Goal: Information Seeking & Learning: Find specific fact

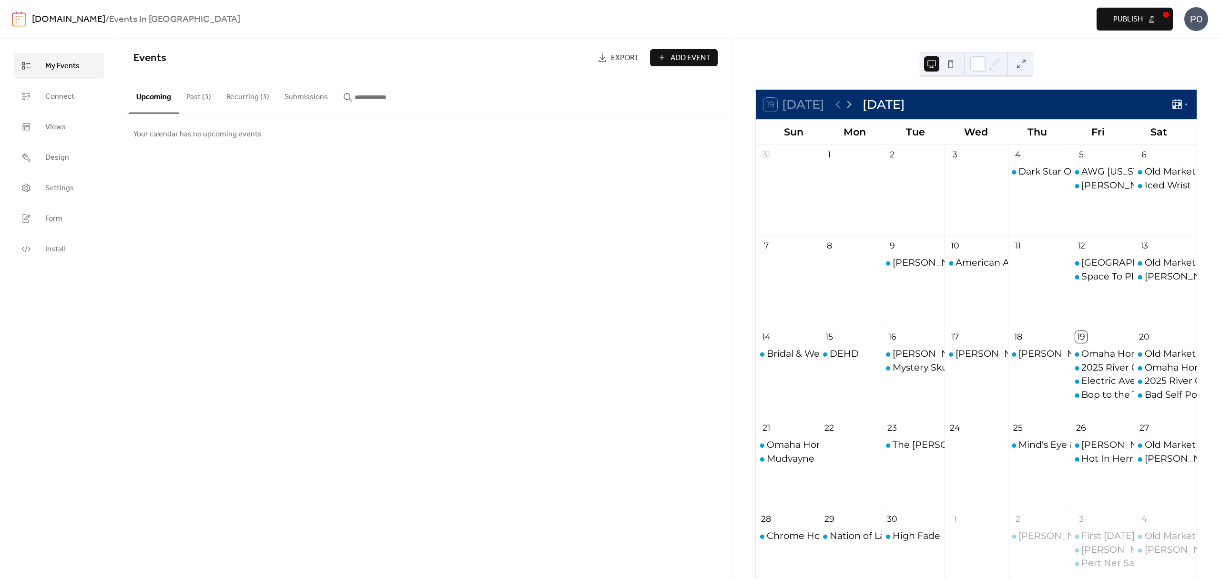
click at [850, 104] on icon at bounding box center [849, 104] width 11 height 11
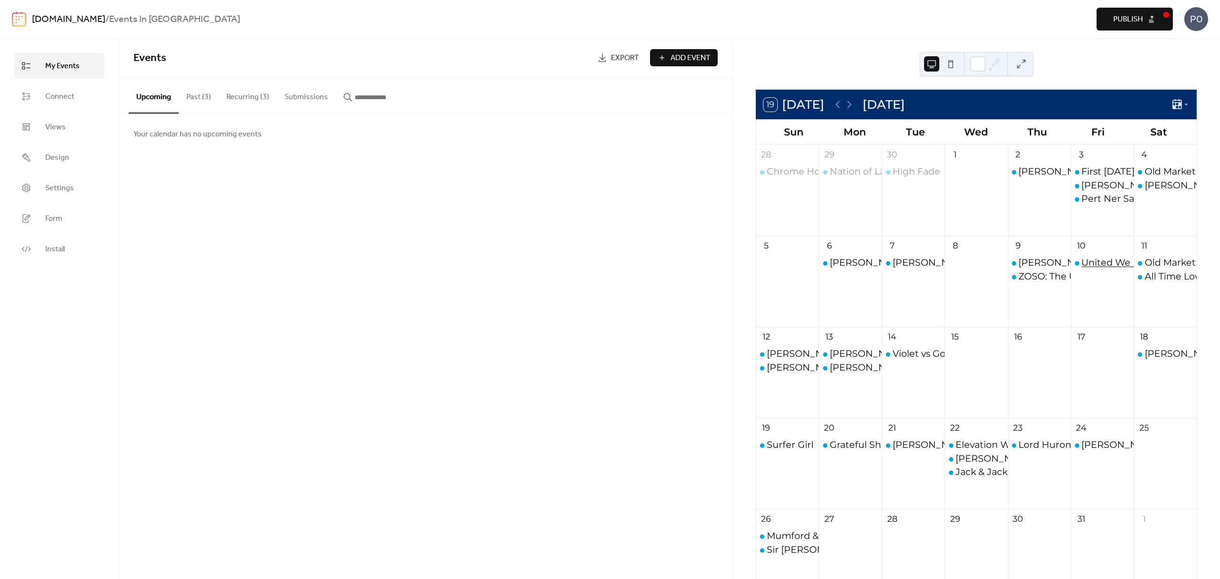
click at [1095, 264] on div "United We Dance: The Ultimate Rave Experience" at bounding box center [1193, 262] width 224 height 13
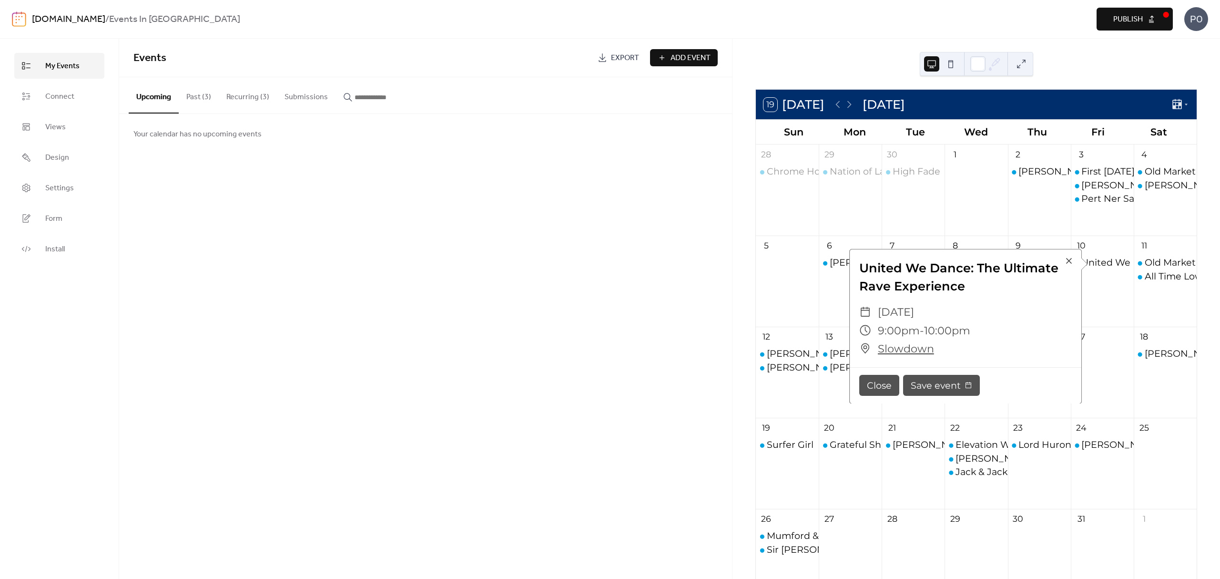
click at [148, 106] on button "Upcoming" at bounding box center [154, 95] width 50 height 36
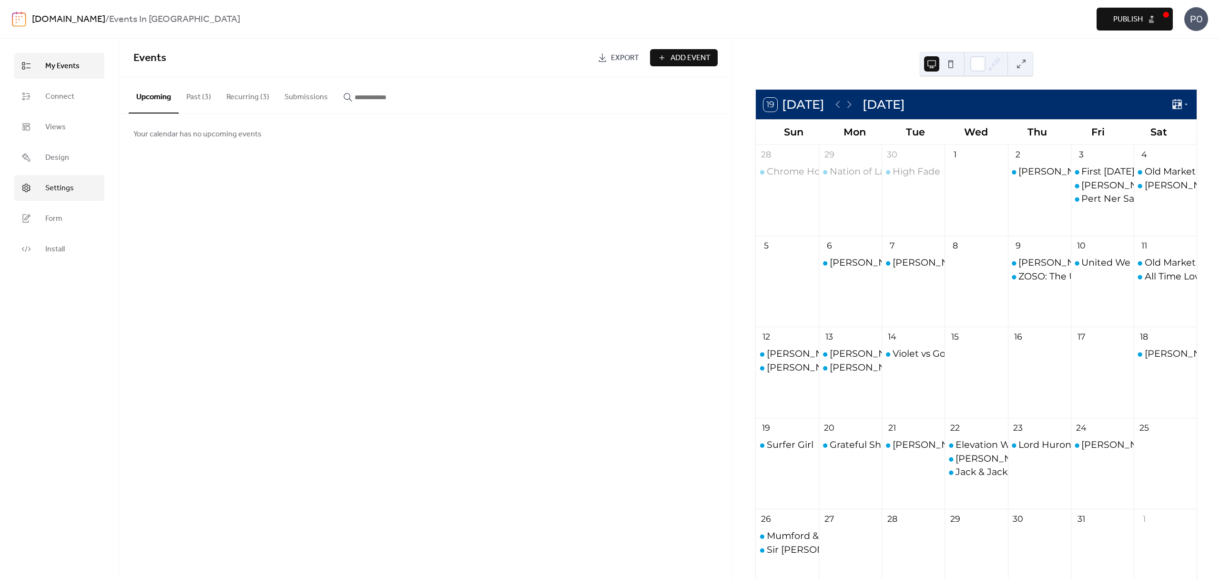
click at [65, 175] on link "Settings" at bounding box center [59, 188] width 90 height 26
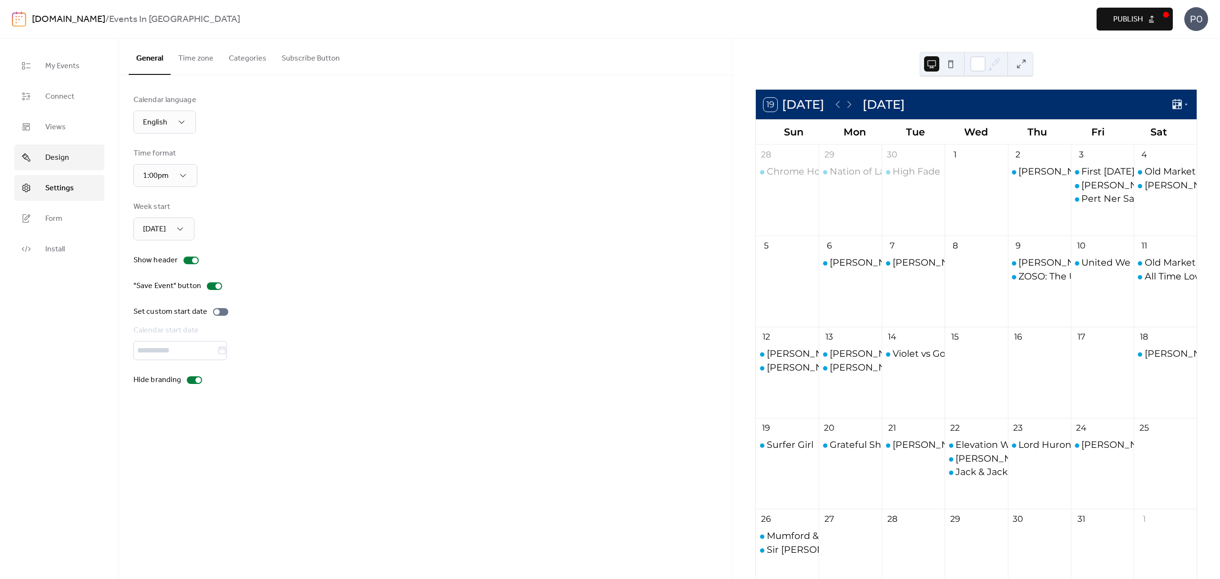
click at [37, 163] on link "Design" at bounding box center [59, 157] width 90 height 26
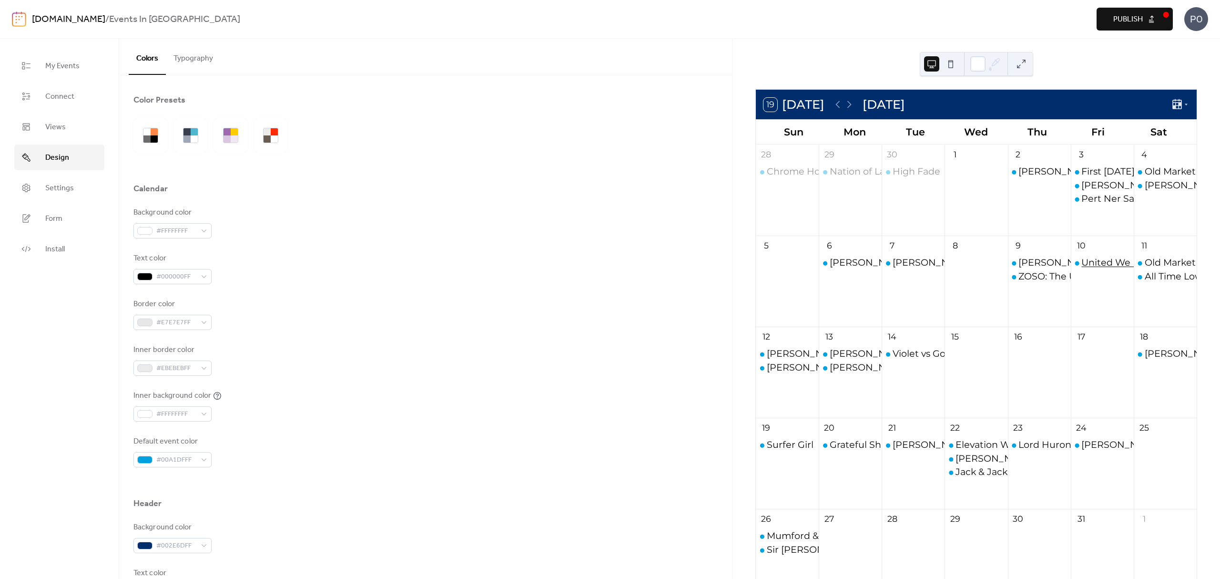
click at [1085, 263] on div "United We Dance: The Ultimate Rave Experience" at bounding box center [1193, 262] width 224 height 13
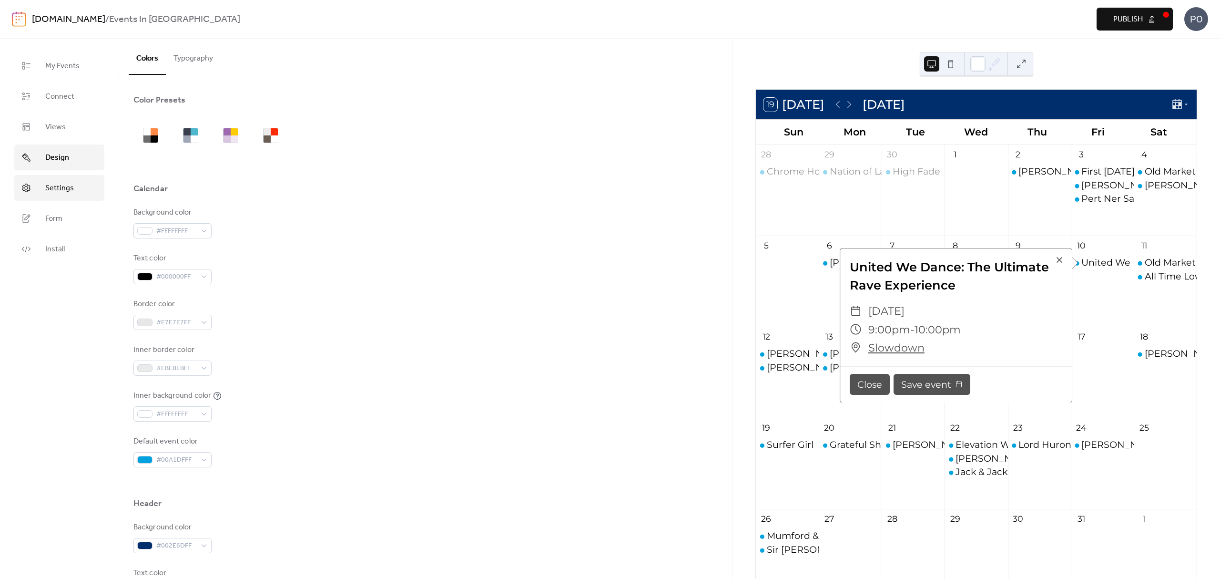
click at [65, 183] on span "Settings" at bounding box center [59, 188] width 29 height 11
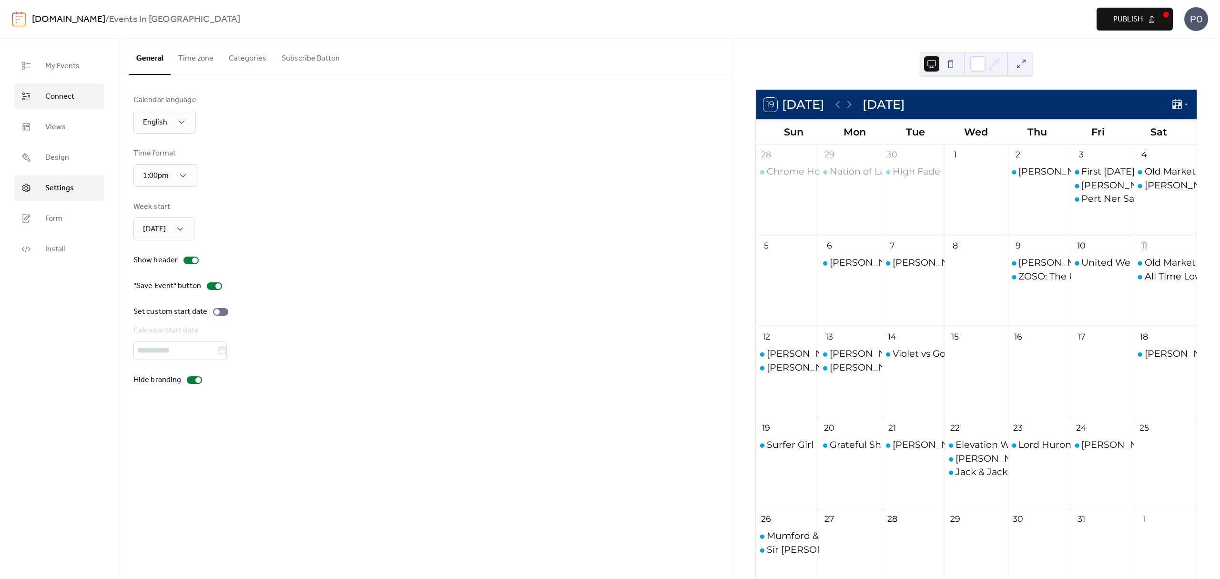
click at [42, 105] on link "Connect" at bounding box center [59, 96] width 90 height 26
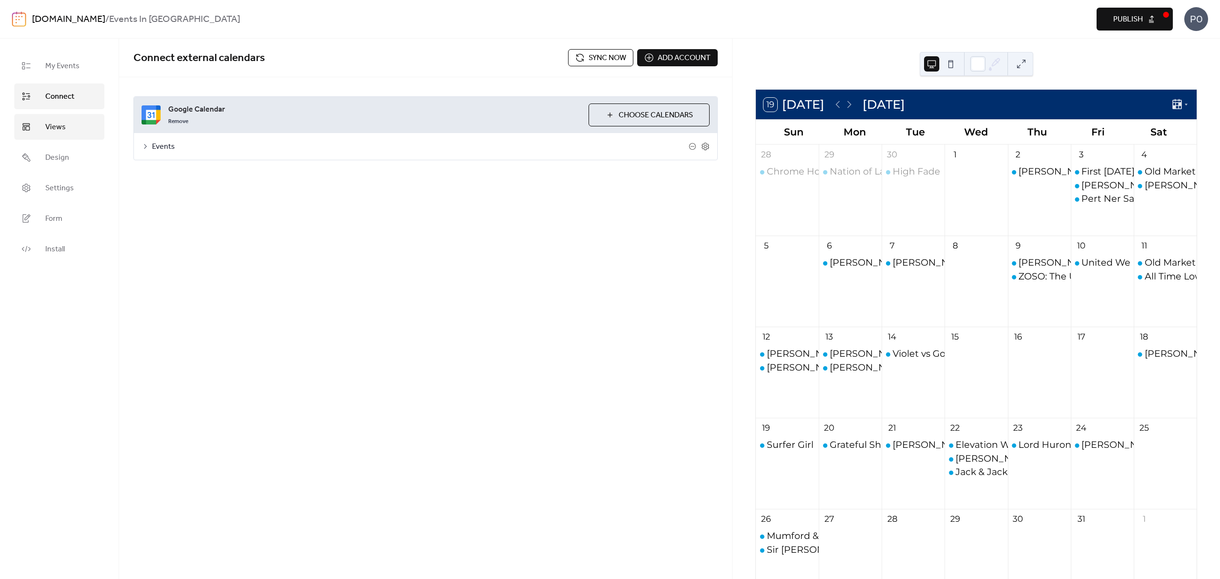
click at [44, 119] on link "Views" at bounding box center [59, 127] width 90 height 26
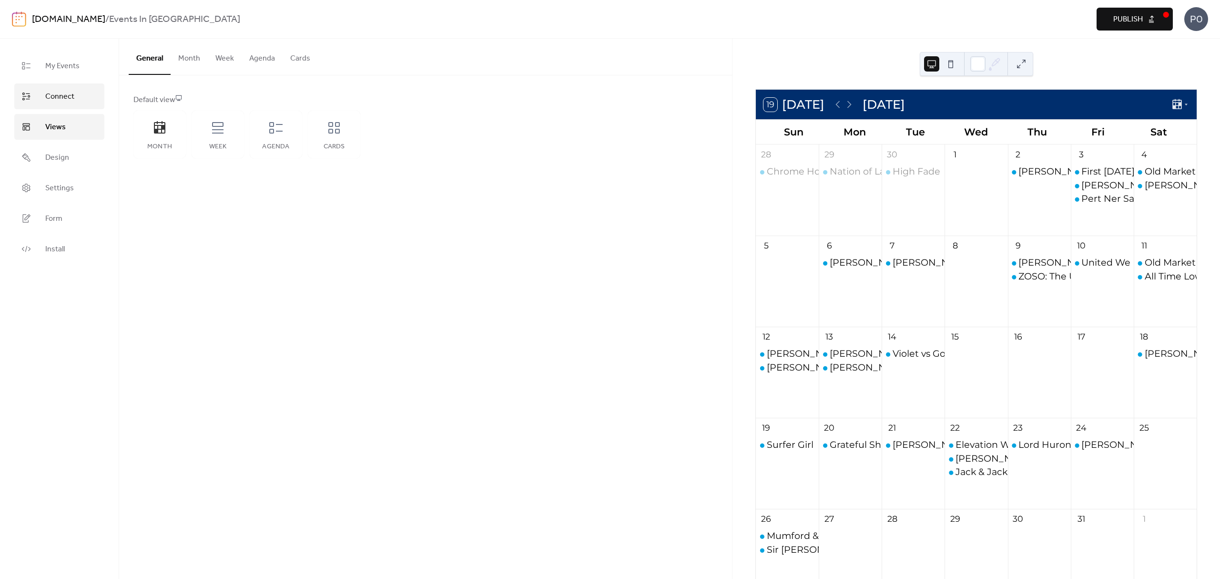
click at [47, 100] on span "Connect" at bounding box center [59, 96] width 29 height 11
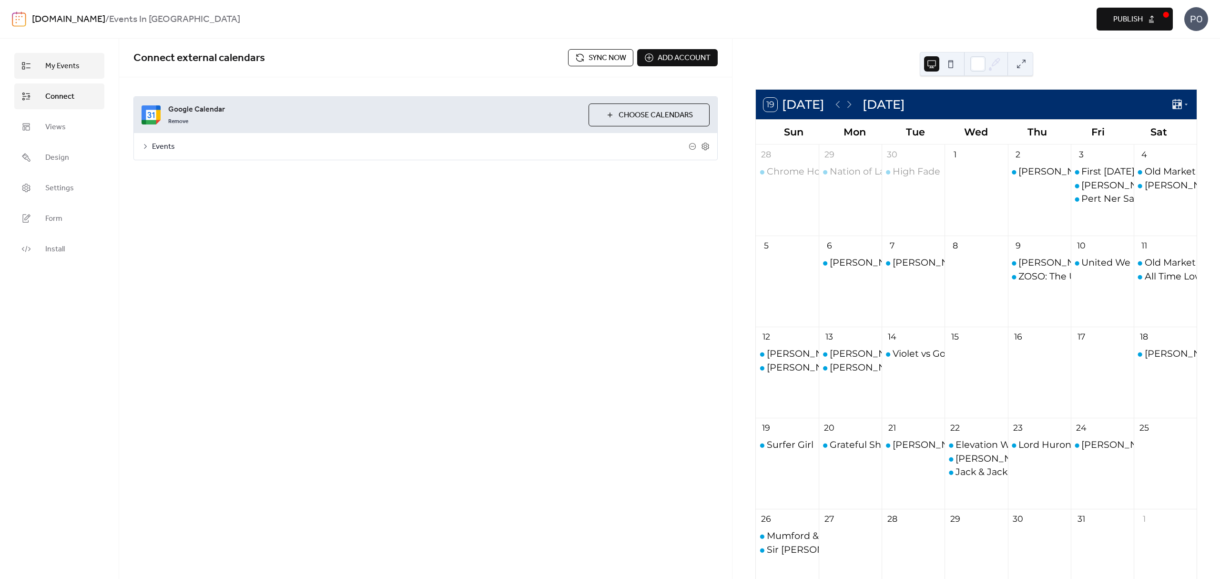
click at [53, 66] on span "My Events" at bounding box center [62, 66] width 34 height 11
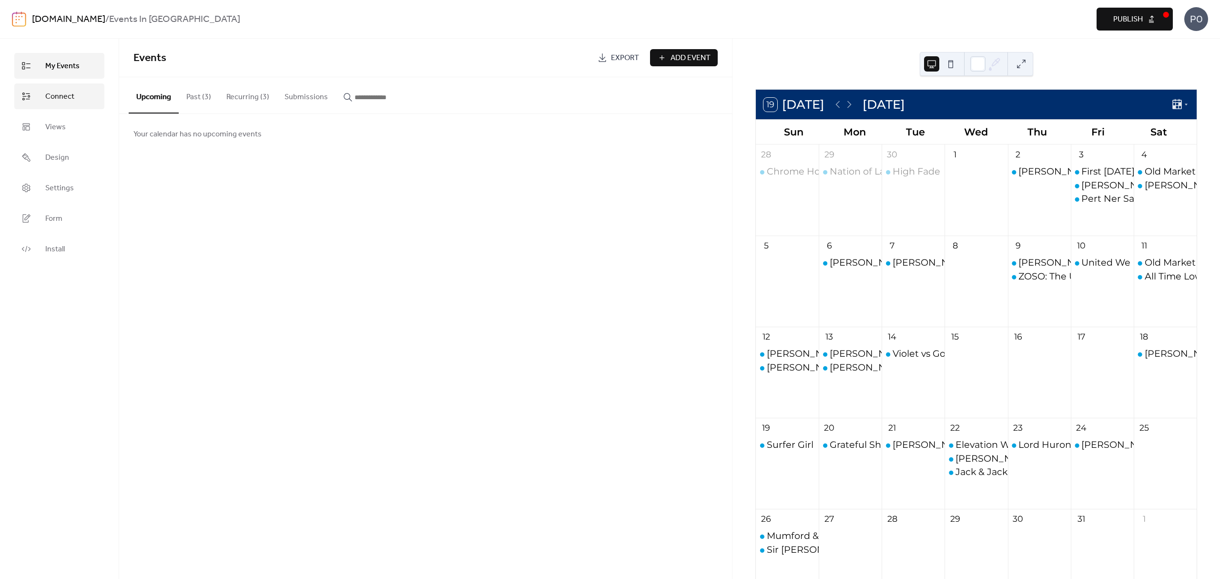
click at [52, 96] on span "Connect" at bounding box center [59, 96] width 29 height 11
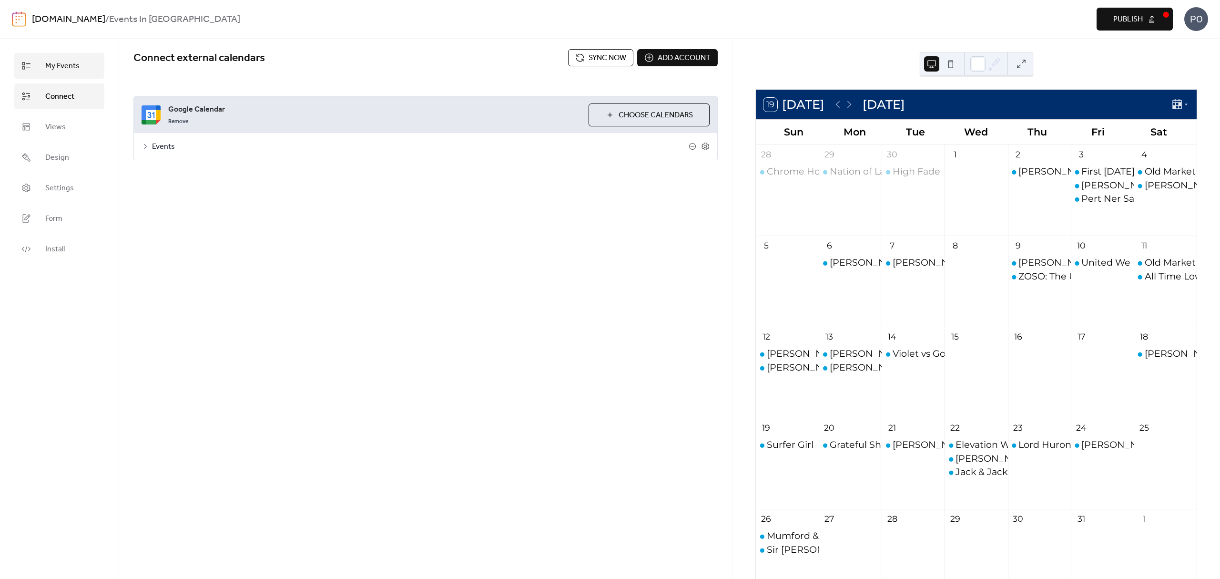
click at [56, 69] on span "My Events" at bounding box center [62, 66] width 34 height 11
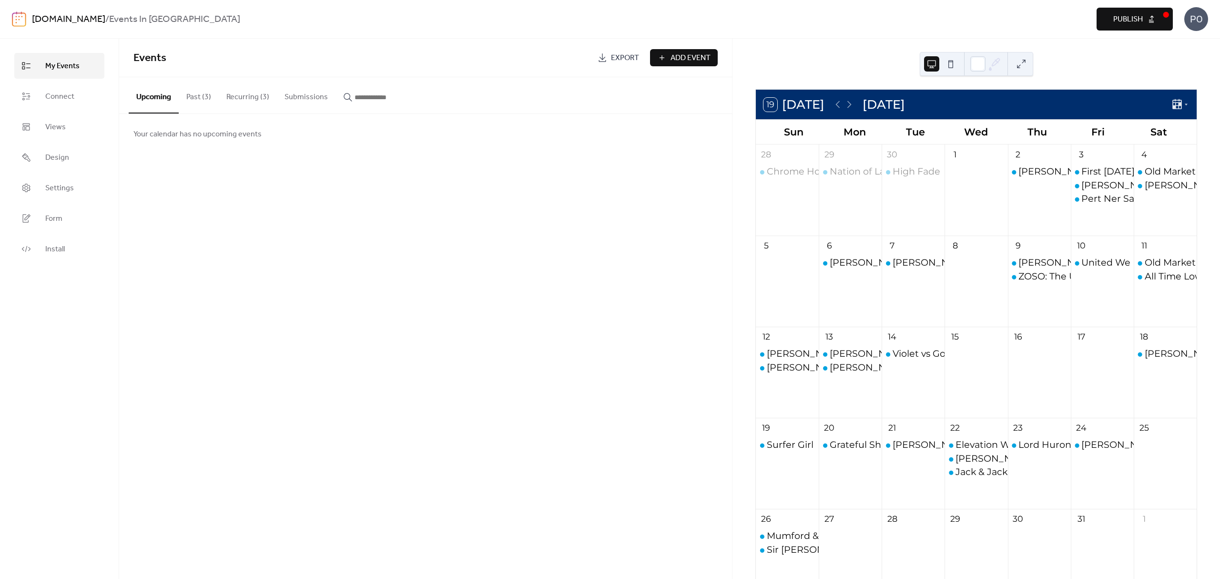
click at [196, 99] on button "Past (3)" at bounding box center [199, 94] width 40 height 35
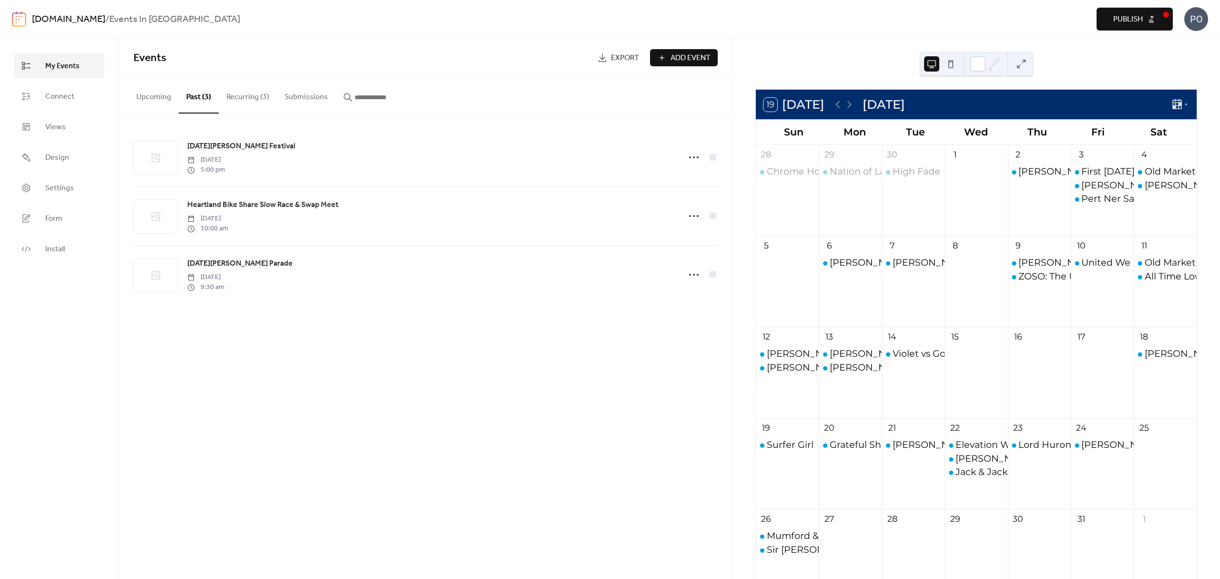
click at [280, 100] on button "Submissions" at bounding box center [306, 94] width 59 height 35
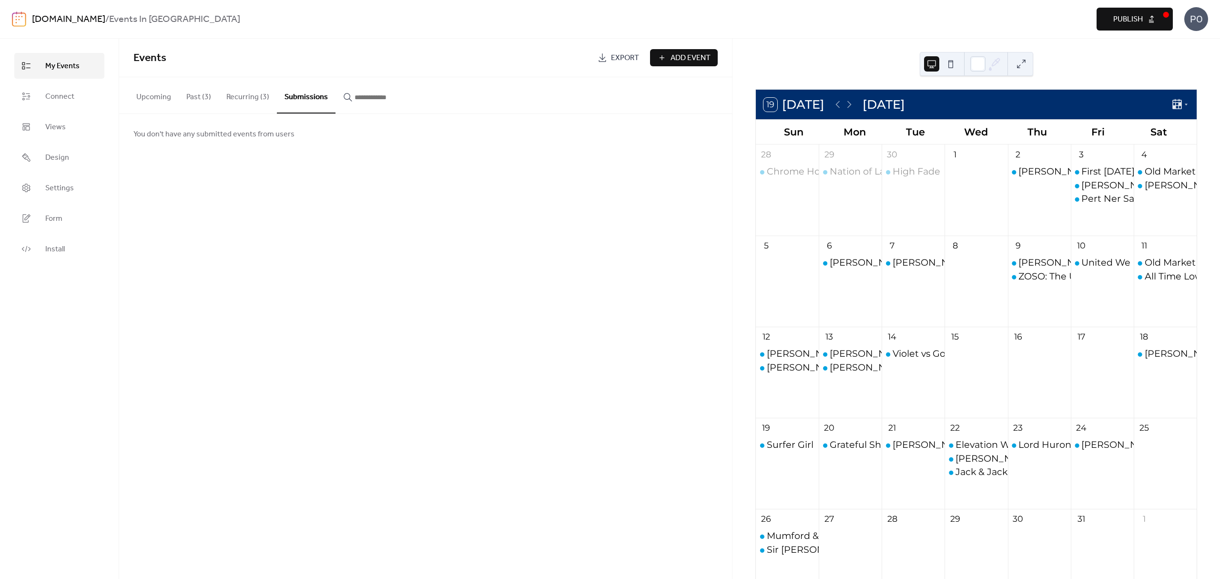
click at [397, 100] on input "button" at bounding box center [383, 97] width 57 height 11
type input "*"
click at [81, 189] on link "Settings" at bounding box center [59, 188] width 90 height 26
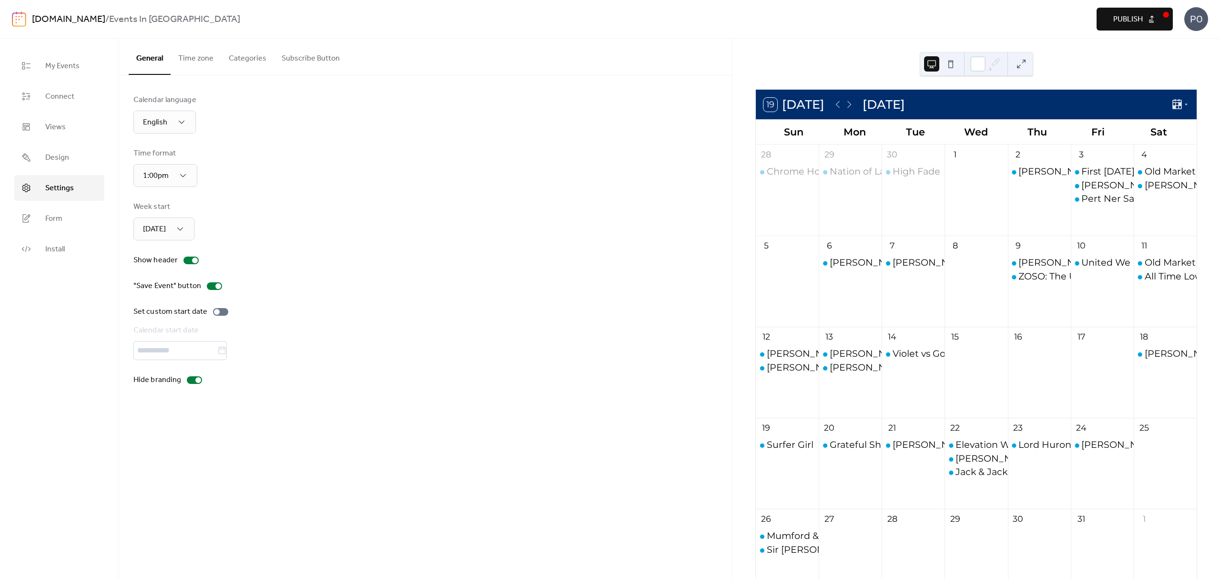
click at [254, 56] on button "Categories" at bounding box center [247, 56] width 53 height 35
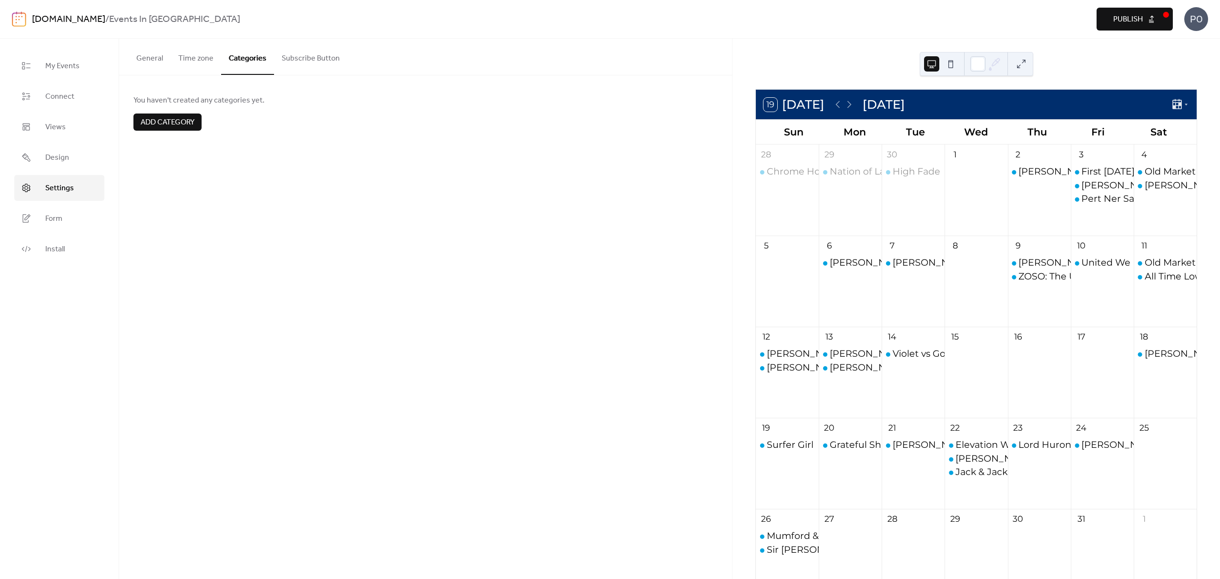
click at [292, 55] on button "Subscribe Button" at bounding box center [310, 56] width 73 height 35
click at [201, 57] on button "Time zone" at bounding box center [196, 56] width 51 height 35
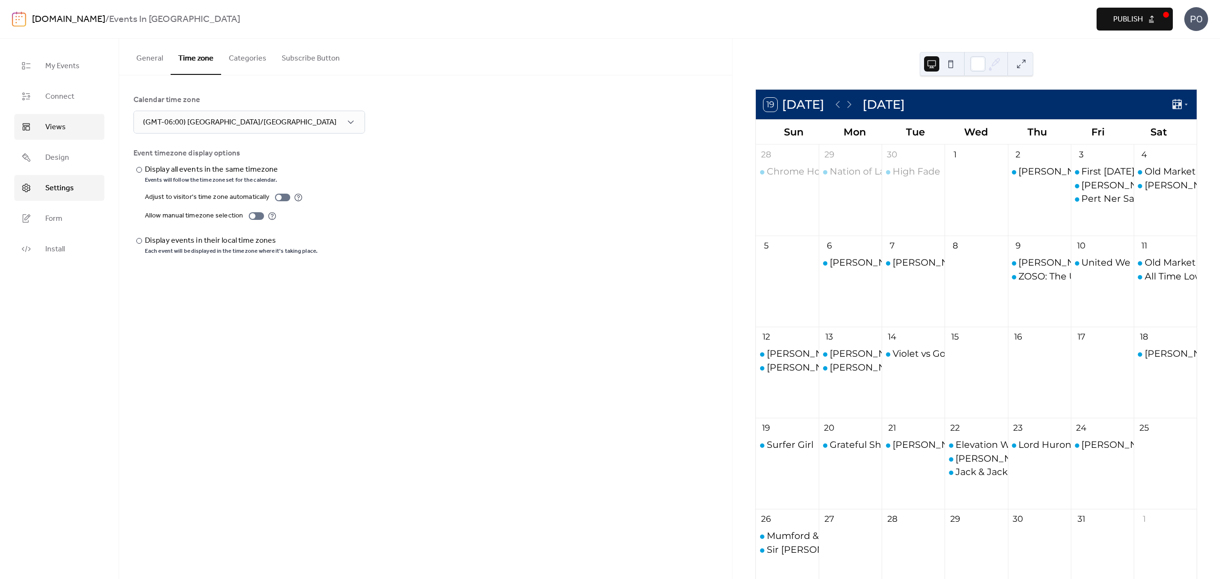
click at [37, 138] on link "Views" at bounding box center [59, 127] width 90 height 26
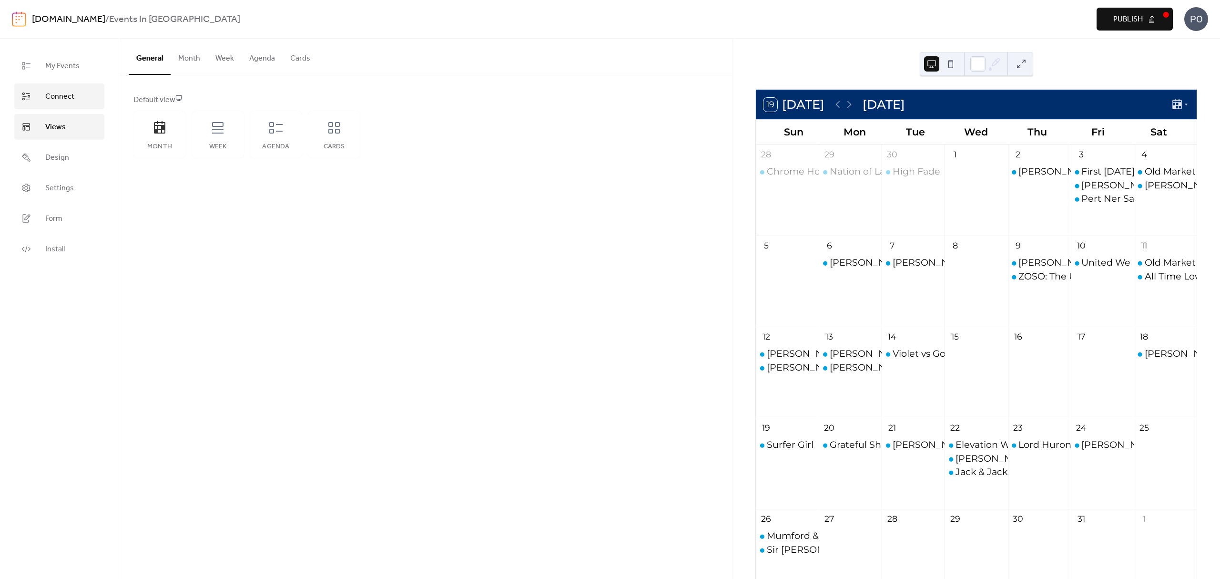
click at [45, 96] on span "Connect" at bounding box center [59, 96] width 29 height 11
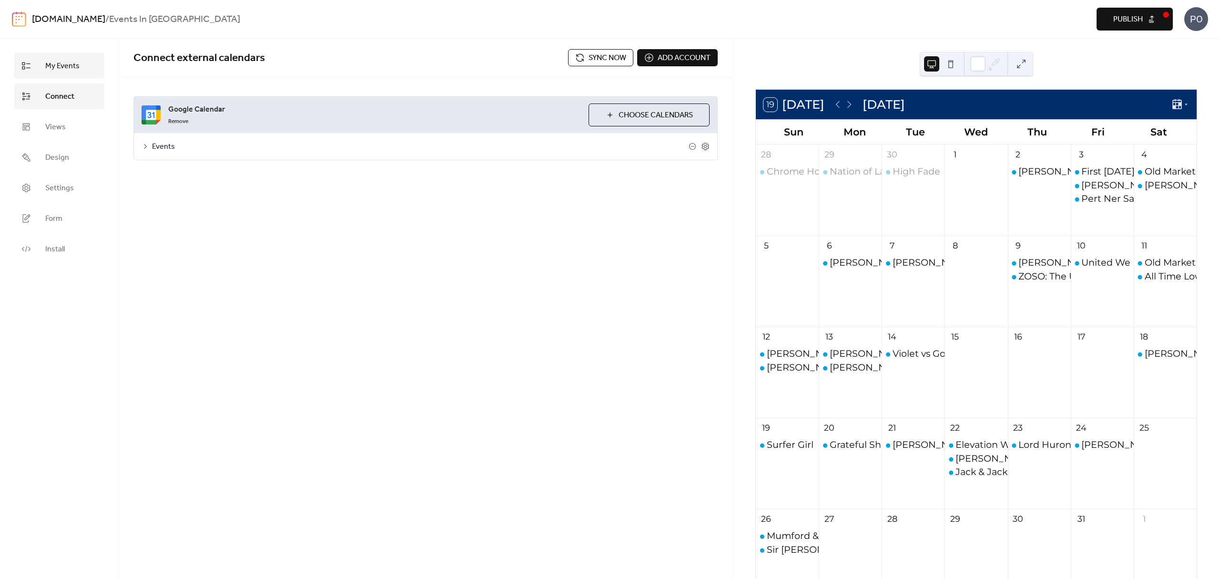
click at [48, 65] on span "My Events" at bounding box center [62, 66] width 34 height 11
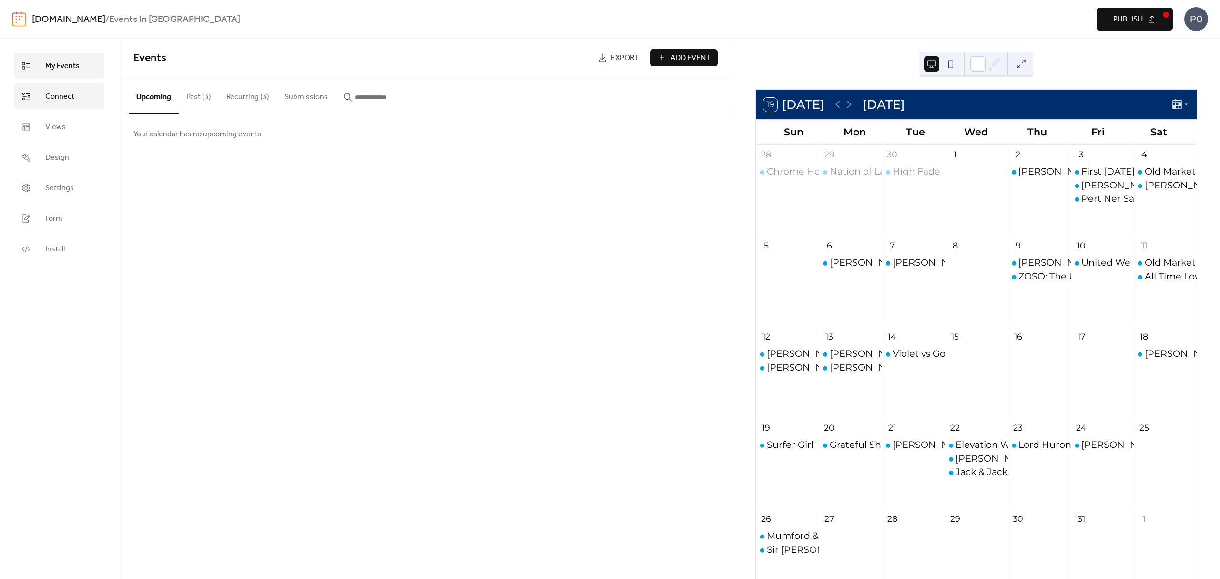
click at [48, 88] on link "Connect" at bounding box center [59, 96] width 90 height 26
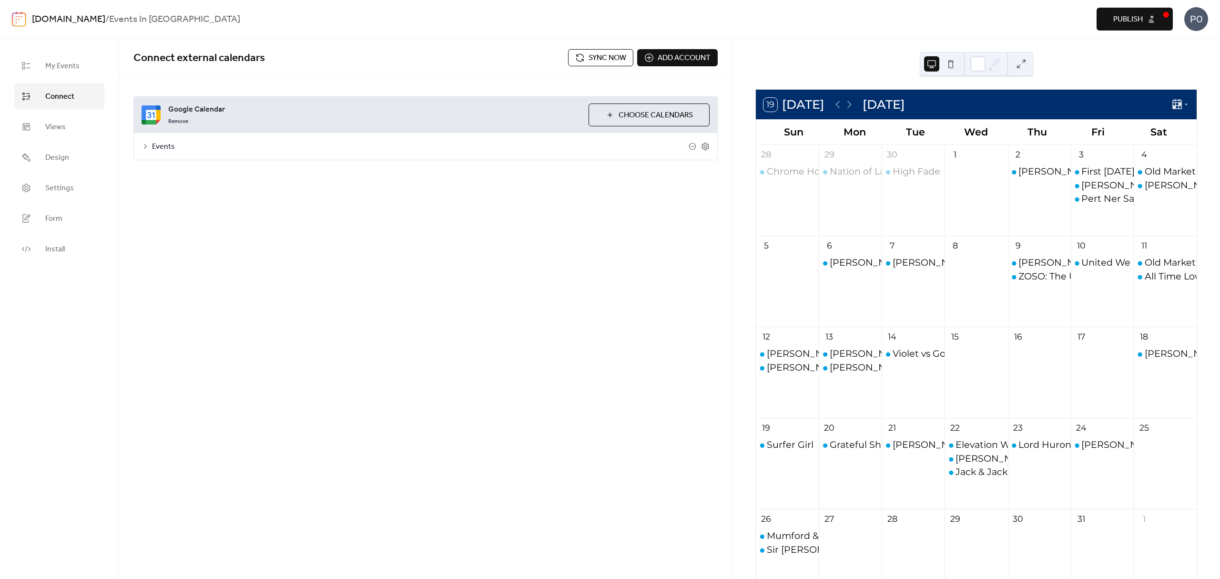
click at [152, 144] on span "Events" at bounding box center [420, 146] width 537 height 11
click at [229, 223] on label "Hide event end time" at bounding box center [196, 227] width 94 height 11
click at [180, 332] on div "Google Calendar Remove Choose Calendars Events Settings Categories Images beta …" at bounding box center [425, 204] width 613 height 255
click at [1081, 262] on div "United We Dance: The Ultimate Rave Experience" at bounding box center [1193, 262] width 224 height 13
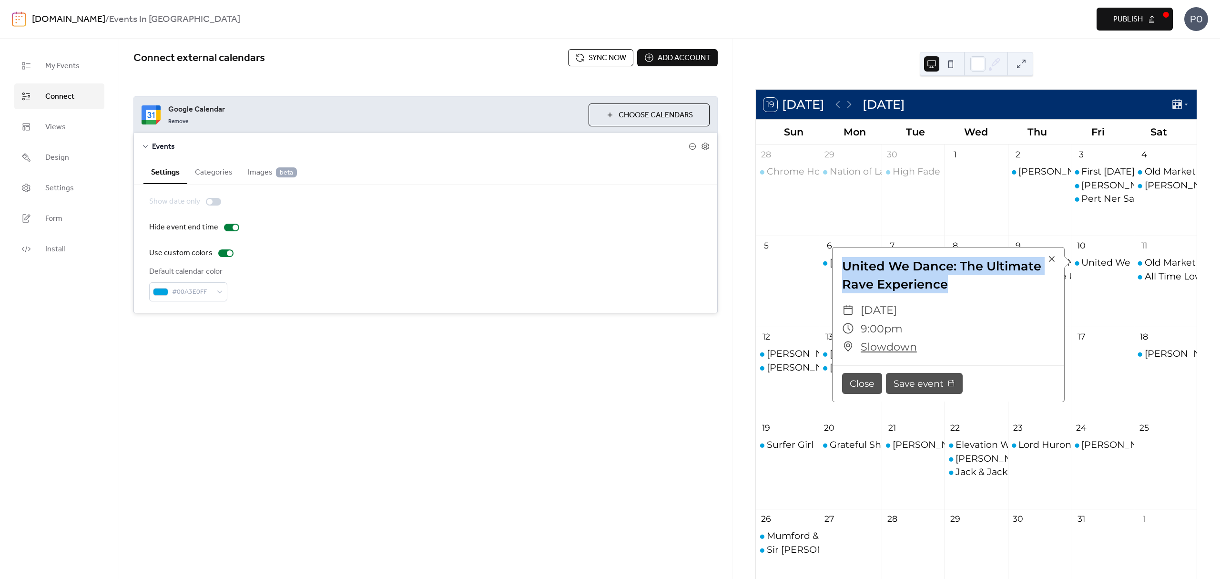
drag, startPoint x: 951, startPoint y: 283, endPoint x: 838, endPoint y: 271, distance: 114.1
click at [838, 271] on div "United We Dance: The Ultimate Rave Experience" at bounding box center [949, 275] width 232 height 37
copy div "United We Dance: The Ultimate Rave Experience"
drag, startPoint x: 405, startPoint y: 471, endPoint x: 138, endPoint y: 449, distance: 268.3
click at [403, 471] on div "Connect external calendars Sync now Add account Google Calendar Remove Choose C…" at bounding box center [425, 309] width 613 height 540
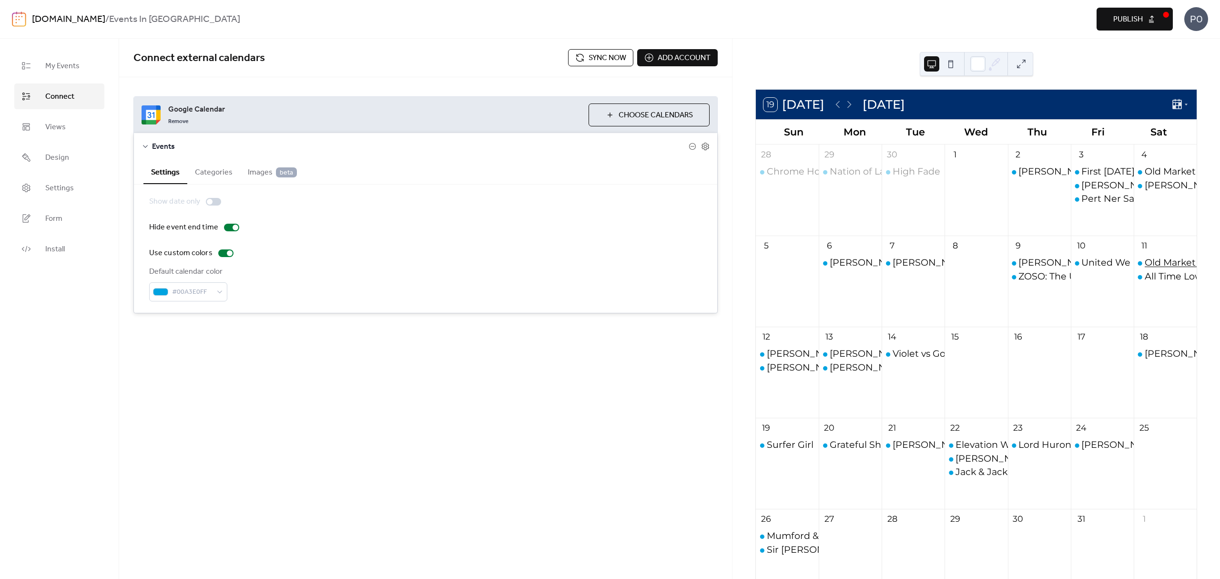
click at [1160, 258] on div "Old Market [PERSON_NAME] Market" at bounding box center [1229, 262] width 169 height 13
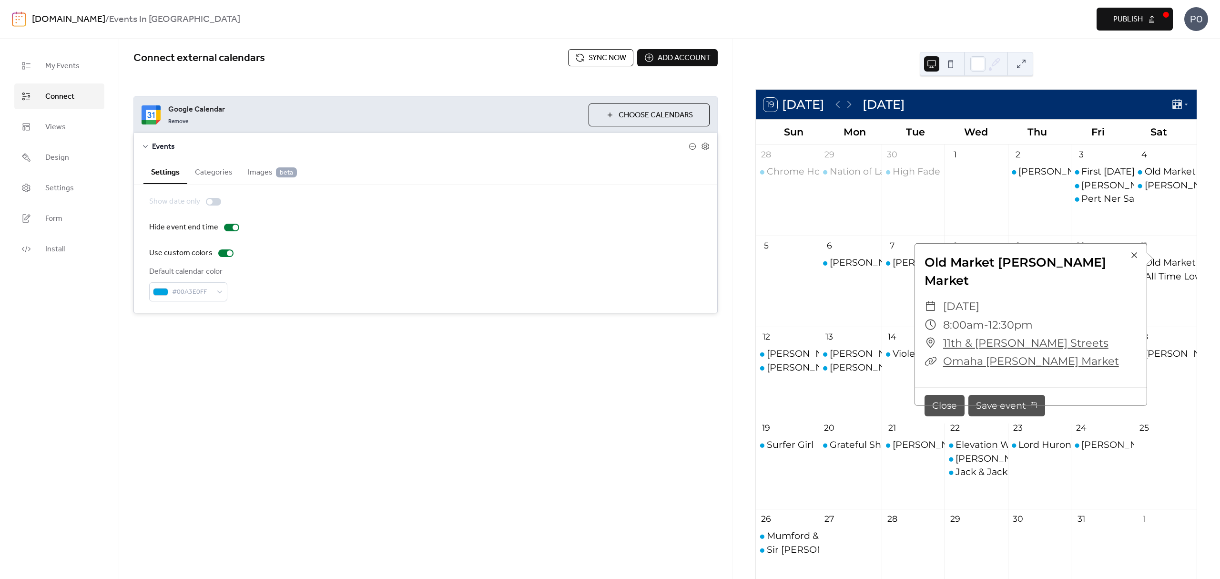
click at [977, 446] on div "Elevation Worship & [PERSON_NAME]" at bounding box center [1043, 444] width 174 height 13
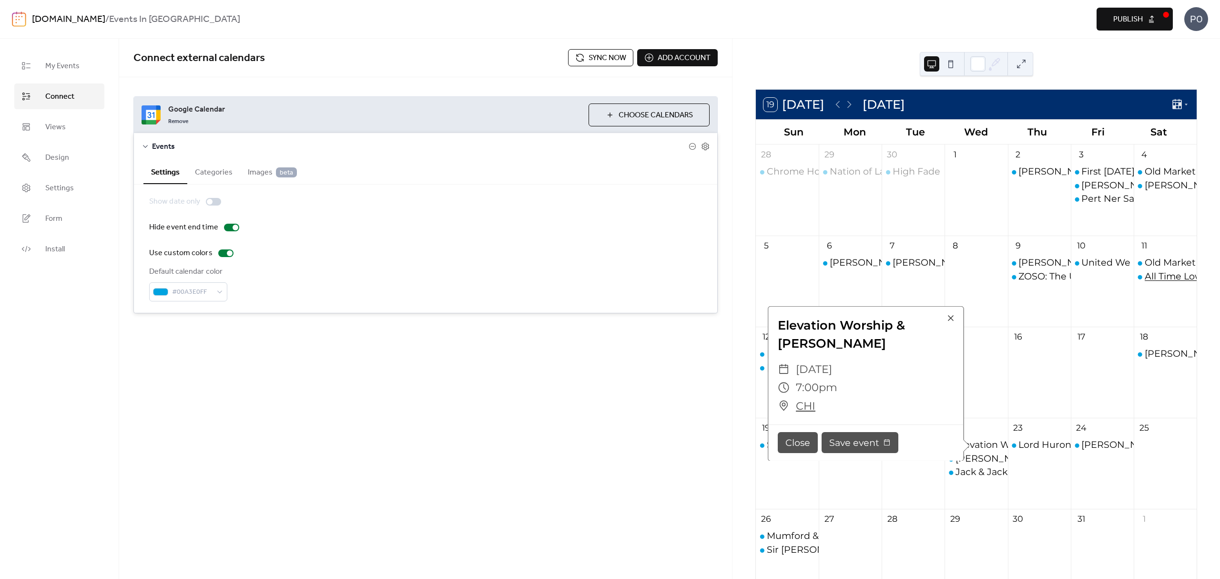
click at [1158, 275] on div "All Time Low" at bounding box center [1174, 276] width 58 height 13
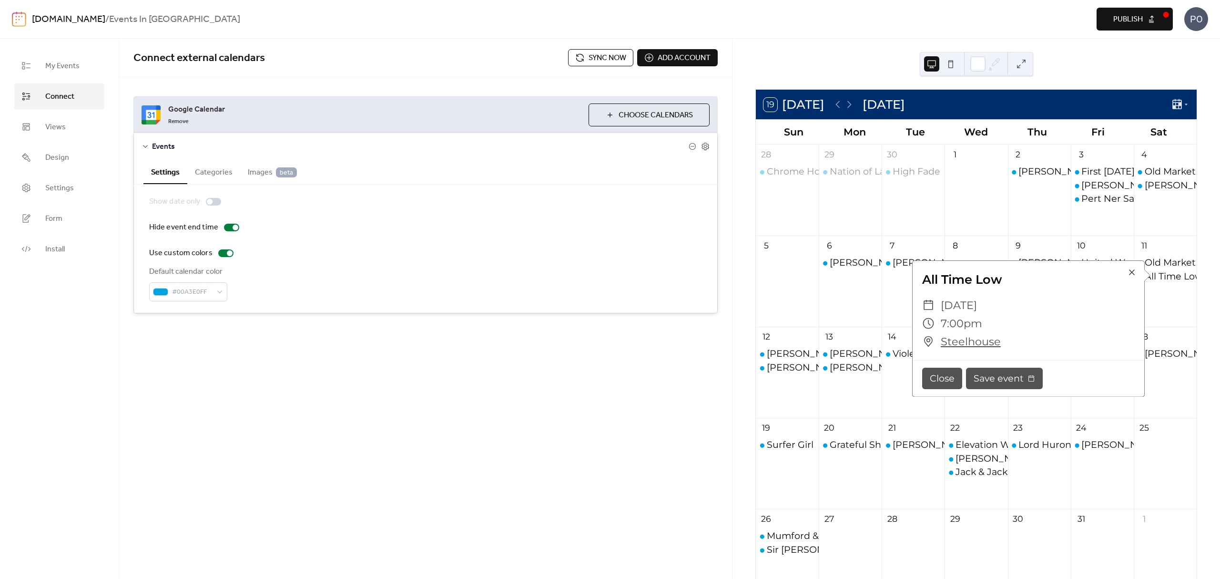
click at [525, 239] on div "Show date only Hide event end time Use custom colors Default calendar color #00…" at bounding box center [425, 248] width 553 height 105
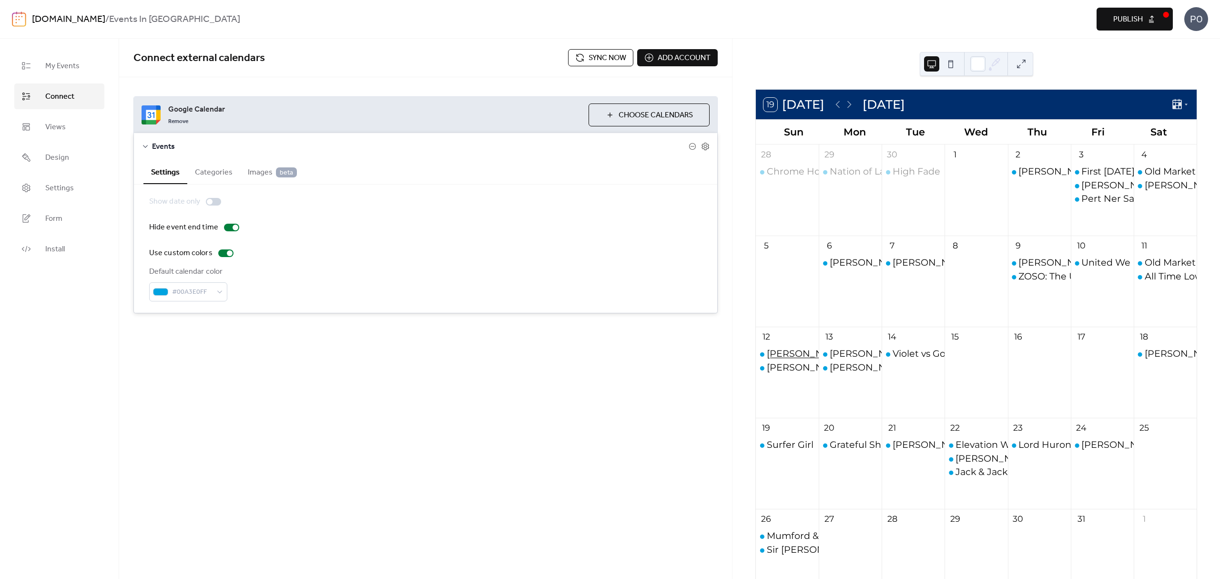
click at [801, 352] on div "[PERSON_NAME] [PERSON_NAME]" at bounding box center [848, 353] width 163 height 13
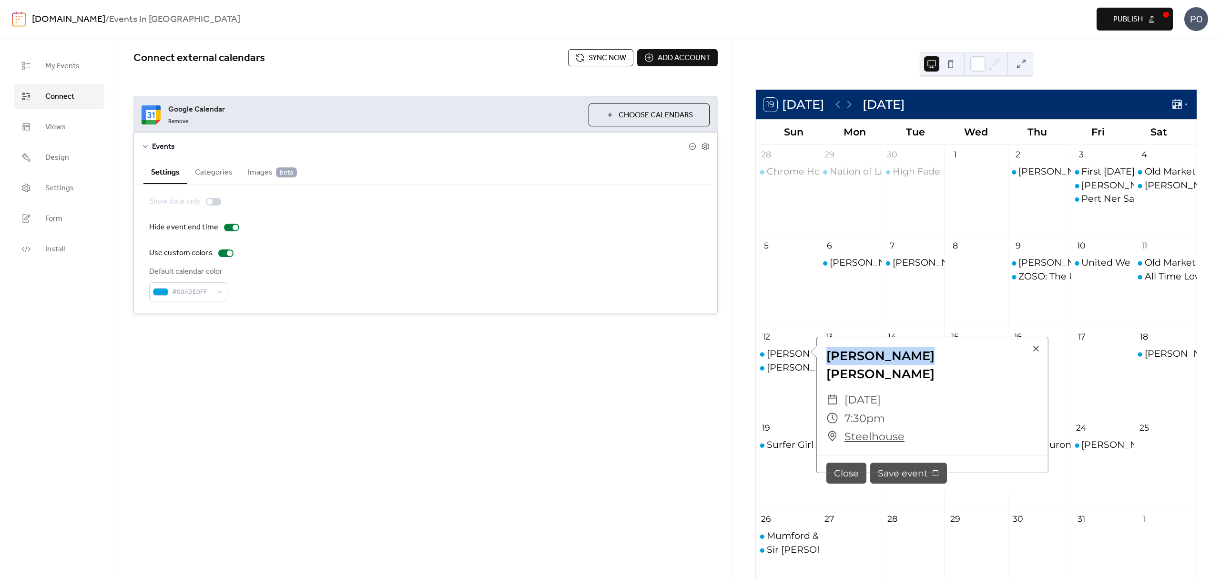
drag, startPoint x: 927, startPoint y: 349, endPoint x: 825, endPoint y: 359, distance: 102.1
click at [825, 359] on div "[PERSON_NAME] [PERSON_NAME]" at bounding box center [933, 364] width 232 height 37
copy div "[PERSON_NAME] [PERSON_NAME]"
click at [765, 418] on div "19" at bounding box center [787, 427] width 63 height 21
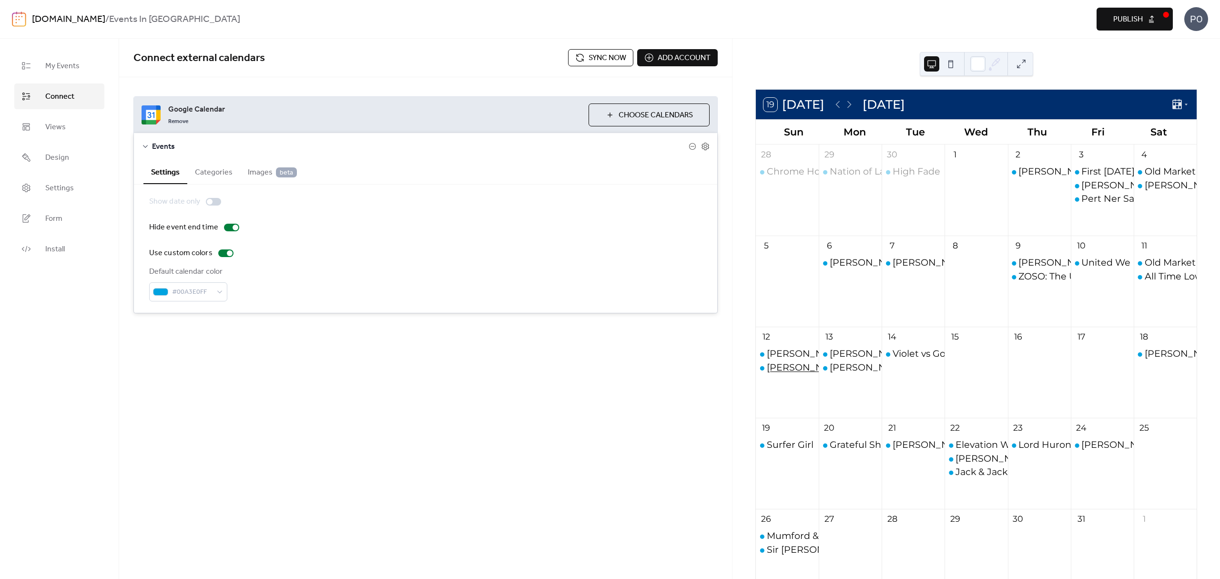
click at [782, 368] on div "[PERSON_NAME]" at bounding box center [807, 367] width 81 height 13
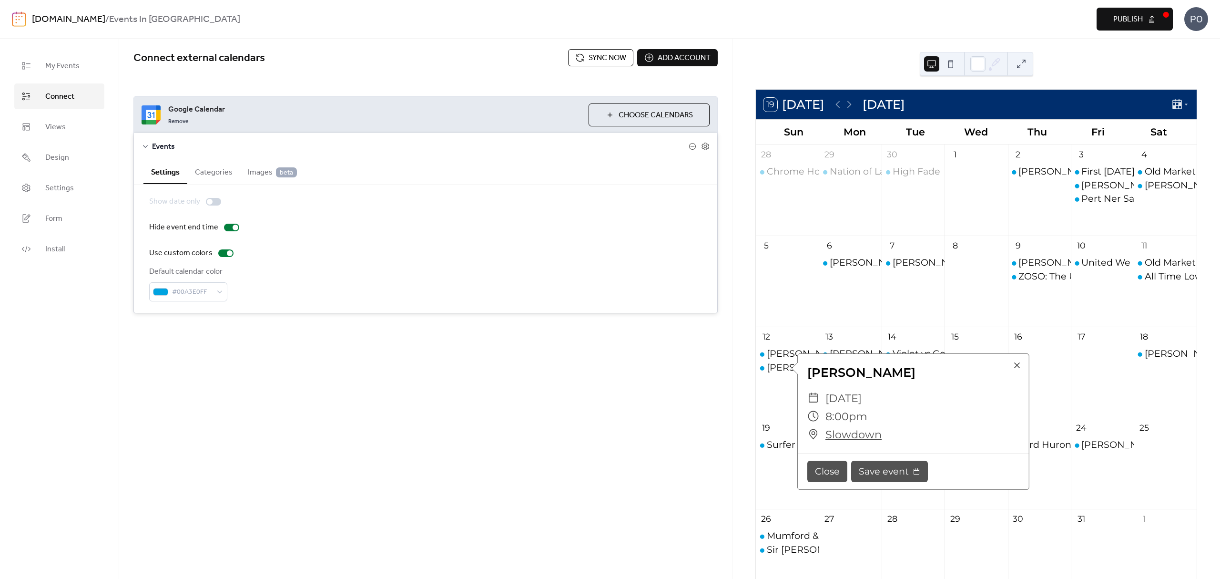
click at [879, 372] on div "[PERSON_NAME]" at bounding box center [914, 372] width 232 height 18
drag, startPoint x: 869, startPoint y: 371, endPoint x: 805, endPoint y: 378, distance: 64.7
click at [805, 378] on div "[PERSON_NAME]" at bounding box center [914, 372] width 232 height 18
copy div "[PERSON_NAME]"
click at [635, 353] on div "Connect external calendars Sync now Add account Google Calendar Remove Choose C…" at bounding box center [425, 309] width 613 height 540
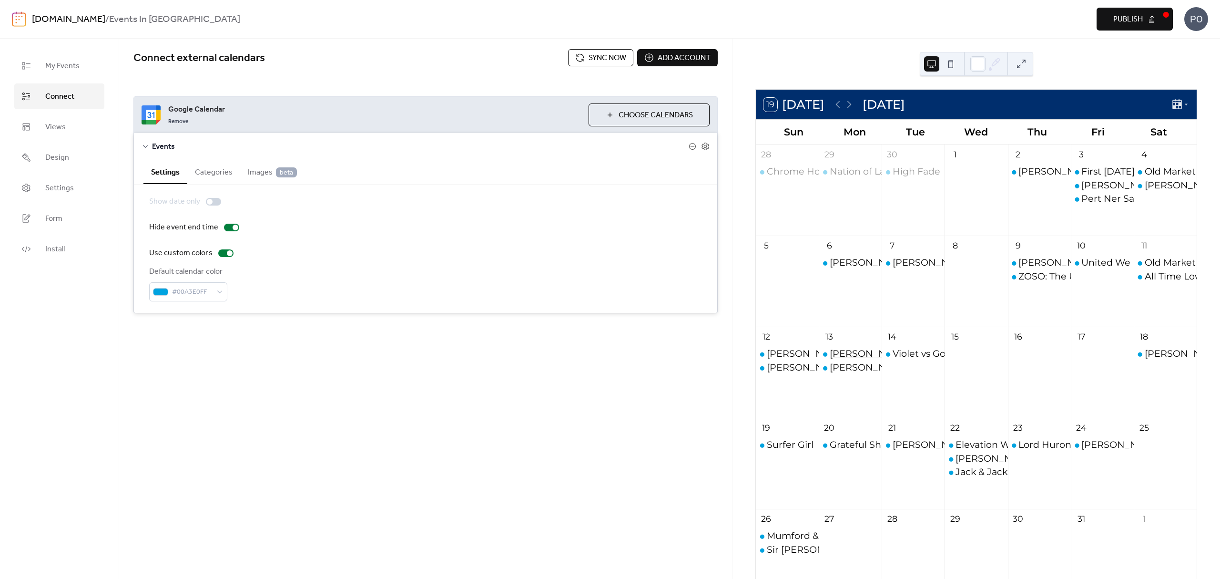
click at [845, 351] on div "[PERSON_NAME]" at bounding box center [870, 353] width 81 height 13
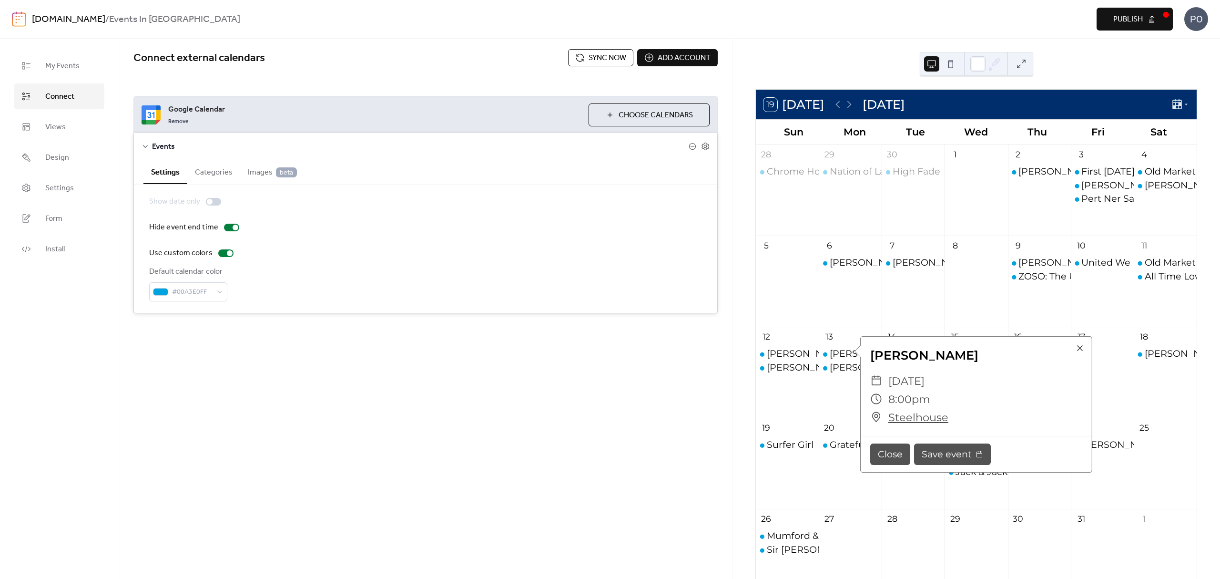
click at [794, 382] on div "[PERSON_NAME] [PERSON_NAME] [PERSON_NAME]" at bounding box center [787, 379] width 63 height 65
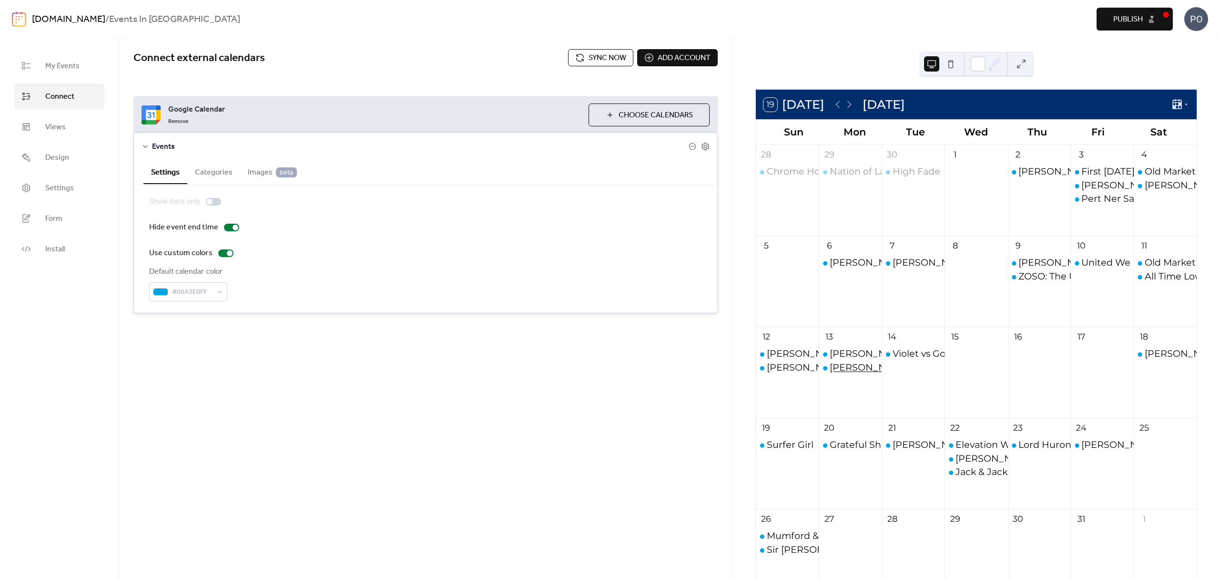
click at [843, 374] on div "[PERSON_NAME]" at bounding box center [870, 367] width 81 height 13
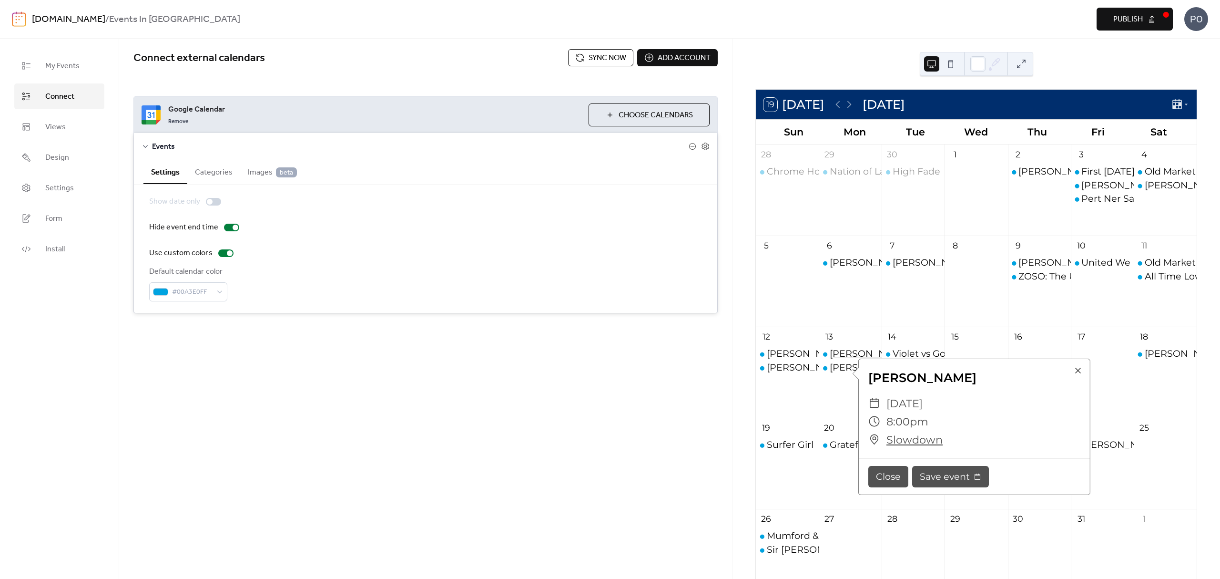
drag, startPoint x: 849, startPoint y: 349, endPoint x: 849, endPoint y: 357, distance: 8.6
click at [849, 355] on div "[PERSON_NAME]" at bounding box center [870, 353] width 81 height 13
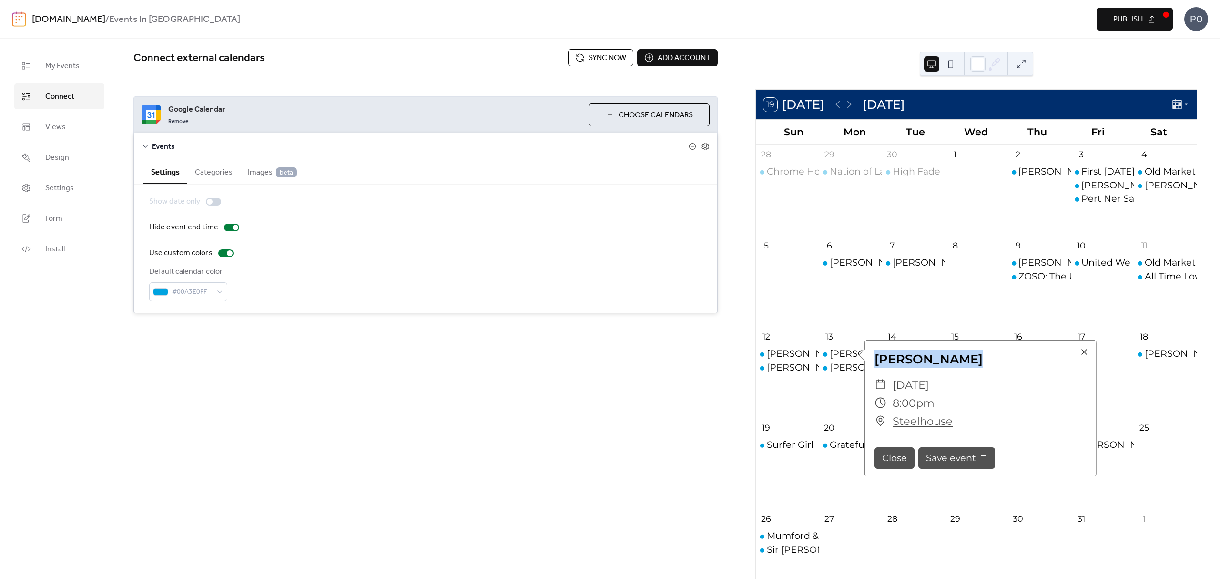
drag, startPoint x: 965, startPoint y: 357, endPoint x: 876, endPoint y: 356, distance: 89.1
click at [876, 356] on div "[PERSON_NAME]" at bounding box center [981, 359] width 232 height 18
copy div "[PERSON_NAME]"
click at [851, 366] on div "[PERSON_NAME]" at bounding box center [870, 367] width 81 height 13
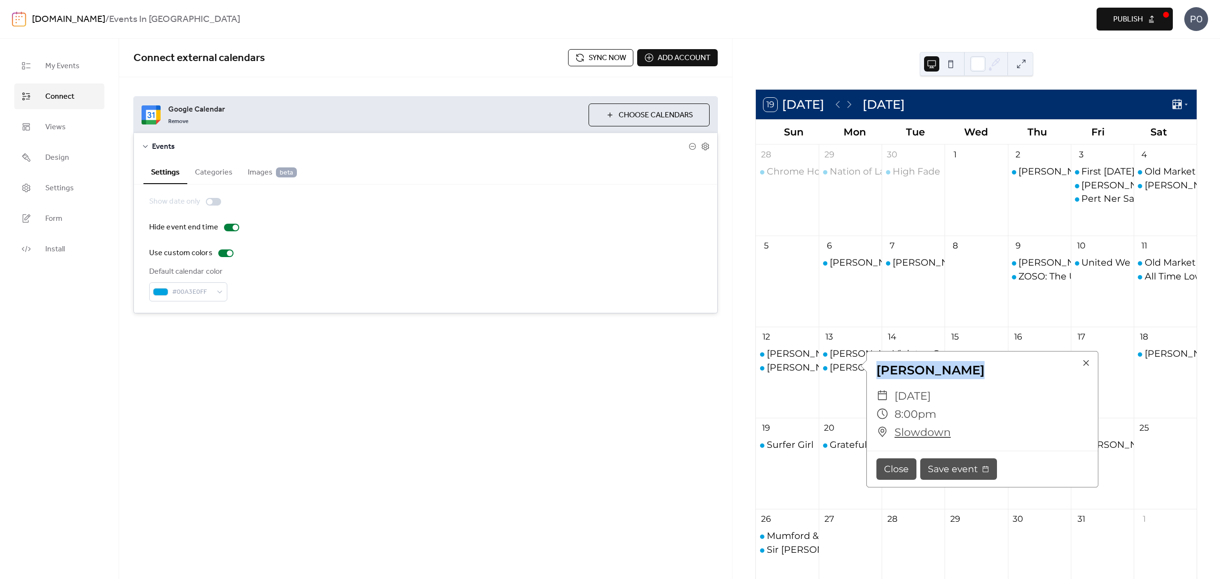
drag, startPoint x: 955, startPoint y: 367, endPoint x: 874, endPoint y: 369, distance: 81.0
click at [874, 369] on div "[PERSON_NAME]" at bounding box center [983, 370] width 232 height 18
copy div "[PERSON_NAME]"
click at [755, 394] on div "19 [DATE] [DATE] Sun Mon Tue Wed Thu Fri Sat 28 Chrome Horse + The Broken Heart…" at bounding box center [976, 410] width 442 height 642
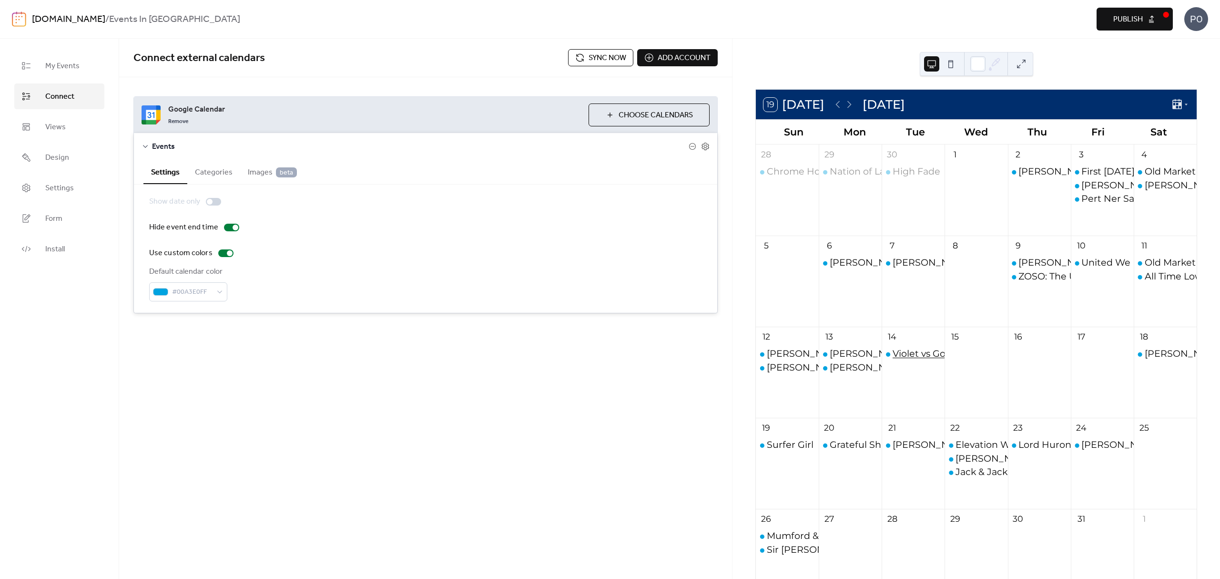
click at [904, 355] on div "Violet vs Gottmik (18+)" at bounding box center [943, 353] width 100 height 13
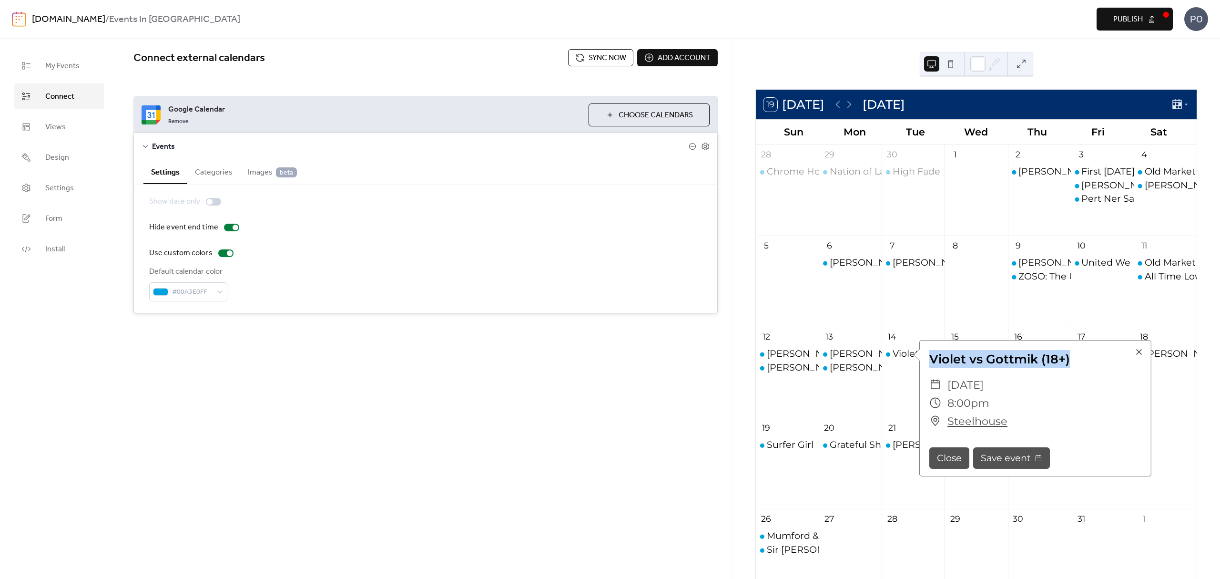
drag, startPoint x: 1074, startPoint y: 353, endPoint x: 931, endPoint y: 368, distance: 144.2
click at [931, 368] on div "Violet vs Gottmik (18+)" at bounding box center [1036, 359] width 232 height 18
copy div "Violet vs Gottmik (18+)"
click at [664, 380] on div "Connect external calendars Sync now Add account Google Calendar Remove Choose C…" at bounding box center [425, 309] width 613 height 540
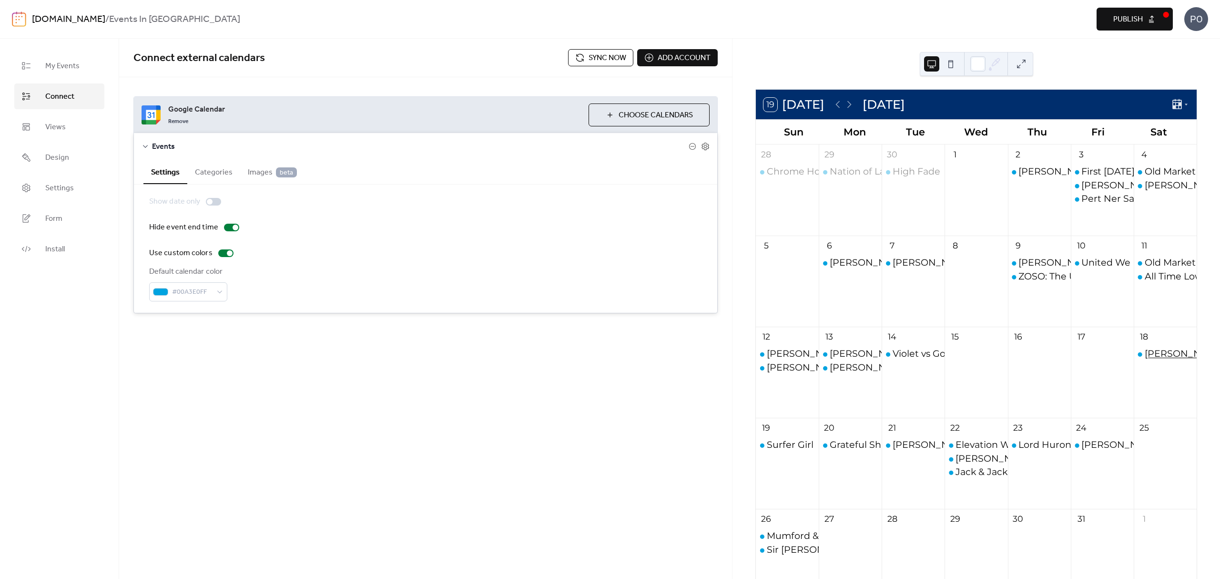
click at [1175, 347] on div "18 [PERSON_NAME] and the Deliverance" at bounding box center [1165, 371] width 63 height 91
click at [1175, 351] on div "[PERSON_NAME] and the Deliverance" at bounding box center [1232, 353] width 175 height 13
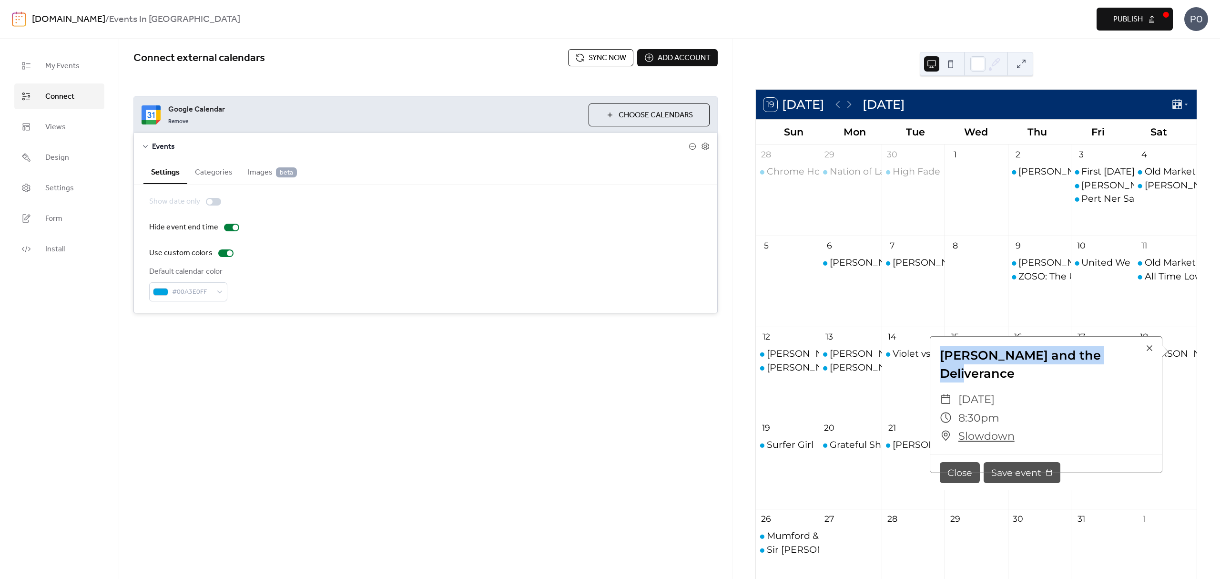
drag, startPoint x: 1120, startPoint y: 354, endPoint x: 936, endPoint y: 356, distance: 183.5
click at [936, 356] on div "[PERSON_NAME] and the Deliverance" at bounding box center [1046, 364] width 232 height 37
copy div "[PERSON_NAME] and the Deliverance"
drag, startPoint x: 680, startPoint y: 479, endPoint x: 759, endPoint y: 458, distance: 82.0
click at [682, 479] on div "Connect external calendars Sync now Add account Google Calendar Remove Choose C…" at bounding box center [425, 309] width 613 height 540
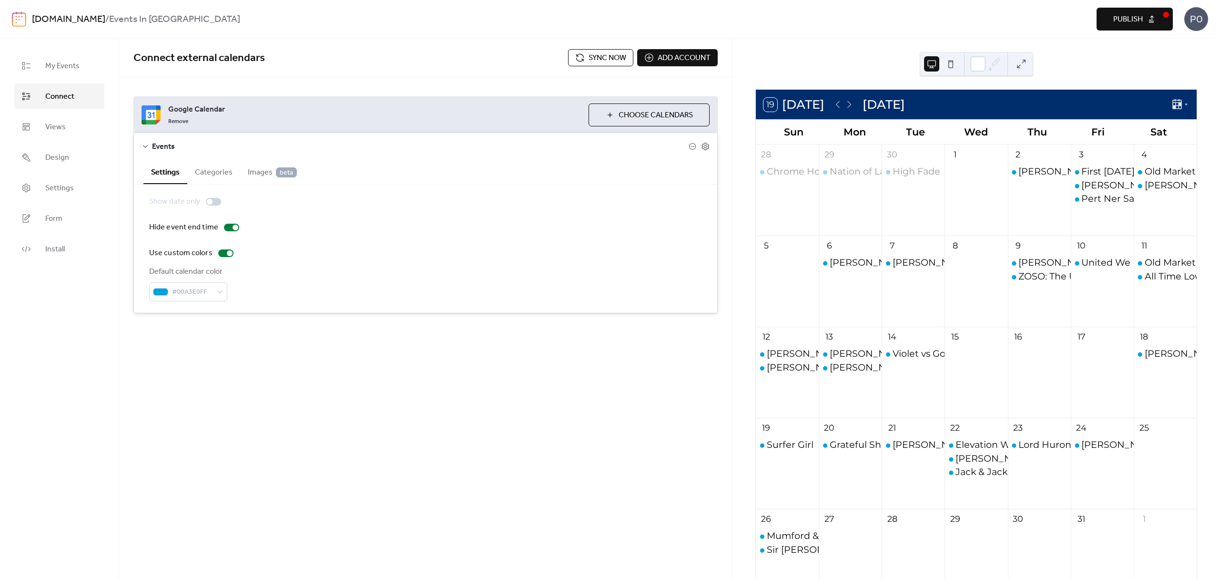
click at [769, 458] on div "Surfer Girl" at bounding box center [787, 470] width 63 height 65
click at [799, 448] on div "Surfer Girl" at bounding box center [790, 444] width 47 height 13
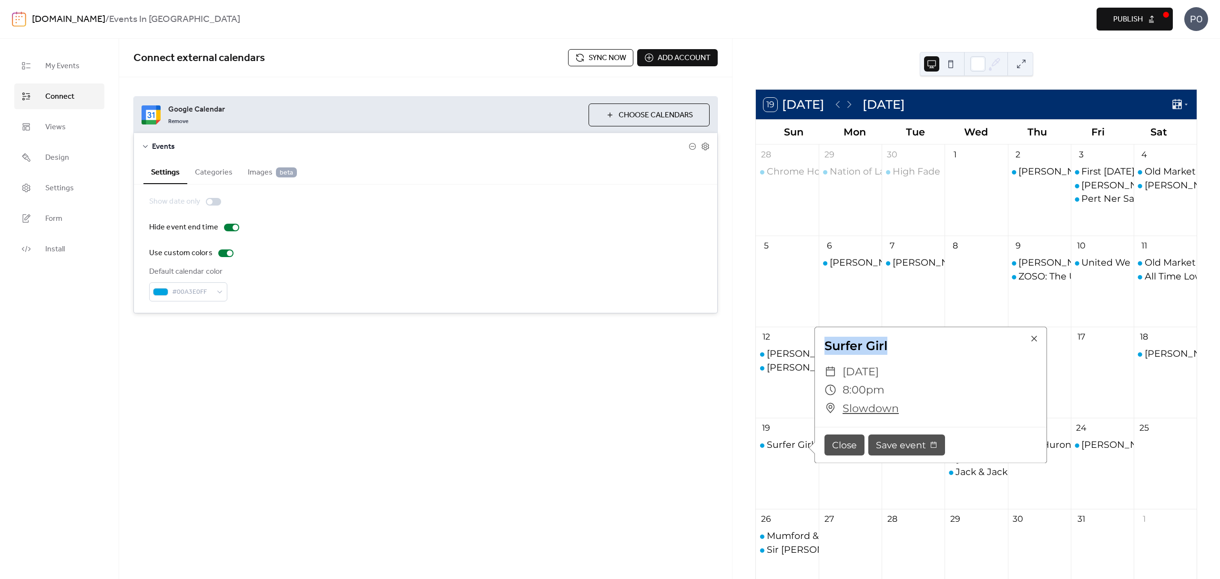
drag, startPoint x: 902, startPoint y: 346, endPoint x: 822, endPoint y: 341, distance: 80.2
click at [822, 341] on div "Surfer Girl" at bounding box center [931, 345] width 232 height 18
copy div "Surfer Girl"
click at [735, 448] on div "19 [DATE] [DATE] Sun Mon Tue Wed Thu Fri Sat 28 Chrome Horse + The Broken Heart…" at bounding box center [977, 309] width 488 height 540
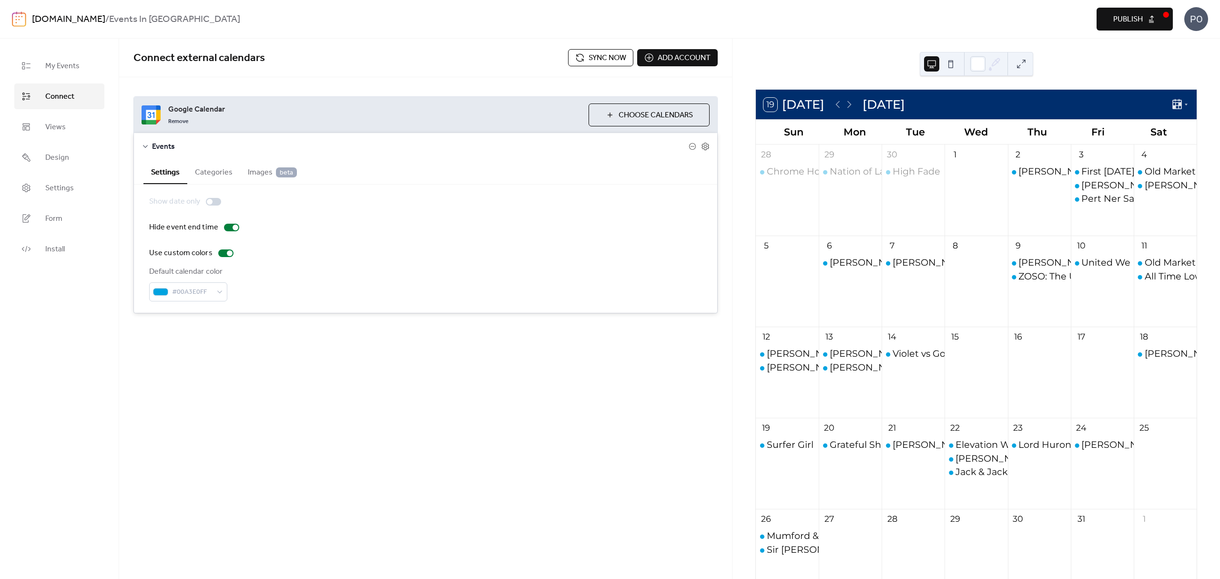
scroll to position [63, 0]
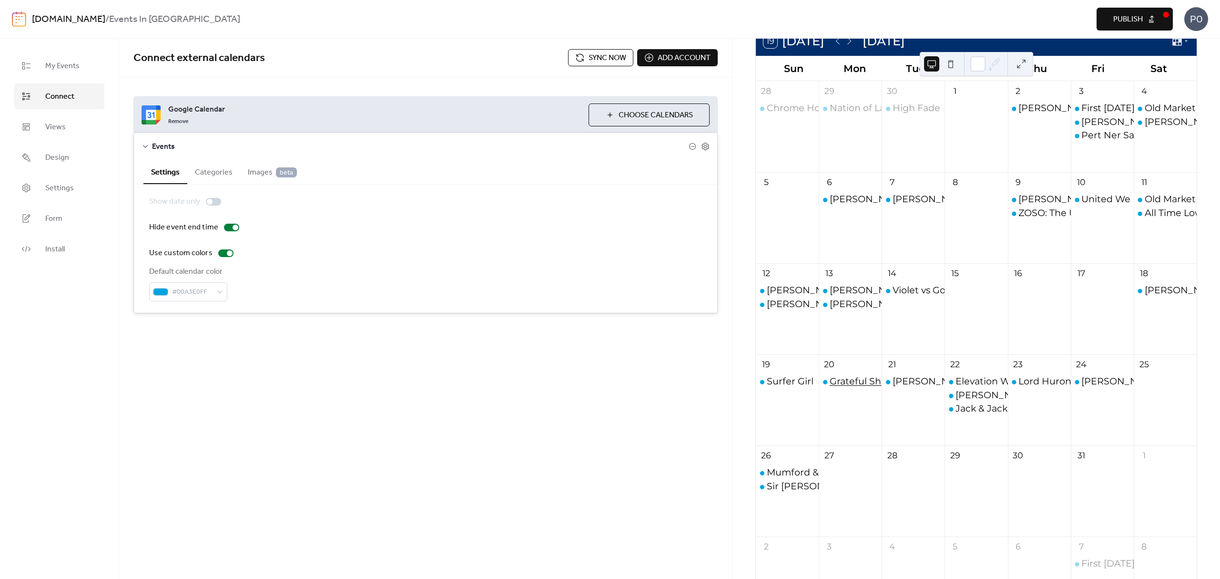
click at [850, 383] on div "Grateful Shred" at bounding box center [863, 381] width 67 height 13
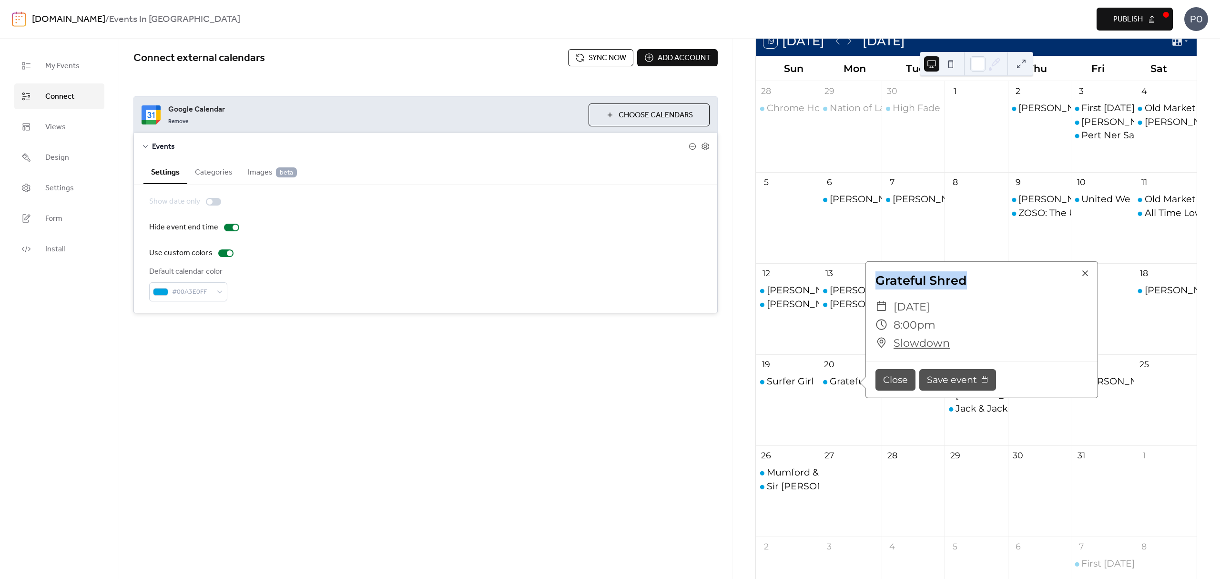
drag, startPoint x: 975, startPoint y: 275, endPoint x: 872, endPoint y: 290, distance: 104.0
click at [872, 290] on div "Grateful Shred ​ [DATE] ​ 8:00pm ​ Slowdown" at bounding box center [982, 312] width 232 height 100
copy div "Grateful Shred"
click at [997, 425] on div "Elevation Worship & [PERSON_NAME] [PERSON_NAME] & The Imposters [PERSON_NAME] &…" at bounding box center [976, 407] width 63 height 65
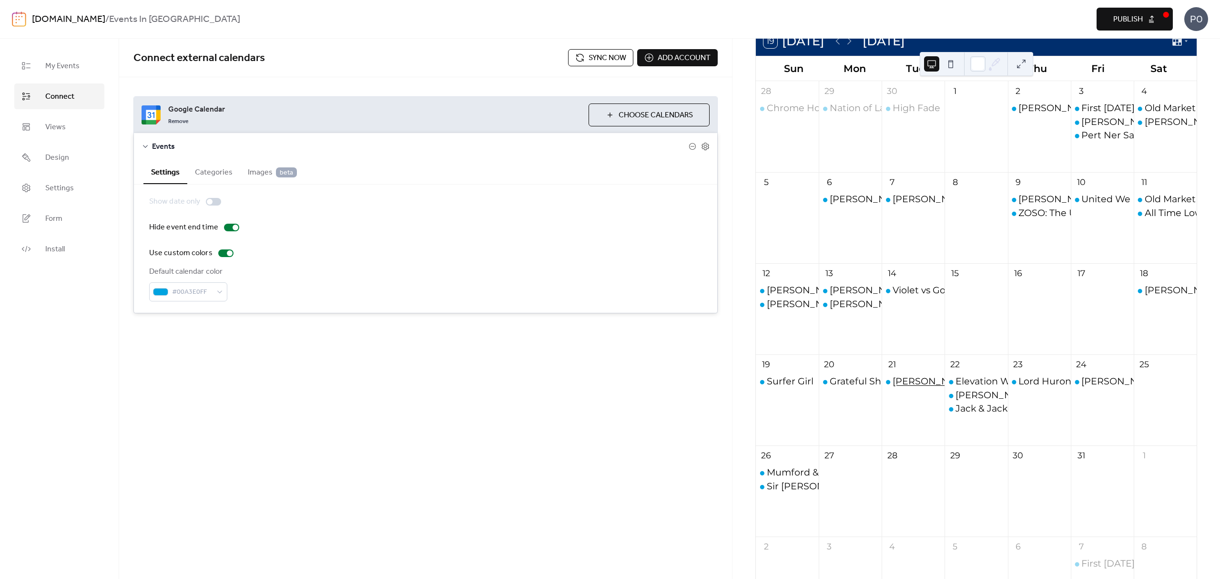
click at [902, 380] on div "[PERSON_NAME]: You’re My Best Friend" at bounding box center [985, 381] width 184 height 13
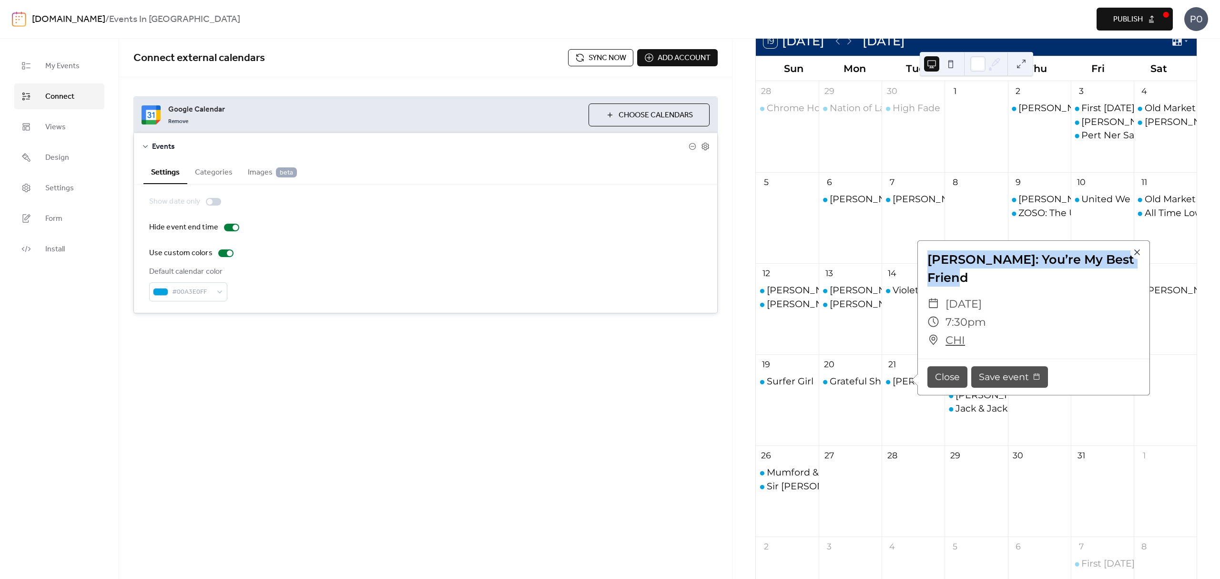
drag, startPoint x: 967, startPoint y: 271, endPoint x: 928, endPoint y: 260, distance: 40.3
click at [928, 260] on div "[PERSON_NAME]: You’re My Best Friend" at bounding box center [1034, 268] width 232 height 37
copy div "[PERSON_NAME]: You’re My Best Friend"
click at [696, 395] on div "Connect external calendars Sync now Add account Google Calendar Remove Choose C…" at bounding box center [425, 309] width 613 height 540
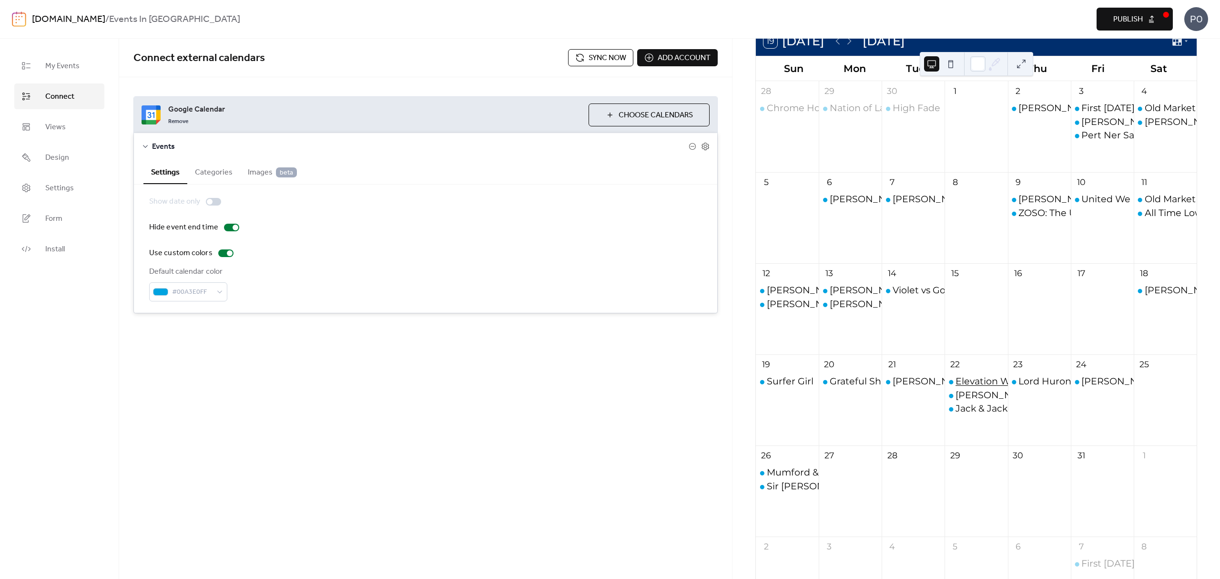
click at [966, 384] on div "Elevation Worship & [PERSON_NAME]" at bounding box center [1043, 381] width 174 height 13
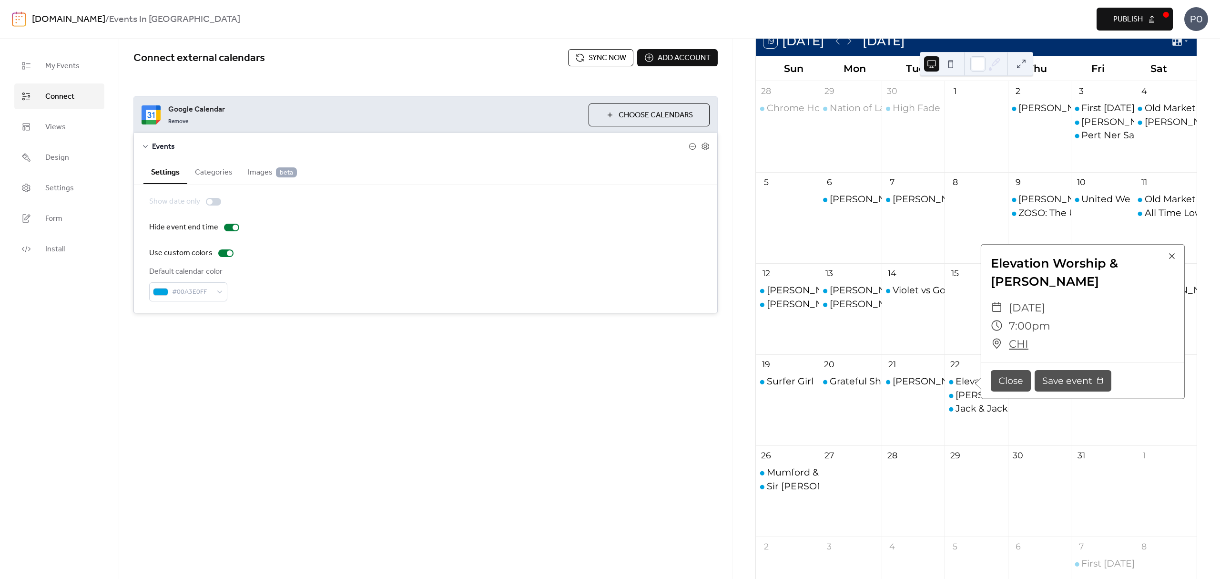
drag, startPoint x: 1046, startPoint y: 283, endPoint x: 983, endPoint y: 264, distance: 65.9
click at [983, 264] on div "Elevation Worship & [PERSON_NAME]" at bounding box center [1083, 272] width 204 height 37
click at [877, 426] on div "Grateful Shred" at bounding box center [850, 407] width 63 height 65
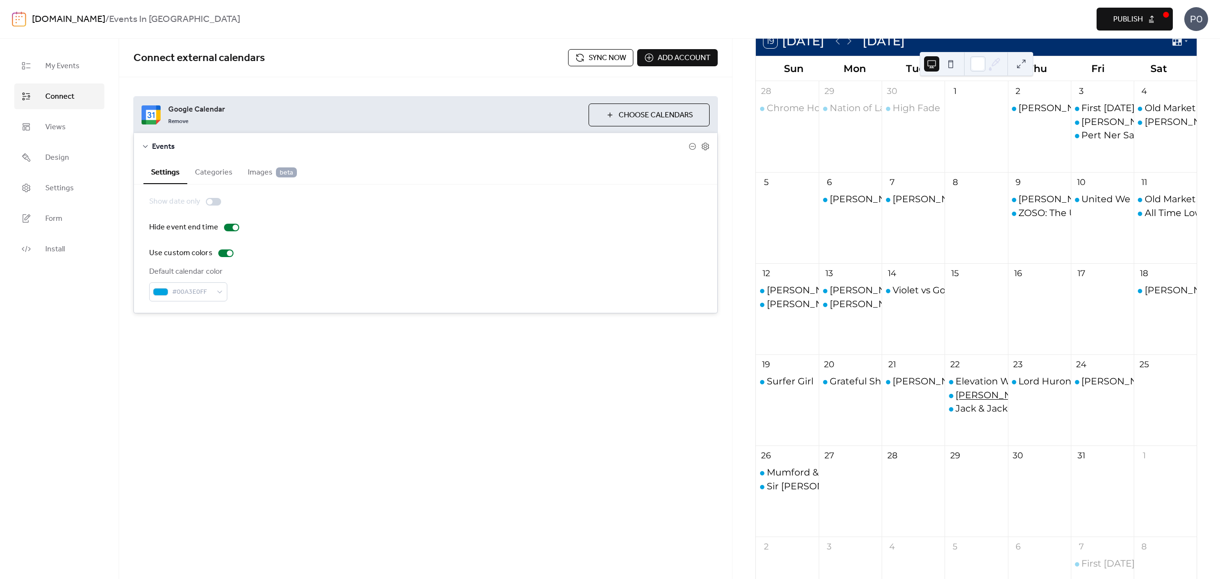
click at [958, 397] on div "[PERSON_NAME] & The Imposters" at bounding box center [1034, 394] width 157 height 13
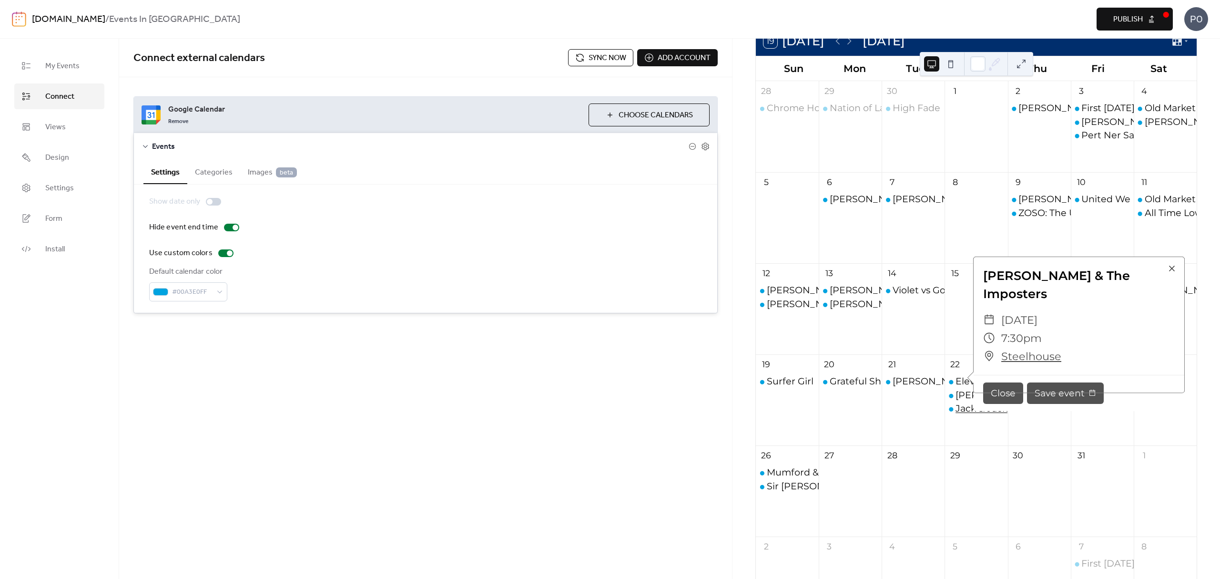
click at [968, 412] on div "Jack & Jack" at bounding box center [982, 408] width 52 height 13
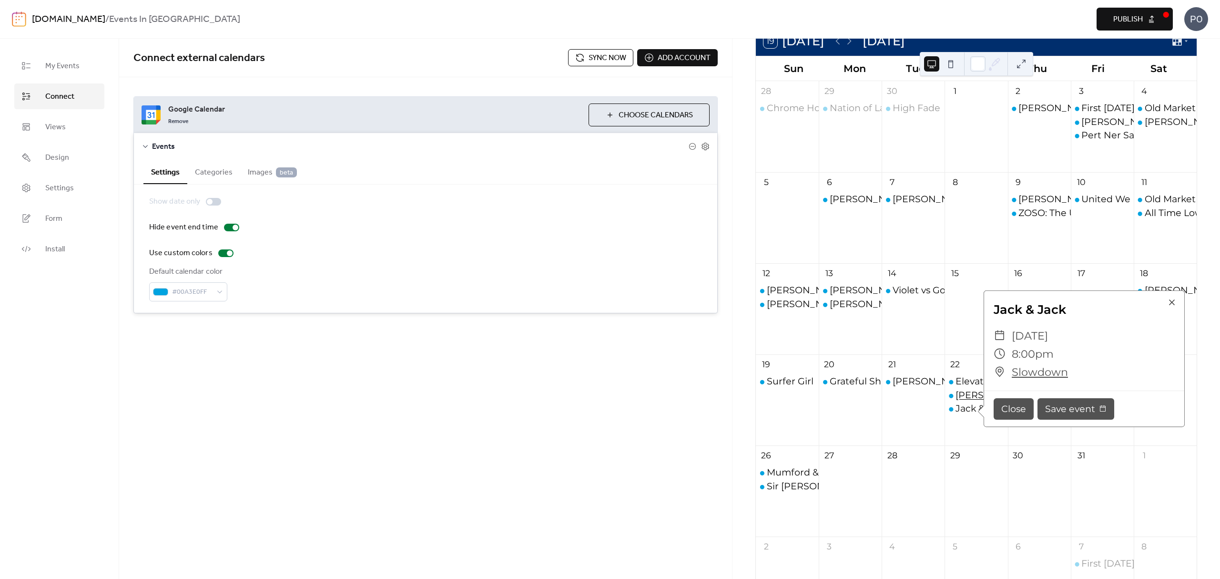
click at [971, 395] on div "[PERSON_NAME] & The Imposters" at bounding box center [1034, 394] width 157 height 13
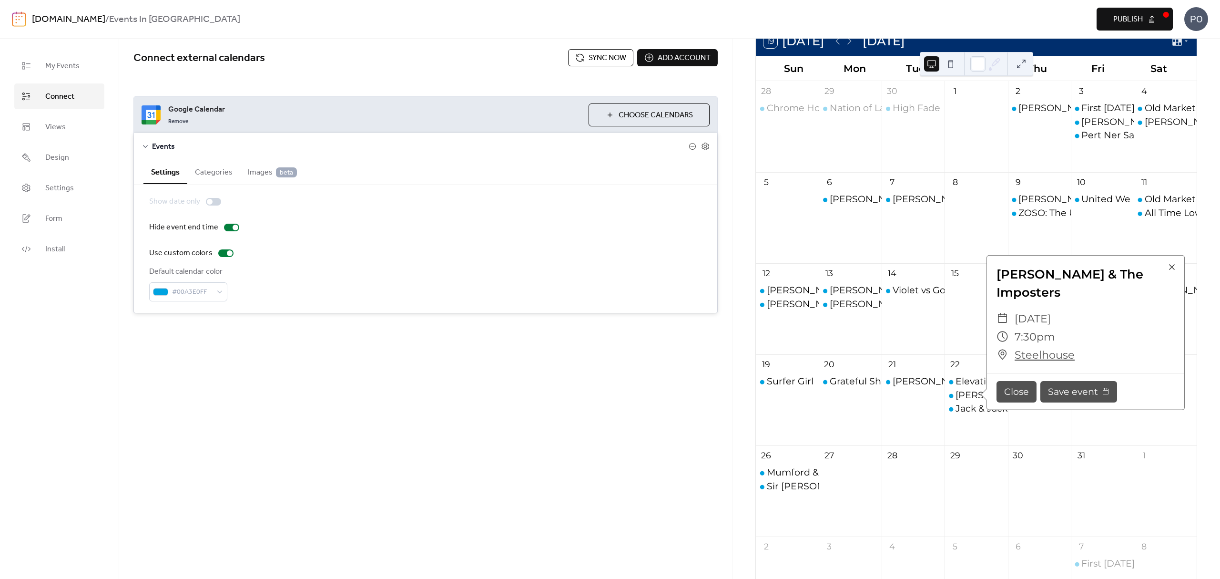
drag, startPoint x: 1064, startPoint y: 292, endPoint x: 988, endPoint y: 282, distance: 76.4
click at [992, 278] on div "[PERSON_NAME] & The Imposters" at bounding box center [1086, 283] width 198 height 37
click at [1030, 447] on div "30" at bounding box center [1039, 455] width 63 height 21
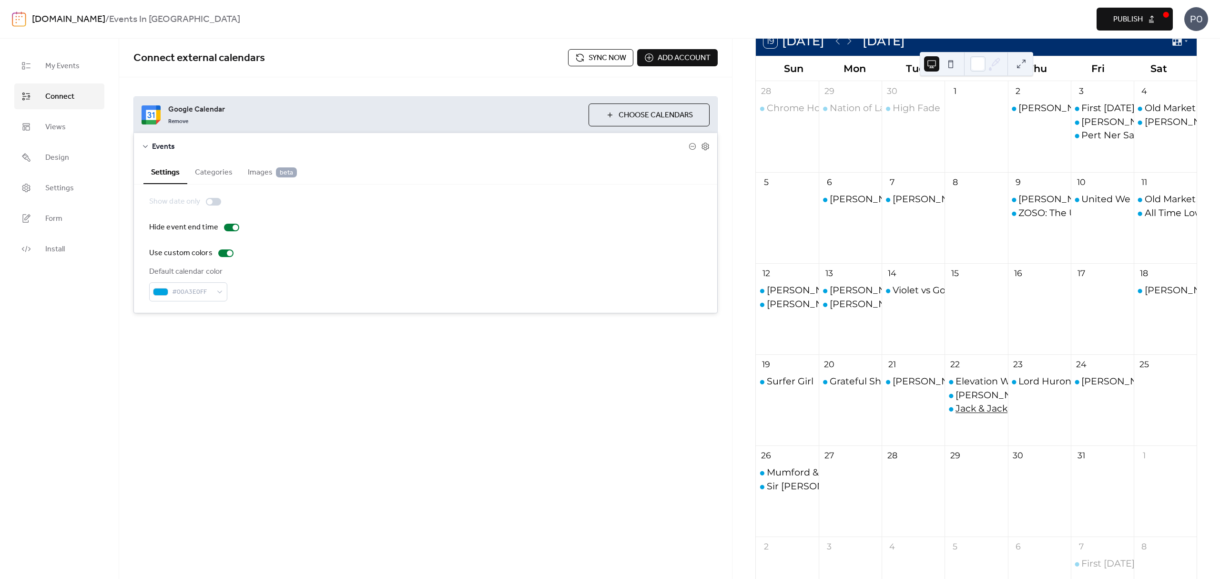
click at [959, 407] on div "Jack & Jack" at bounding box center [982, 408] width 52 height 13
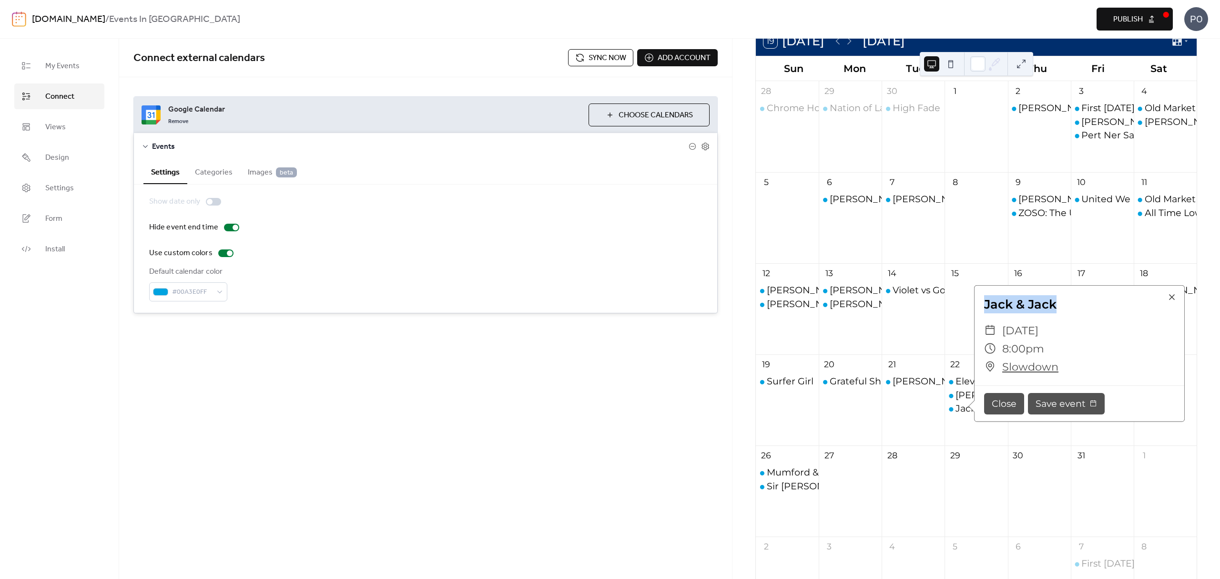
drag, startPoint x: 1062, startPoint y: 304, endPoint x: 971, endPoint y: 313, distance: 91.9
click at [971, 313] on div "Jack & Jack ​ [DATE] ​ 8:00pm ​ Slowdown Close Save event" at bounding box center [1076, 353] width 217 height 136
click at [863, 378] on div "Grateful Shred" at bounding box center [863, 381] width 67 height 13
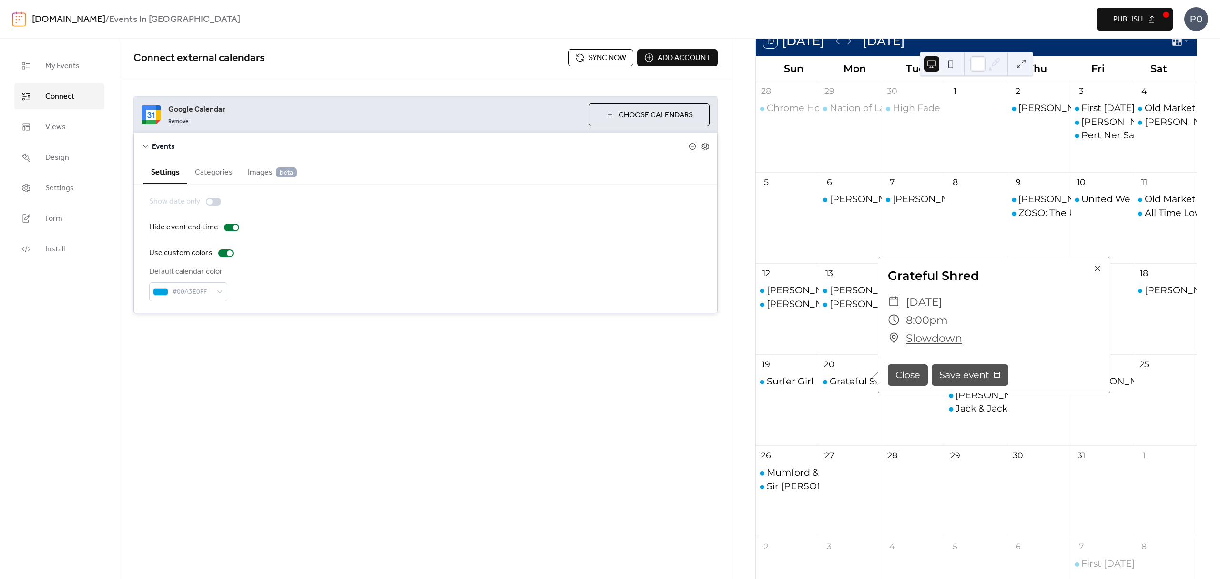
click at [1027, 422] on div "Lord Huron" at bounding box center [1039, 407] width 63 height 65
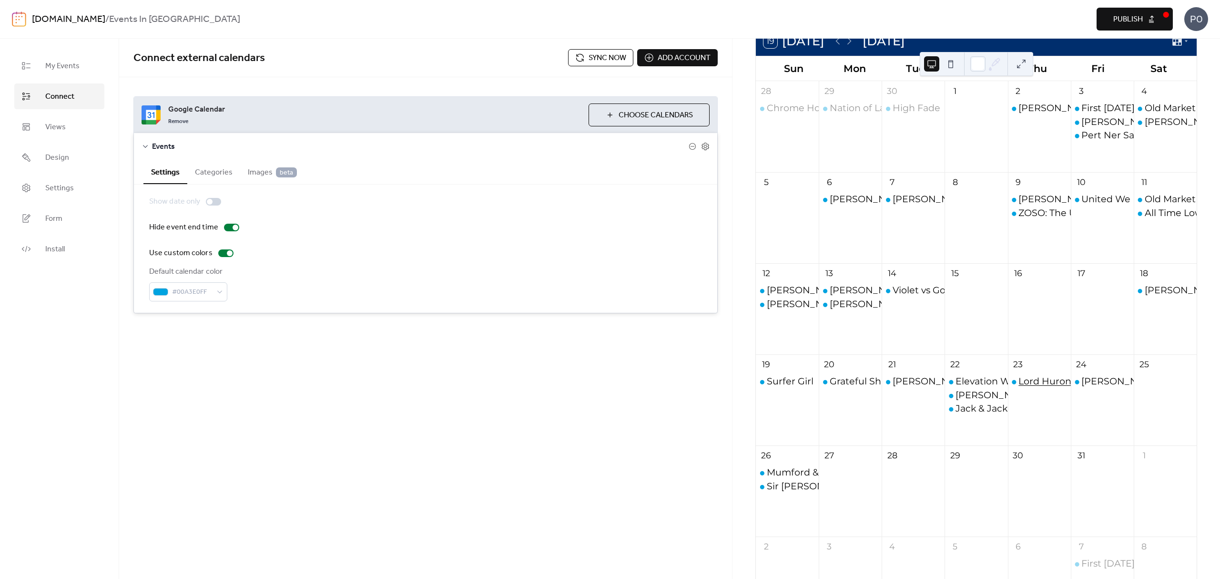
click at [1041, 382] on div "Lord Huron" at bounding box center [1044, 381] width 53 height 13
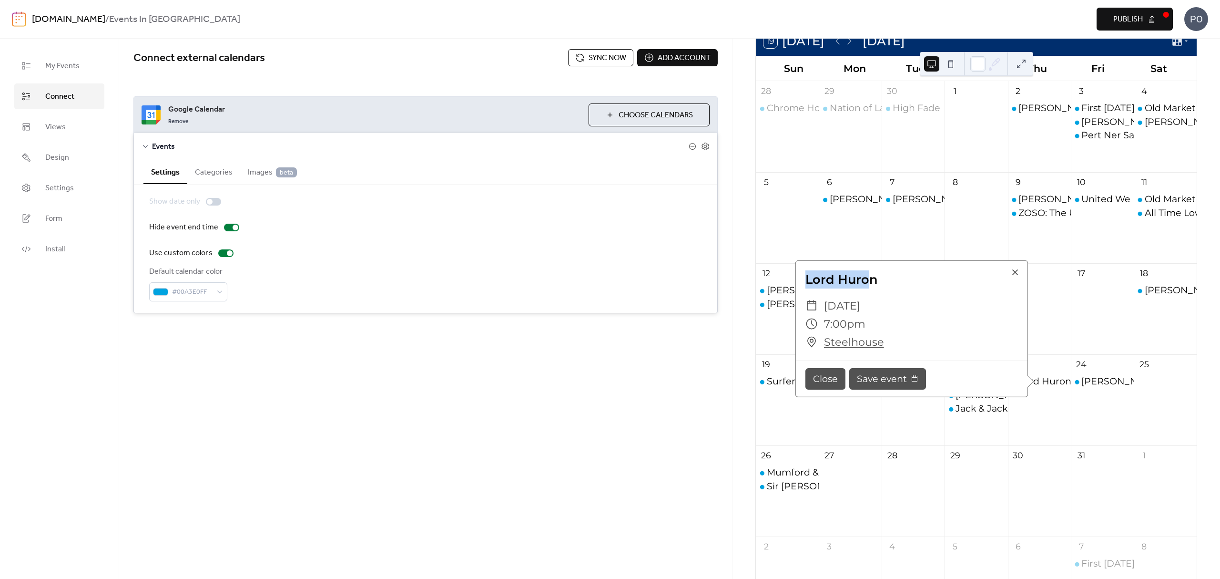
drag, startPoint x: 869, startPoint y: 281, endPoint x: 879, endPoint y: 282, distance: 9.6
click at [803, 282] on div "Lord Huron" at bounding box center [912, 279] width 232 height 18
click at [879, 282] on div "Lord Huron" at bounding box center [912, 279] width 232 height 18
drag, startPoint x: 879, startPoint y: 282, endPoint x: 797, endPoint y: 285, distance: 81.5
click at [797, 285] on div "Lord Huron" at bounding box center [912, 279] width 232 height 18
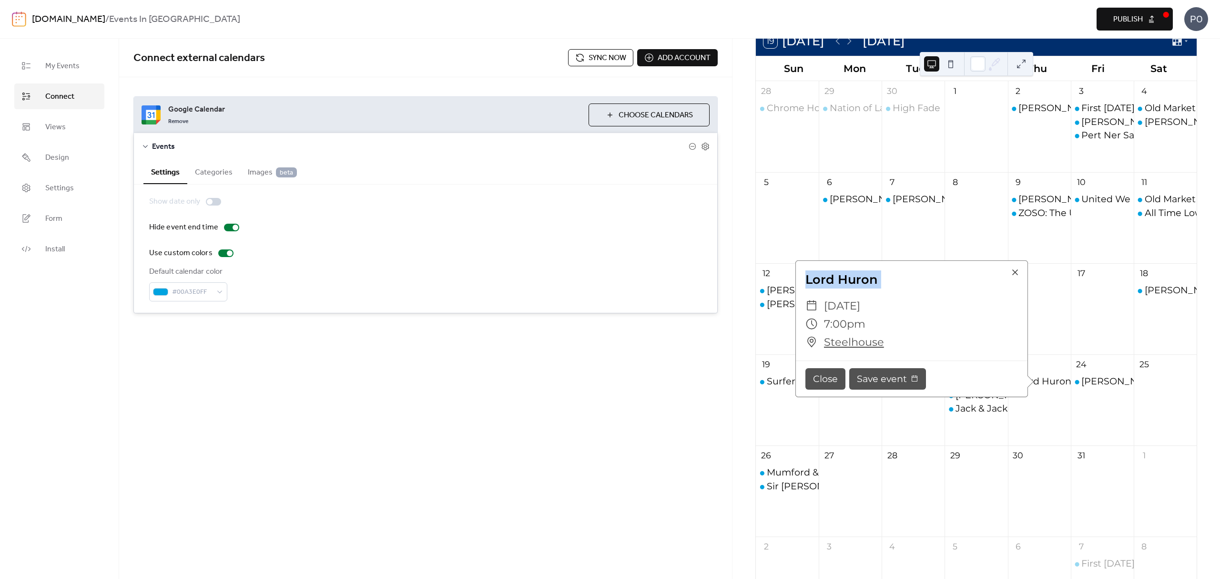
click at [678, 540] on div "Connect external calendars Sync now Add account Google Calendar Remove Choose C…" at bounding box center [425, 309] width 613 height 540
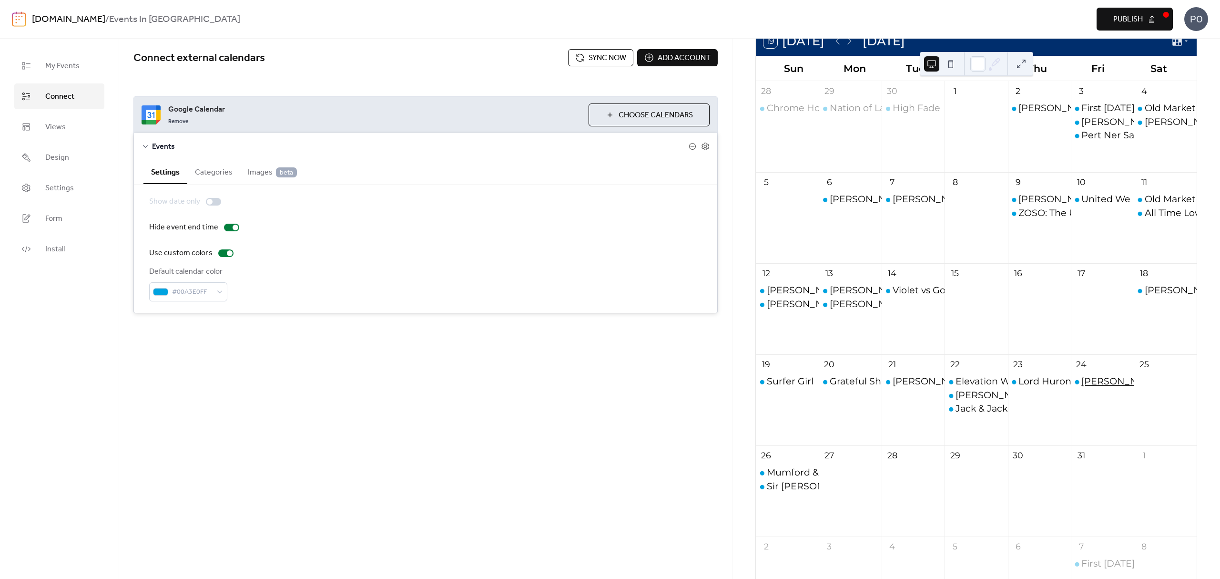
click at [1104, 384] on div "[PERSON_NAME]" at bounding box center [1121, 381] width 81 height 13
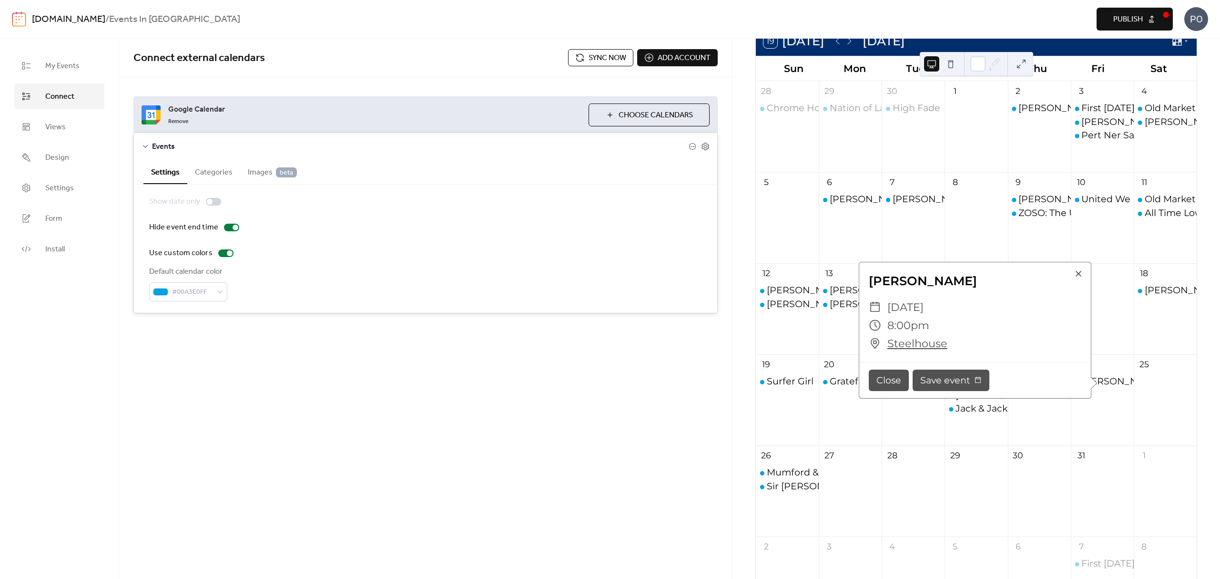
drag, startPoint x: 955, startPoint y: 281, endPoint x: 862, endPoint y: 281, distance: 92.9
click at [862, 281] on div "[PERSON_NAME]" at bounding box center [975, 281] width 232 height 18
click at [790, 471] on div "Mumford & Sons – 2025 Tour" at bounding box center [832, 472] width 131 height 13
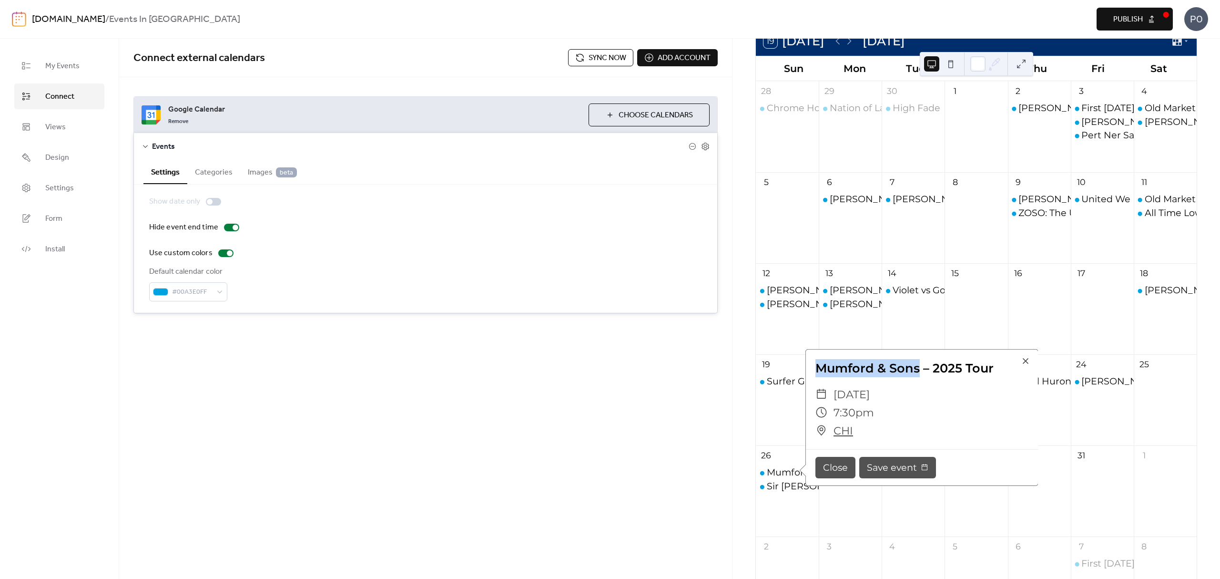
drag, startPoint x: 914, startPoint y: 366, endPoint x: 820, endPoint y: 377, distance: 95.0
click at [820, 377] on div "Mumford & Sons – 2025 Tour" at bounding box center [922, 368] width 232 height 18
drag, startPoint x: 777, startPoint y: 433, endPoint x: 783, endPoint y: 468, distance: 35.3
click at [777, 433] on div "Surfer Girl" at bounding box center [787, 407] width 63 height 65
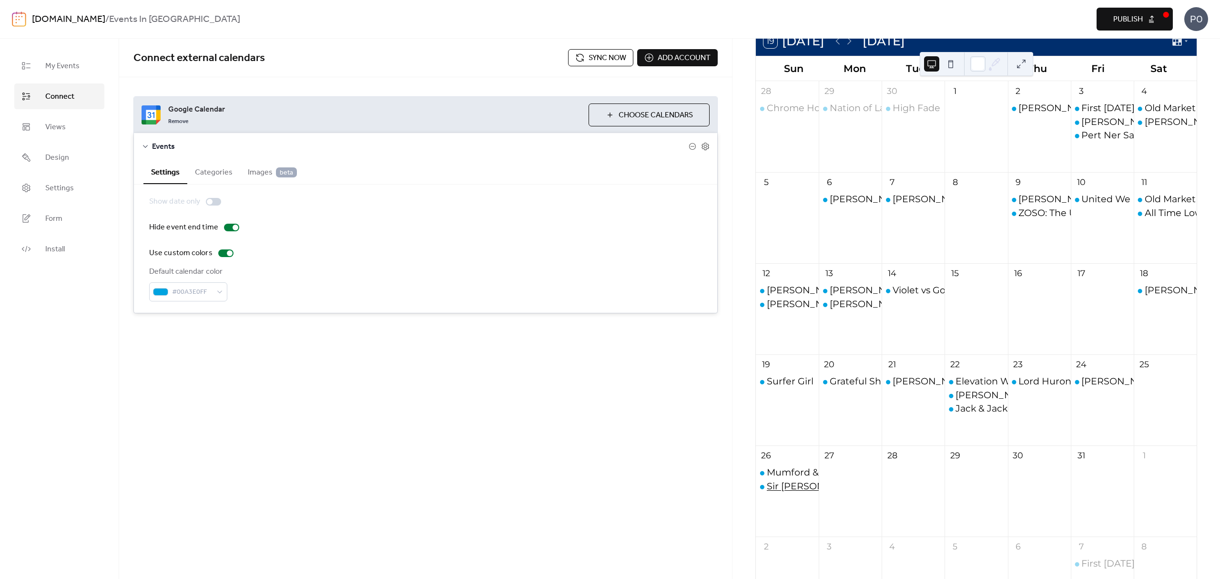
click at [790, 490] on div "Sir [PERSON_NAME]" at bounding box center [814, 485] width 95 height 13
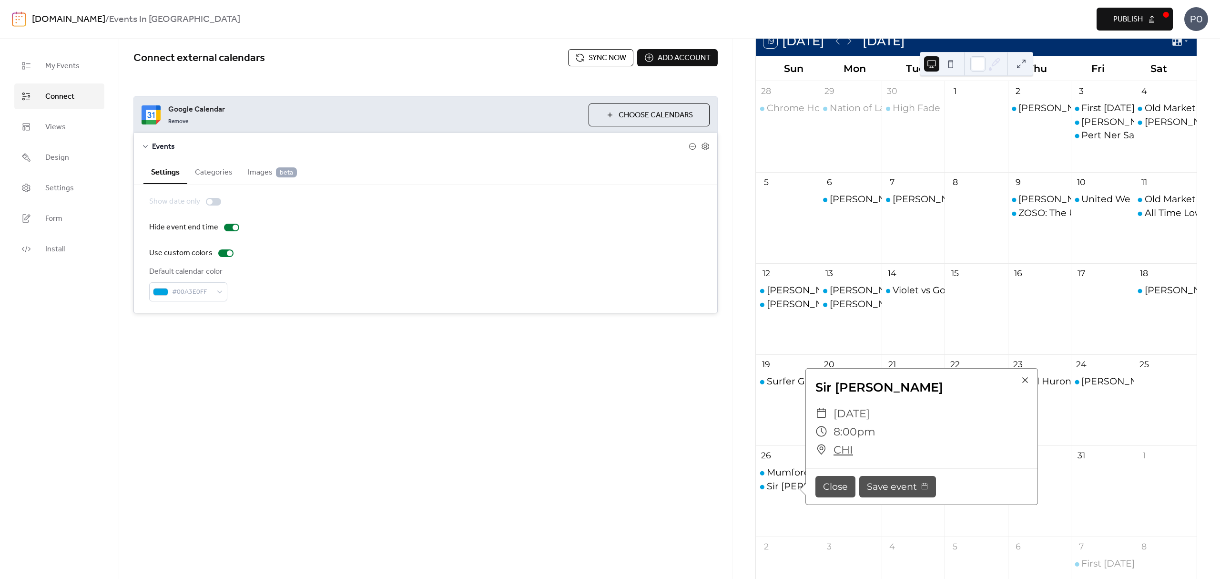
click at [868, 386] on div "Sir [PERSON_NAME]" at bounding box center [922, 387] width 232 height 18
click at [871, 386] on div "Sir [PERSON_NAME]" at bounding box center [922, 387] width 232 height 18
drag, startPoint x: 875, startPoint y: 386, endPoint x: 814, endPoint y: 391, distance: 61.7
click at [814, 391] on div "Sir [PERSON_NAME]" at bounding box center [922, 387] width 232 height 18
click at [788, 471] on div "Mumford & Sons – 2025 Tour" at bounding box center [832, 472] width 131 height 13
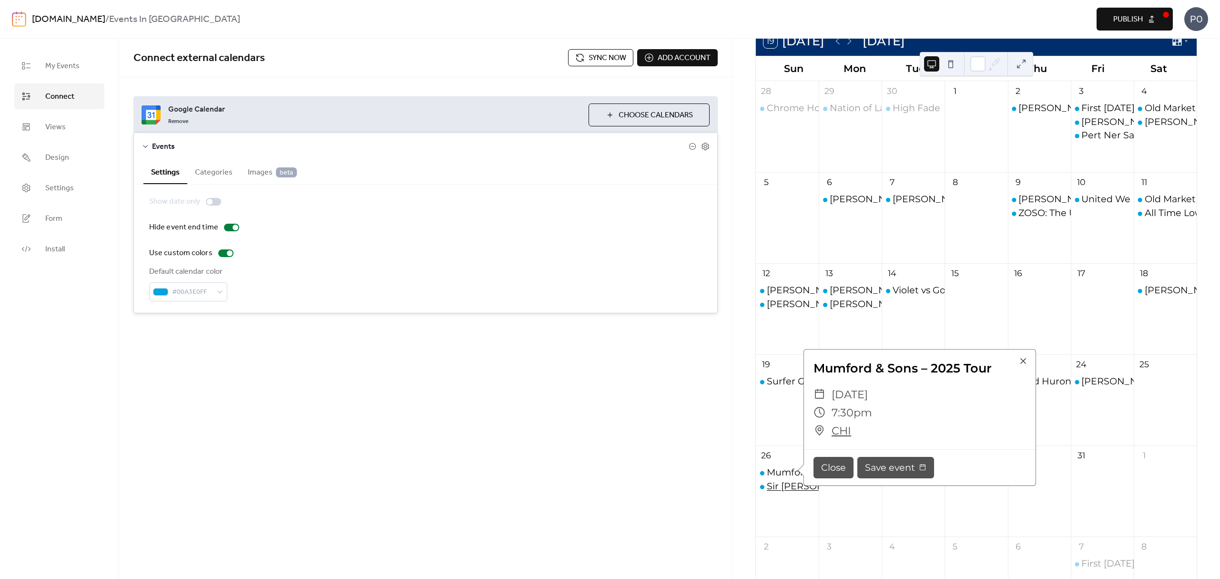
click at [788, 480] on div "Sir [PERSON_NAME]" at bounding box center [814, 485] width 95 height 13
drag, startPoint x: 773, startPoint y: 479, endPoint x: 778, endPoint y: 485, distance: 7.8
drag, startPoint x: 778, startPoint y: 485, endPoint x: 374, endPoint y: 400, distance: 413.4
click at [380, 403] on div "Connect external calendars Sync now Add account Google Calendar Remove Choose C…" at bounding box center [425, 309] width 613 height 540
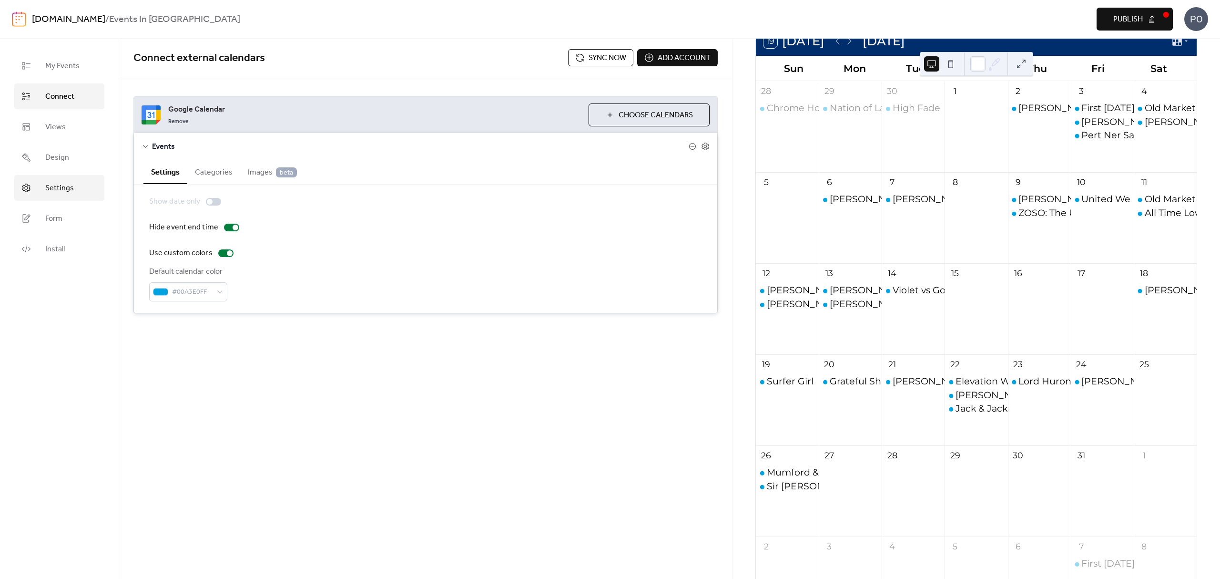
click at [56, 194] on span "Settings" at bounding box center [59, 188] width 29 height 11
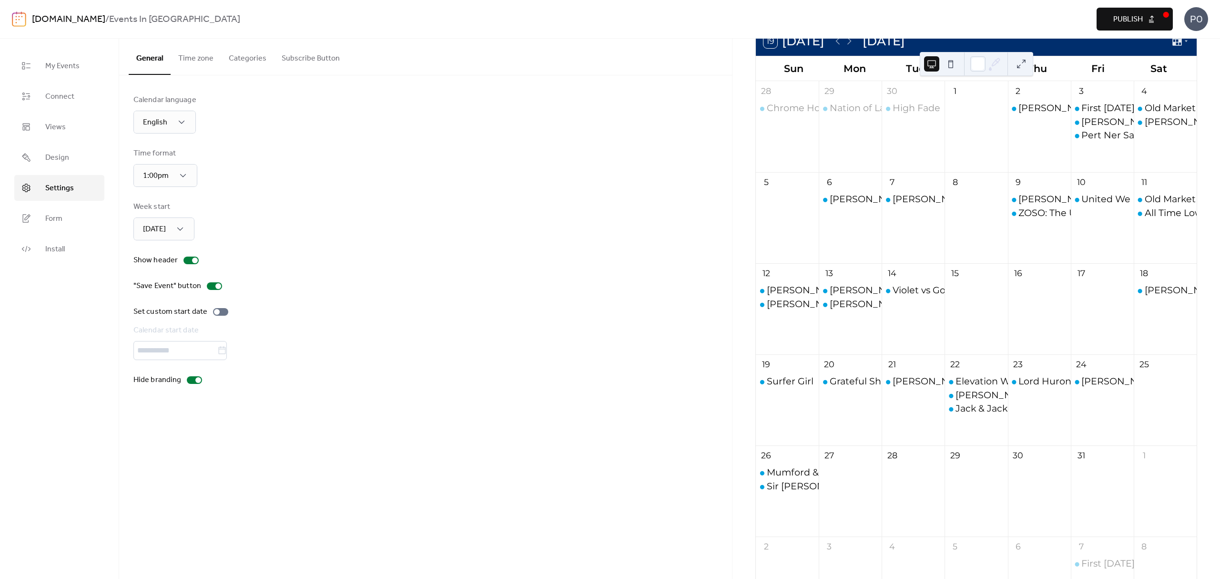
click at [38, 8] on div "[DOMAIN_NAME] / Events In [GEOGRAPHIC_DATA] Preview Publish PO" at bounding box center [610, 19] width 1196 height 38
click at [41, 24] on link "[DOMAIN_NAME]" at bounding box center [68, 19] width 73 height 18
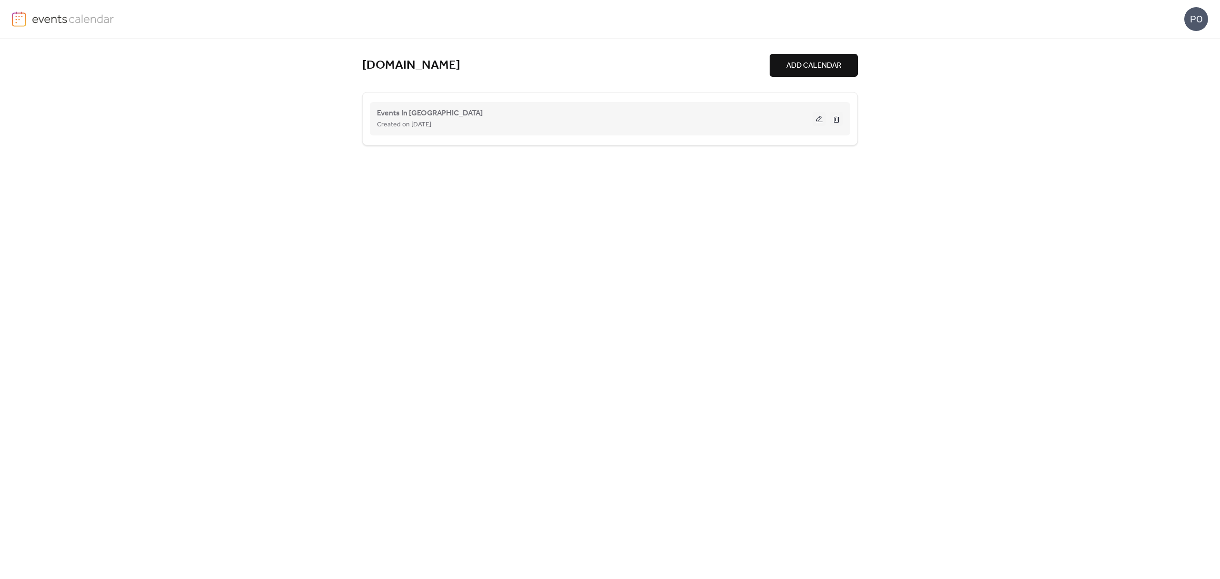
click at [658, 130] on div "Created on [DATE]" at bounding box center [595, 124] width 436 height 11
click at [815, 116] on button at bounding box center [819, 119] width 13 height 14
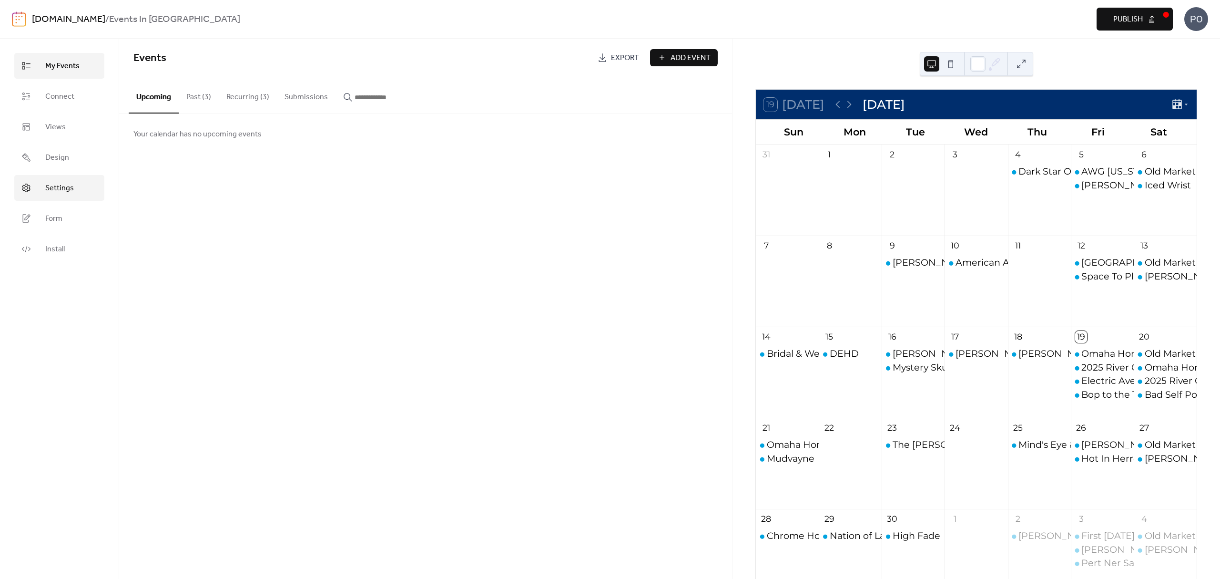
click at [41, 182] on link "Settings" at bounding box center [59, 188] width 90 height 26
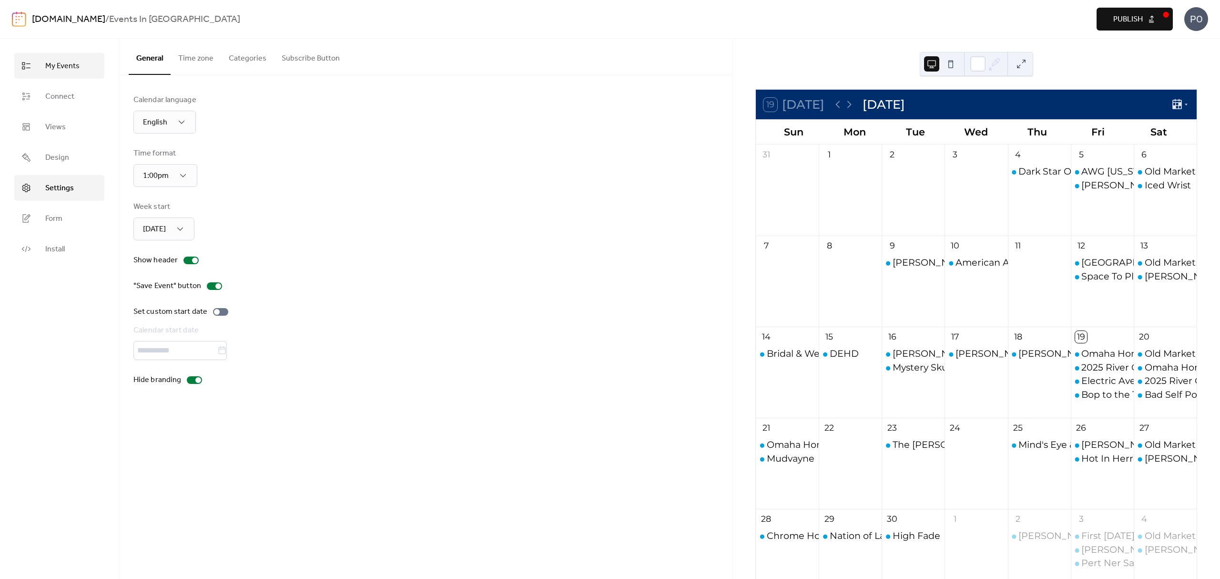
click at [61, 65] on span "My Events" at bounding box center [62, 66] width 34 height 11
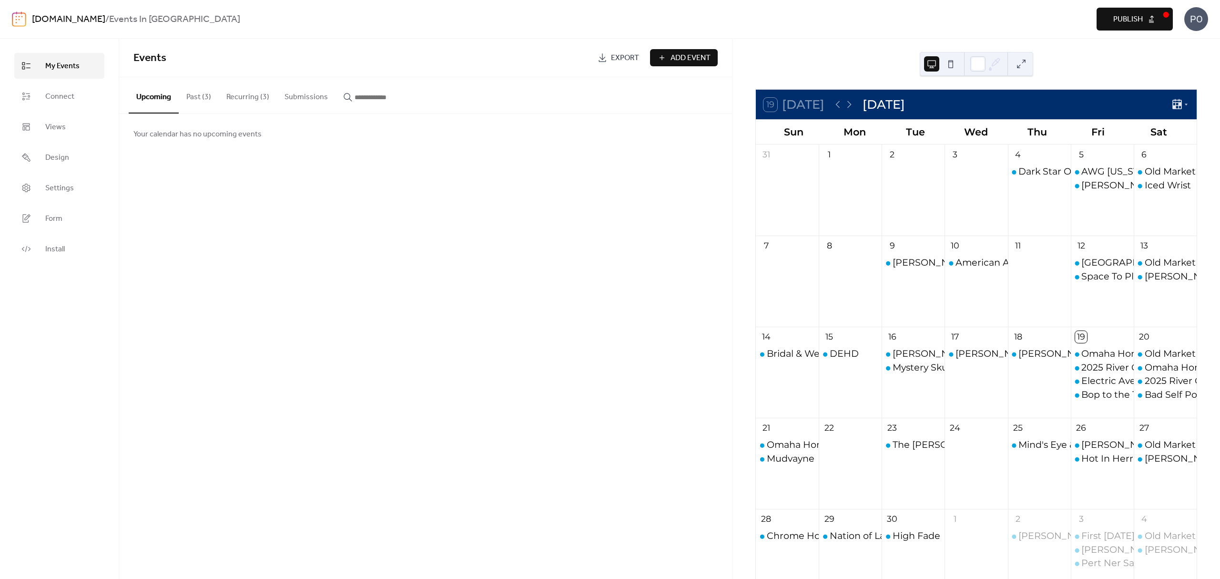
click at [336, 100] on button "button" at bounding box center [378, 94] width 84 height 35
click at [314, 97] on button "Submissions" at bounding box center [306, 94] width 59 height 35
click at [43, 19] on link "[DOMAIN_NAME]" at bounding box center [68, 19] width 73 height 18
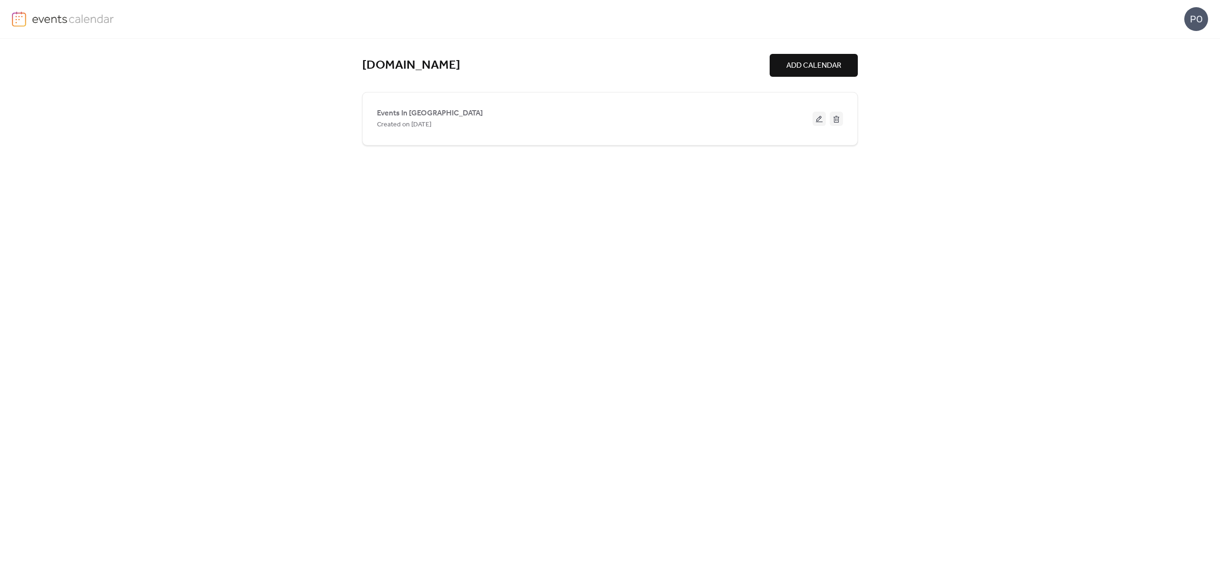
click at [42, 24] on img at bounding box center [73, 18] width 82 height 14
click at [42, 25] on img at bounding box center [73, 18] width 82 height 14
click at [1191, 16] on div "PO" at bounding box center [1196, 19] width 24 height 24
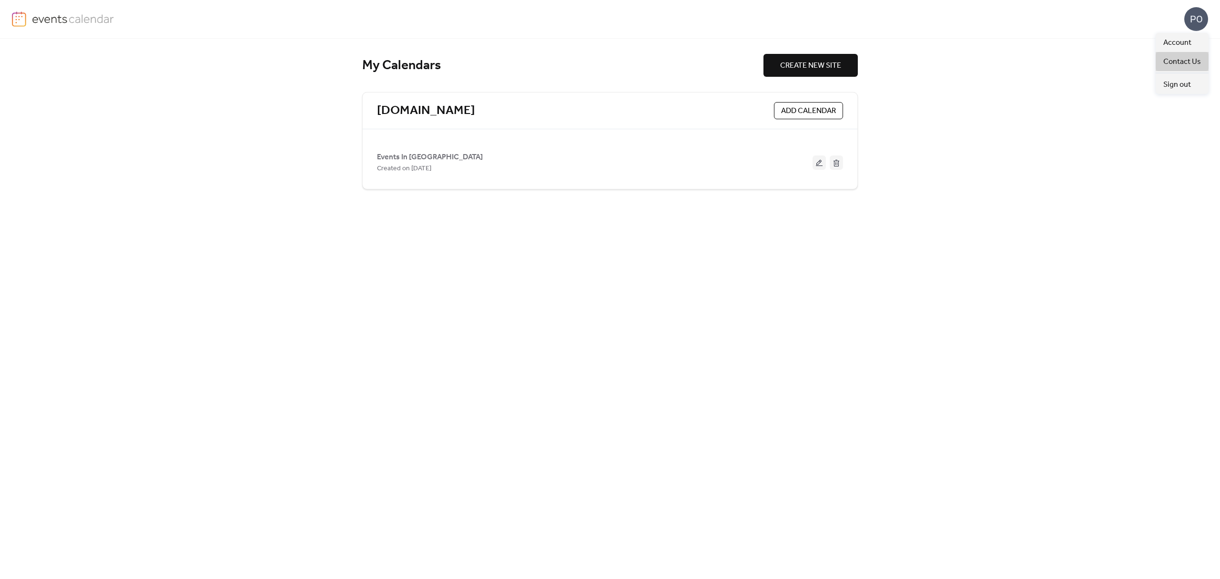
click at [1169, 64] on span "Contact Us" at bounding box center [1182, 61] width 38 height 11
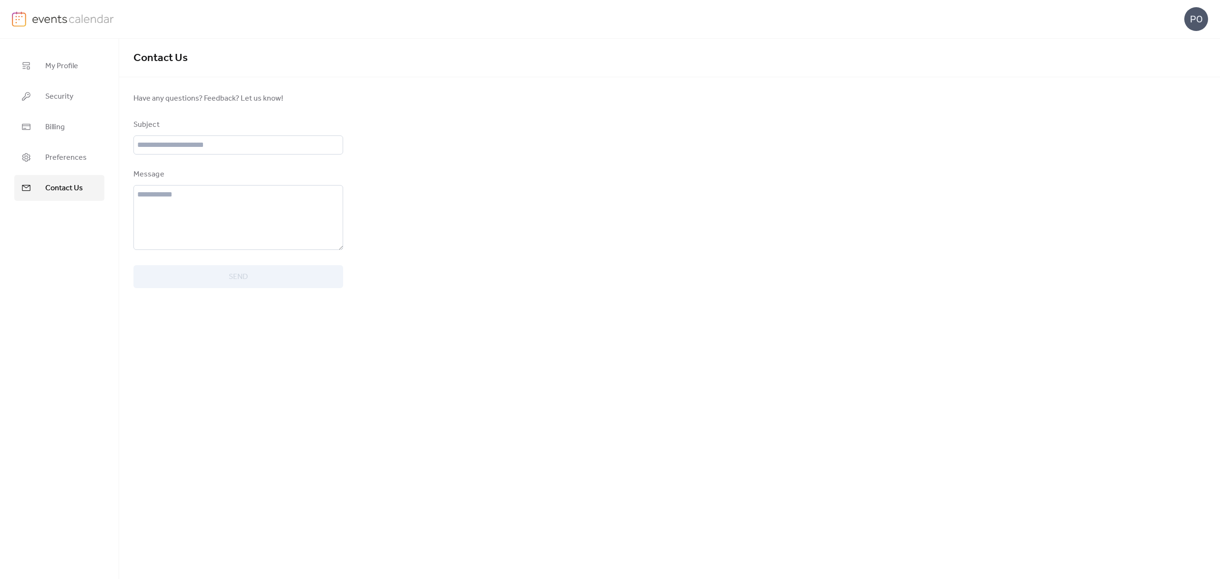
click at [29, 20] on link at bounding box center [63, 18] width 102 height 15
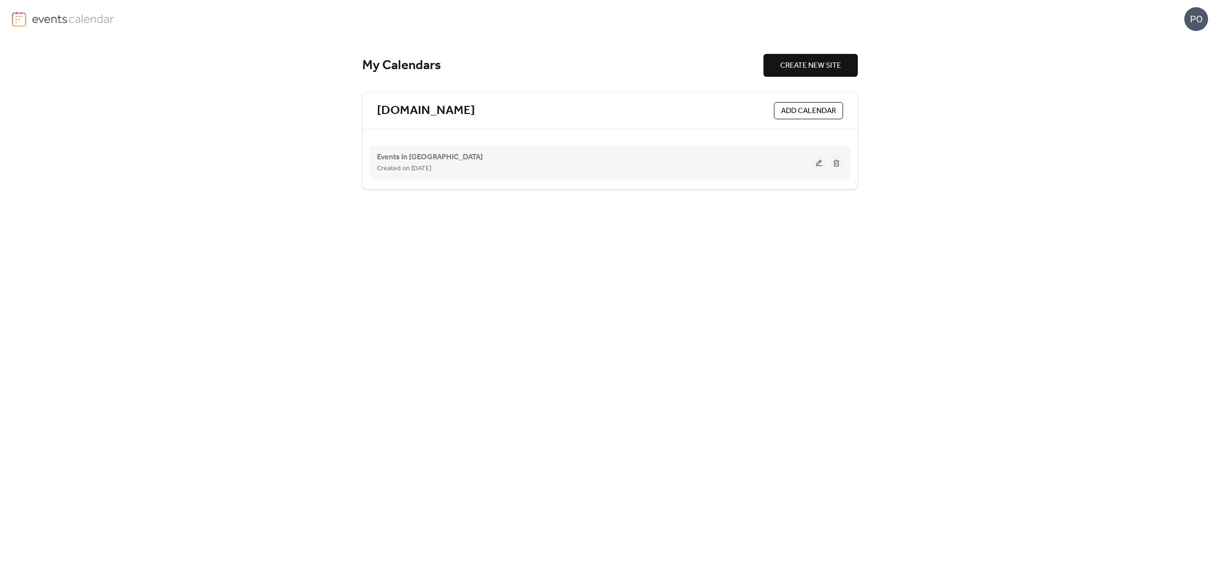
click at [825, 163] on button at bounding box center [819, 162] width 13 height 14
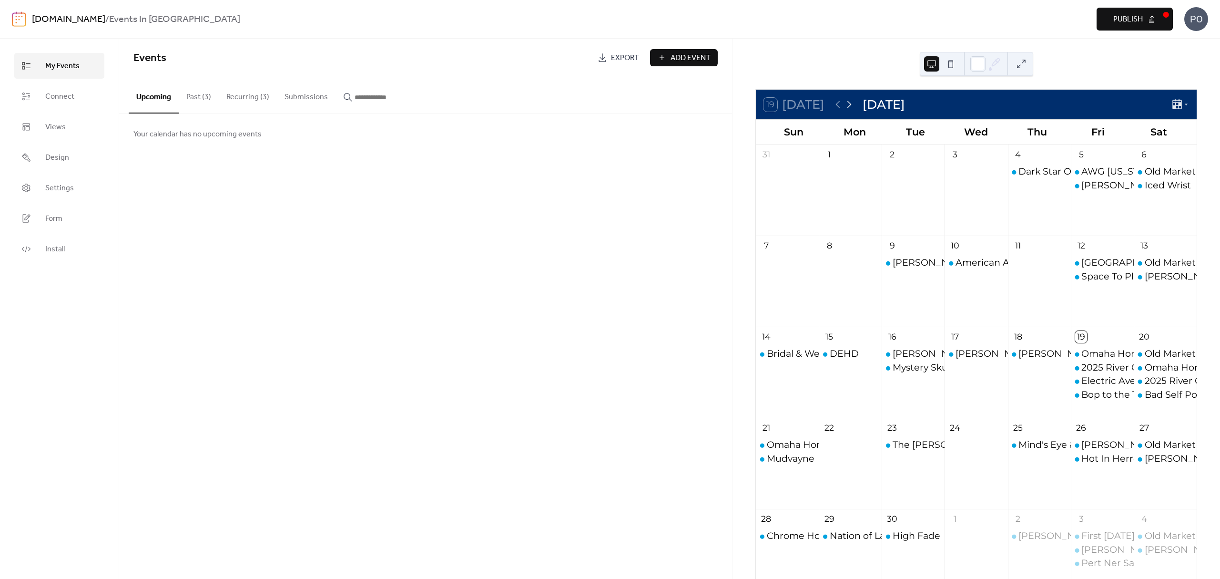
click at [853, 104] on icon at bounding box center [849, 104] width 11 height 11
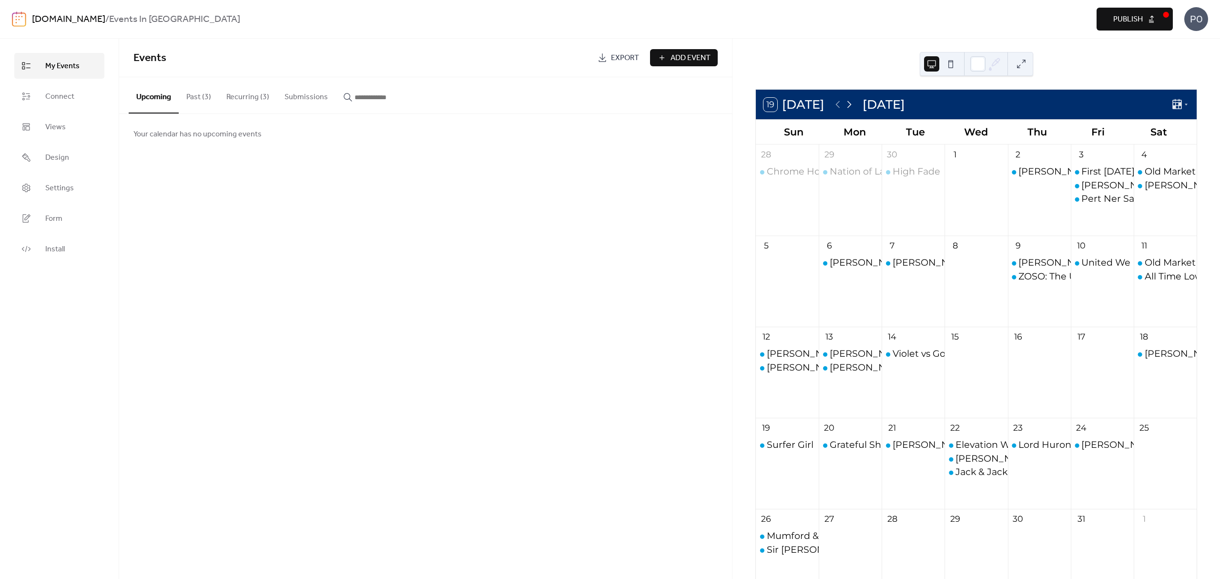
click at [850, 105] on icon at bounding box center [849, 104] width 11 height 11
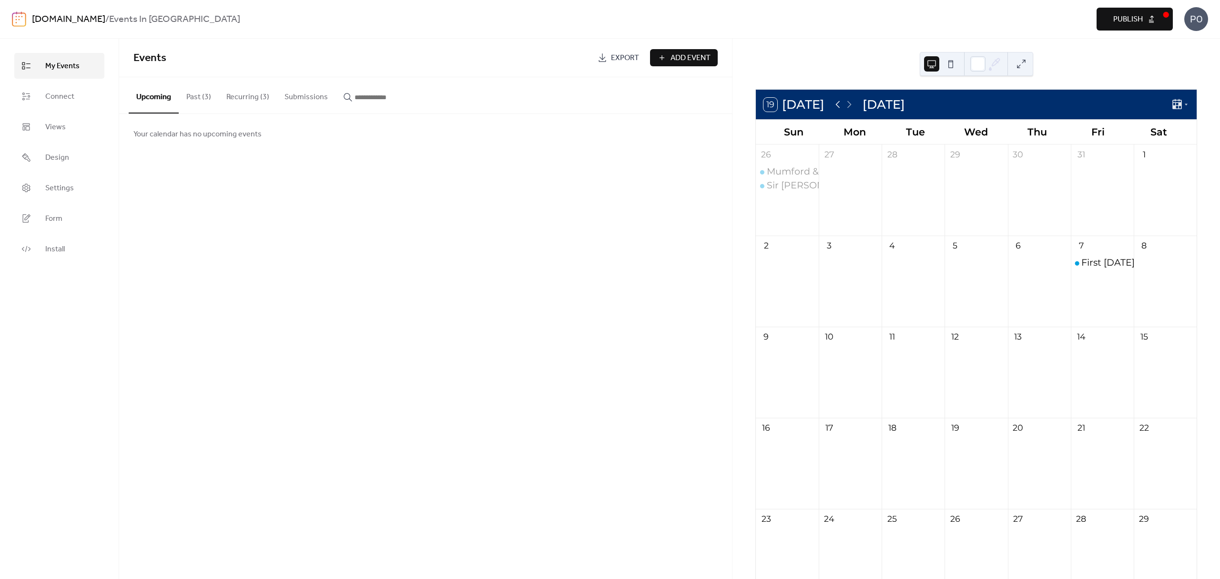
click at [836, 104] on icon at bounding box center [837, 104] width 11 height 11
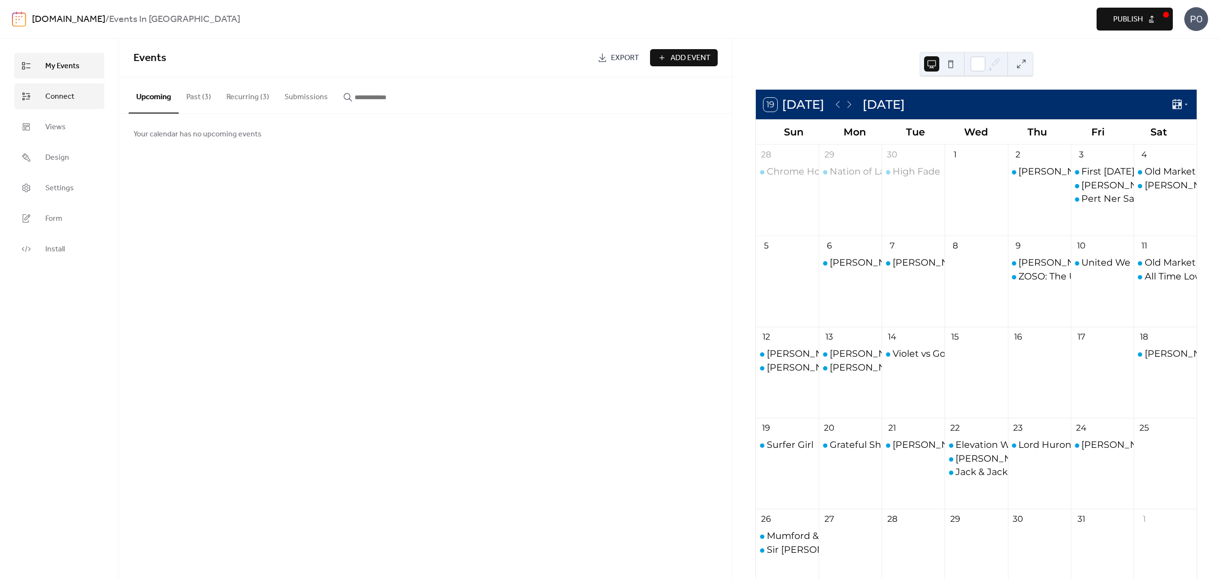
click at [71, 99] on span "Connect" at bounding box center [59, 96] width 29 height 11
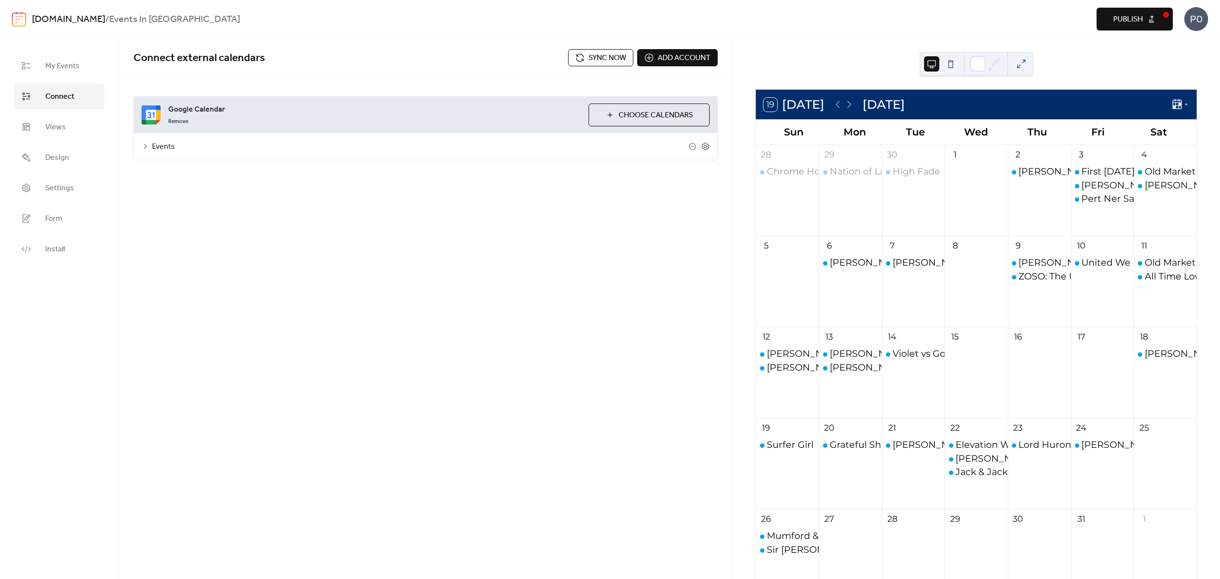
drag, startPoint x: 259, startPoint y: 115, endPoint x: 229, endPoint y: 138, distance: 37.5
click at [259, 115] on span "Google Calendar" at bounding box center [374, 109] width 413 height 11
click at [178, 147] on span "Events" at bounding box center [420, 146] width 537 height 11
click at [660, 119] on span "Choose Calendars" at bounding box center [656, 115] width 74 height 11
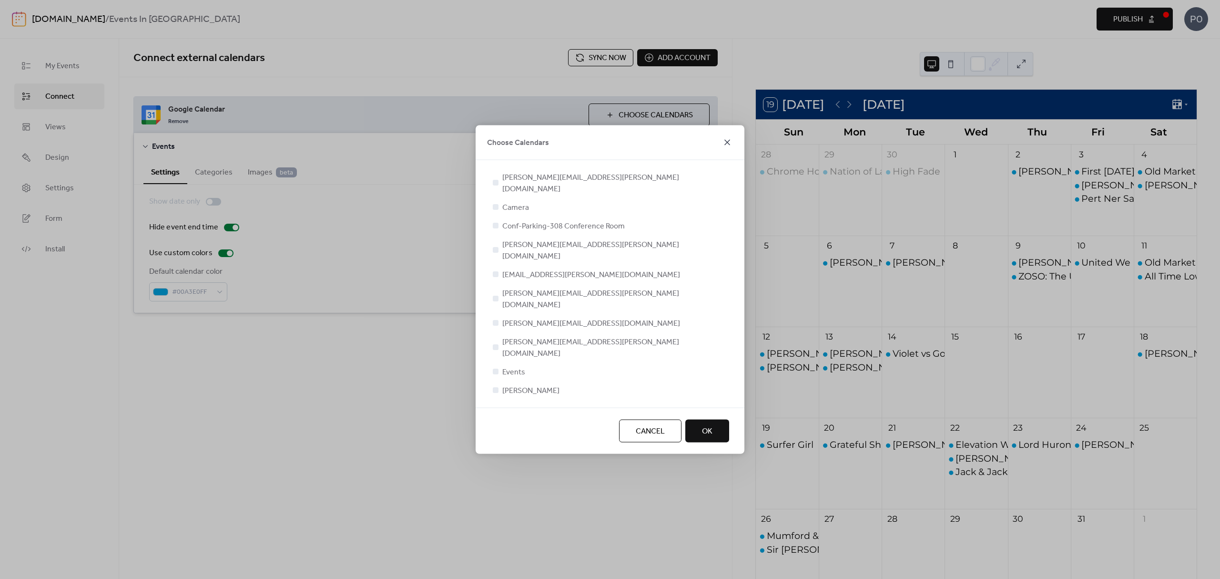
click at [729, 148] on icon at bounding box center [727, 142] width 11 height 11
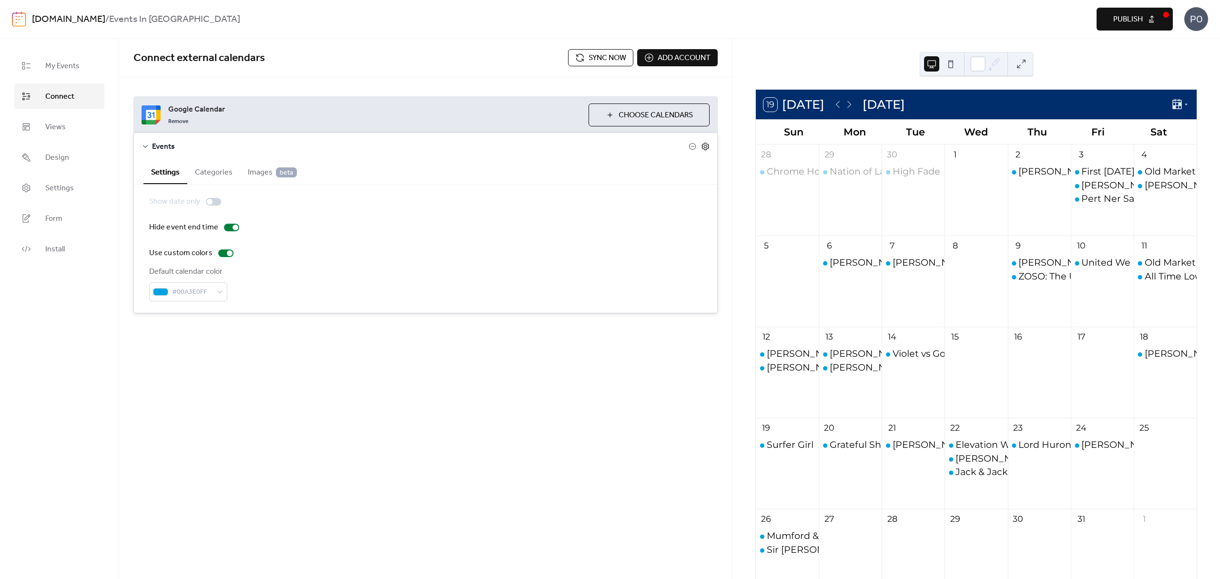
click at [709, 145] on icon at bounding box center [705, 146] width 9 height 9
click at [707, 146] on icon at bounding box center [705, 146] width 9 height 9
click at [66, 65] on span "My Events" at bounding box center [62, 66] width 34 height 11
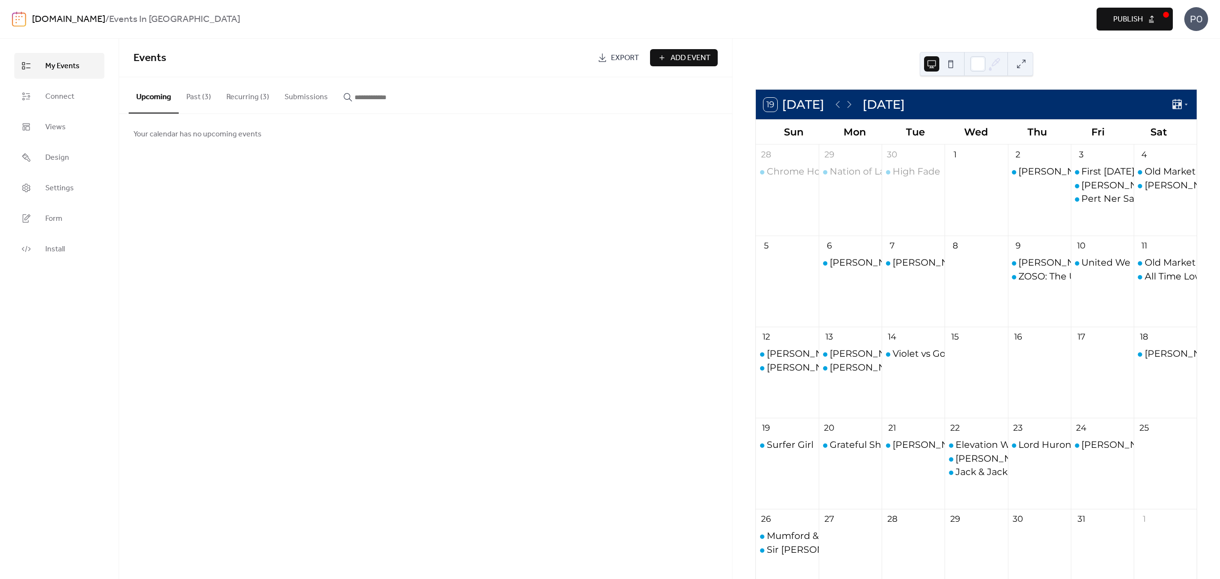
click at [206, 98] on button "Past (3)" at bounding box center [199, 94] width 40 height 35
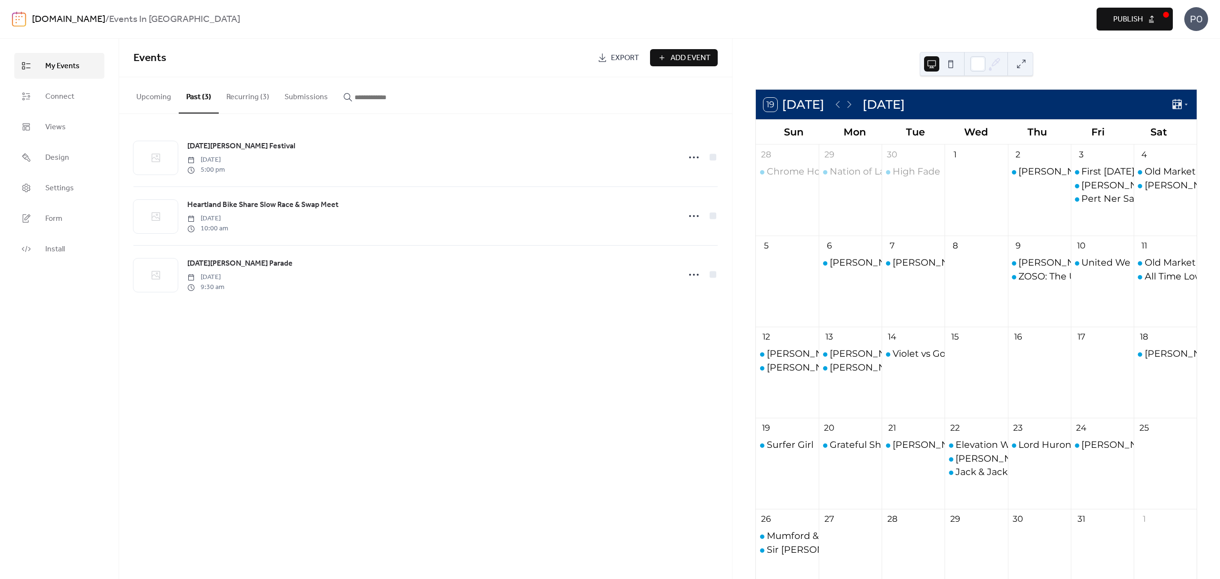
click at [238, 94] on button "Recurring (3)" at bounding box center [248, 94] width 58 height 35
click at [147, 100] on button "Upcoming" at bounding box center [154, 94] width 50 height 35
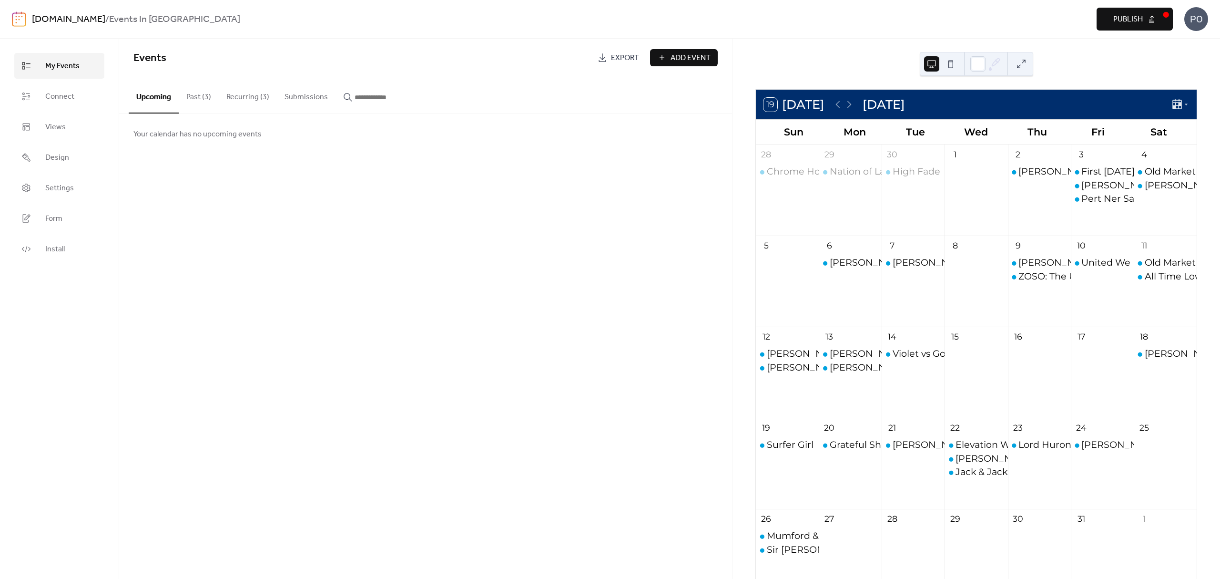
click at [185, 100] on button "Past (3)" at bounding box center [199, 94] width 40 height 35
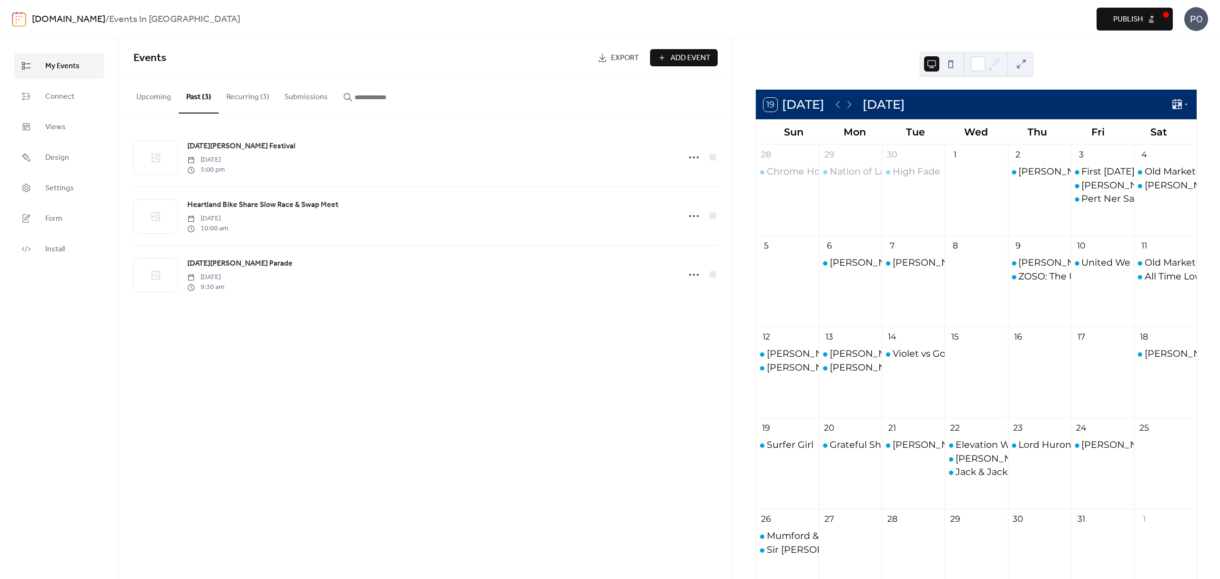
click at [251, 96] on button "Recurring (3)" at bounding box center [248, 94] width 58 height 35
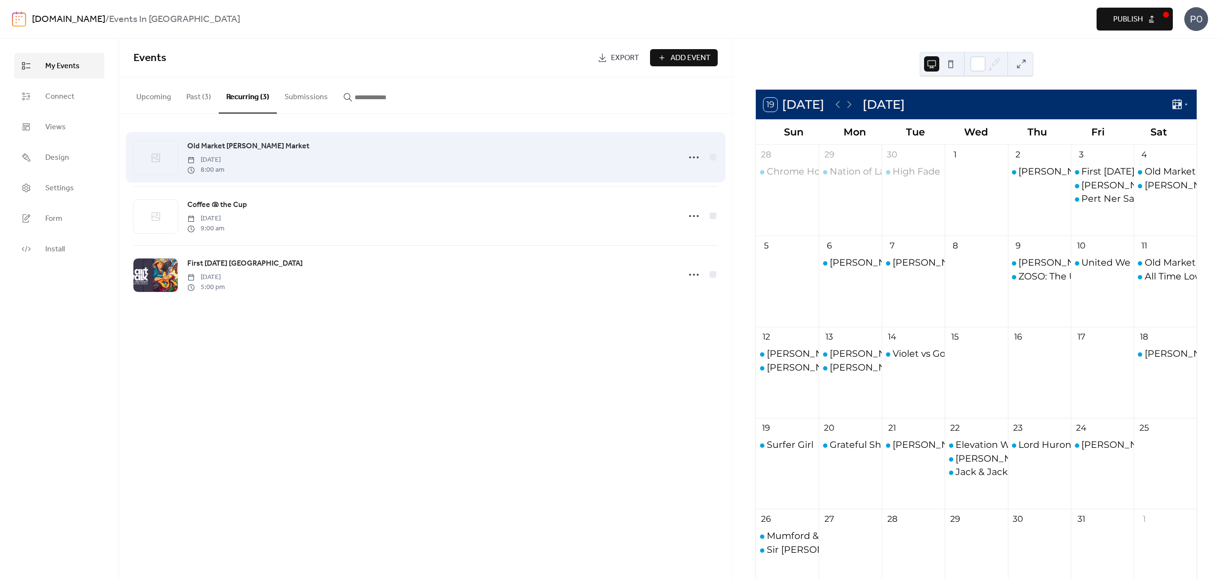
click at [224, 156] on span "[DATE]" at bounding box center [205, 160] width 37 height 10
click at [701, 154] on icon at bounding box center [693, 157] width 15 height 15
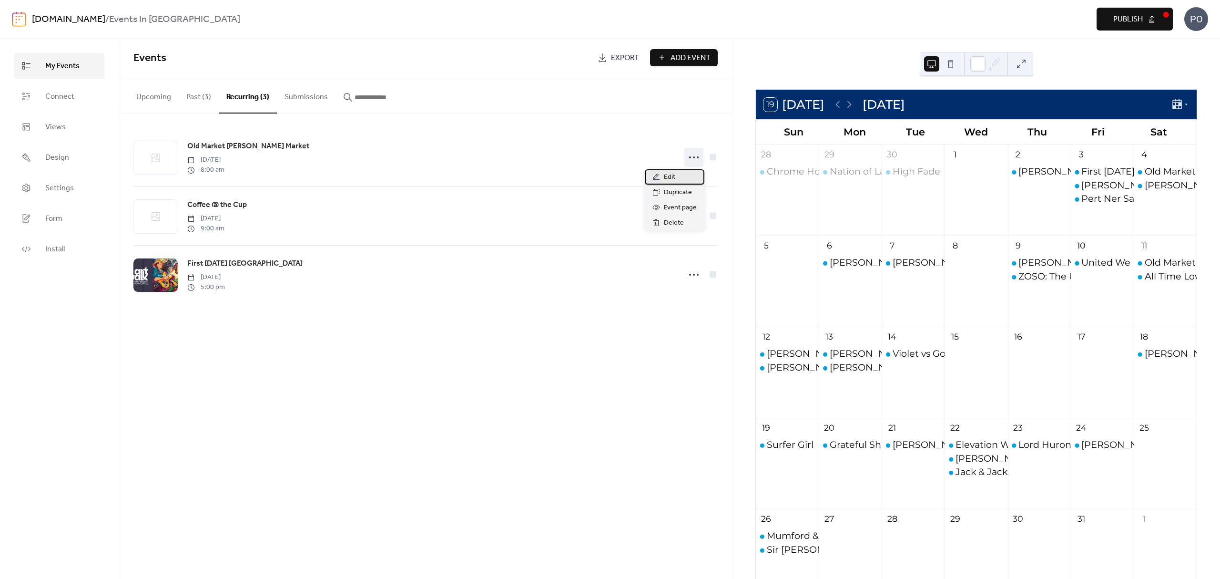
click at [680, 177] on div "Edit" at bounding box center [675, 176] width 60 height 15
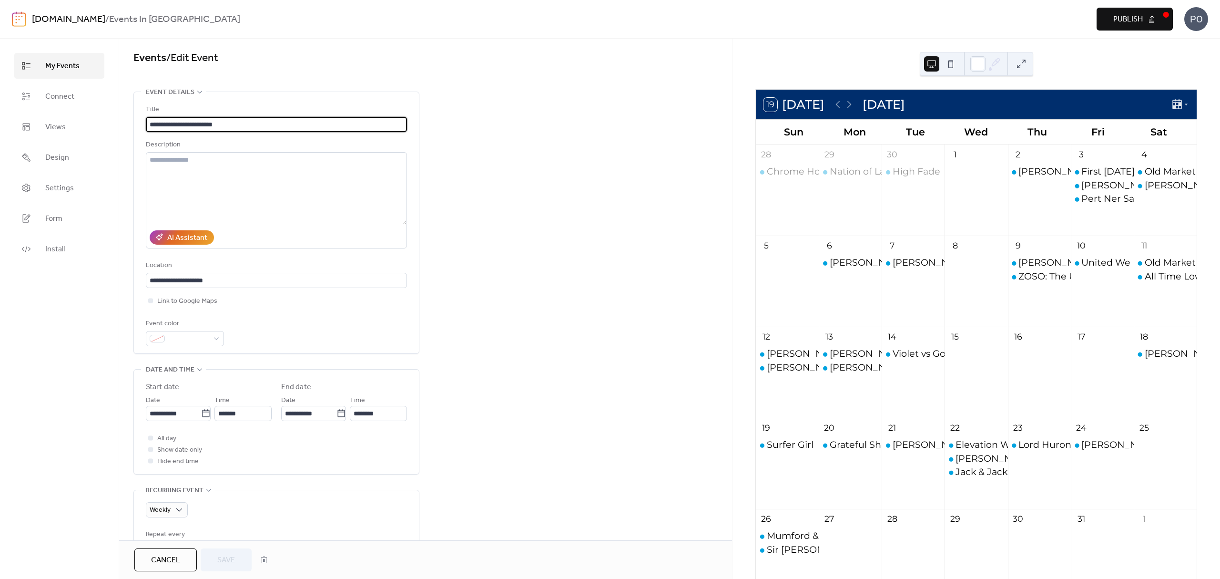
type input "**********"
click at [67, 65] on span "My Events" at bounding box center [62, 66] width 34 height 11
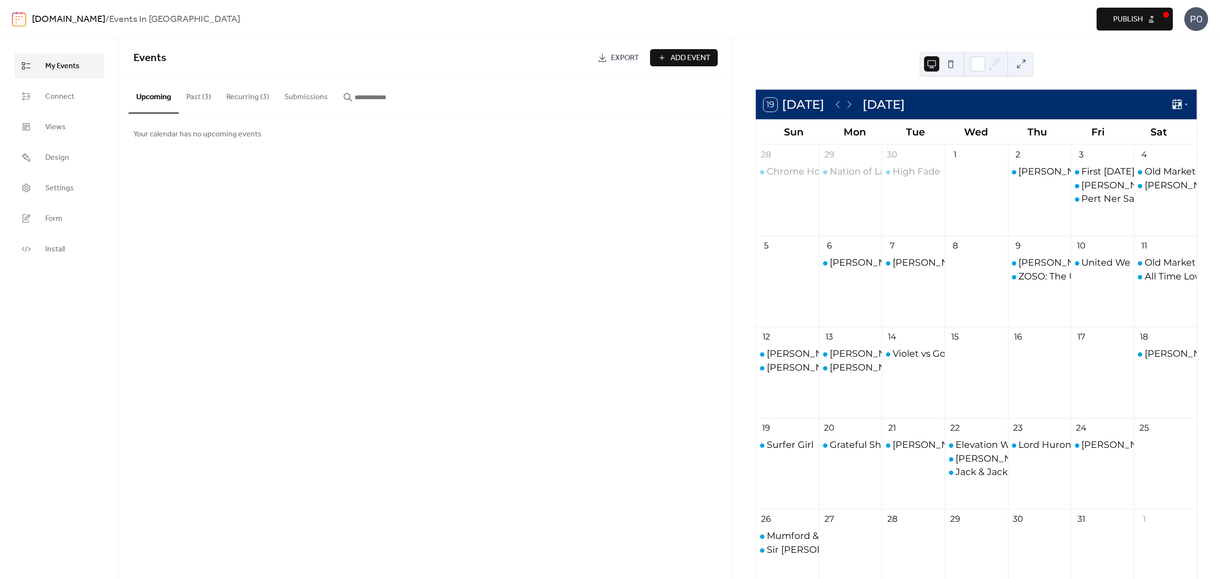
click at [147, 94] on button "Upcoming" at bounding box center [154, 95] width 50 height 36
click at [60, 99] on span "Connect" at bounding box center [59, 96] width 29 height 11
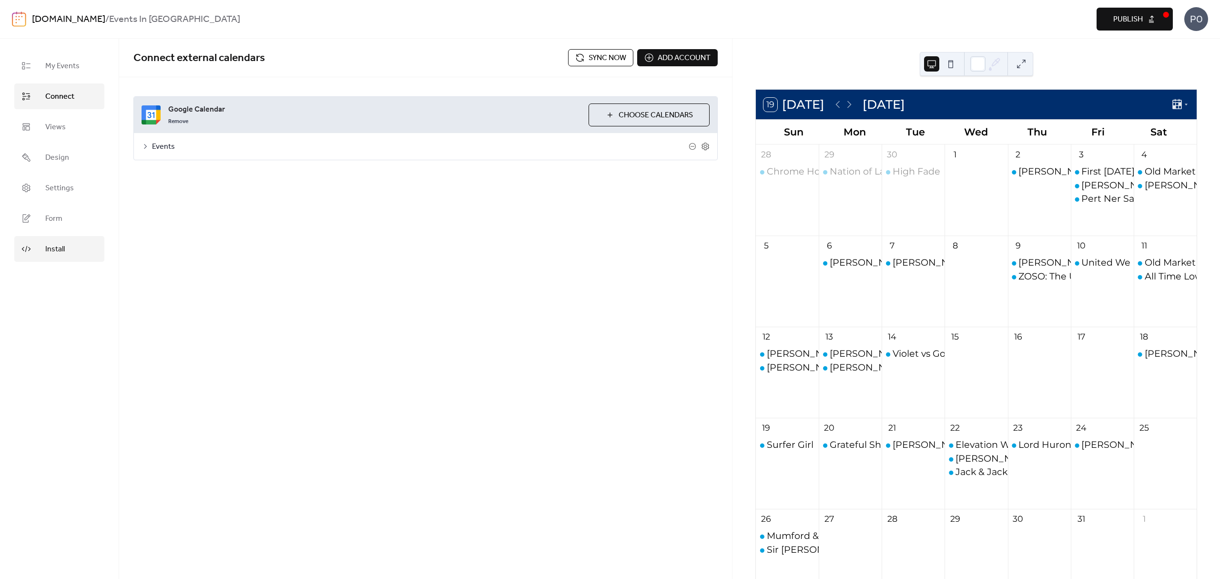
click at [60, 250] on span "Install" at bounding box center [55, 249] width 20 height 11
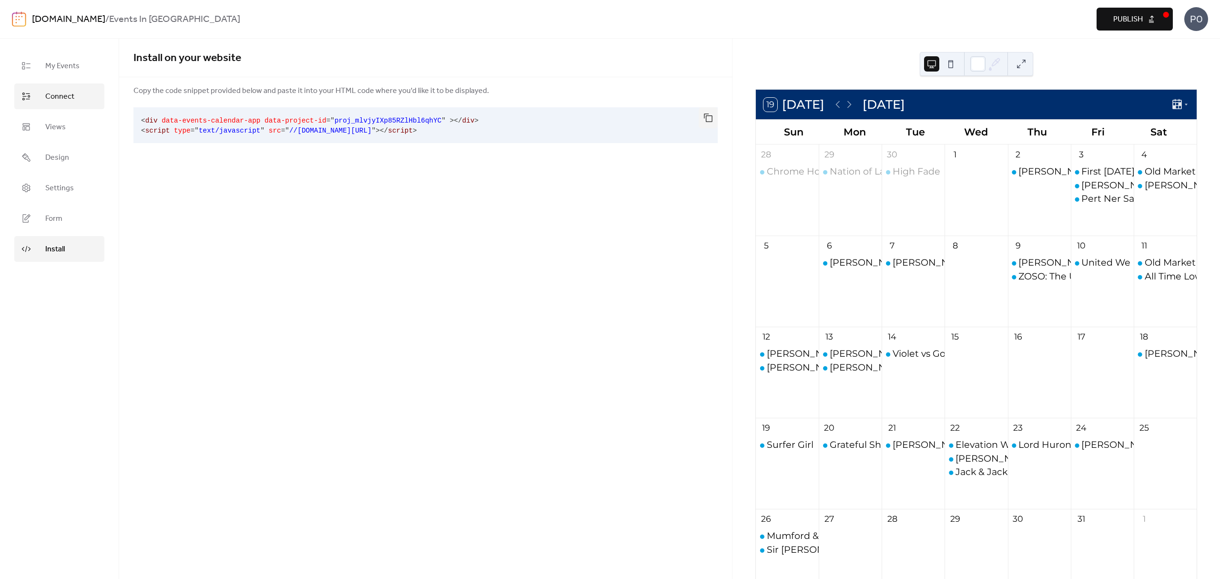
click at [58, 98] on span "Connect" at bounding box center [59, 96] width 29 height 11
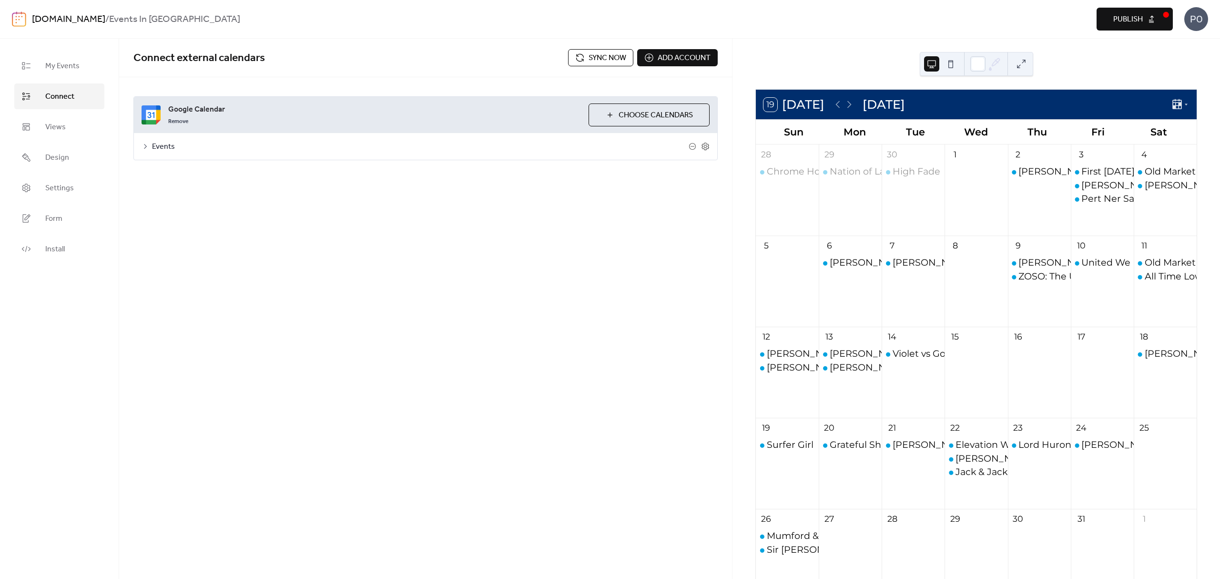
click at [189, 147] on span "Events" at bounding box center [420, 146] width 537 height 11
click at [37, 58] on link "My Events" at bounding box center [59, 66] width 90 height 26
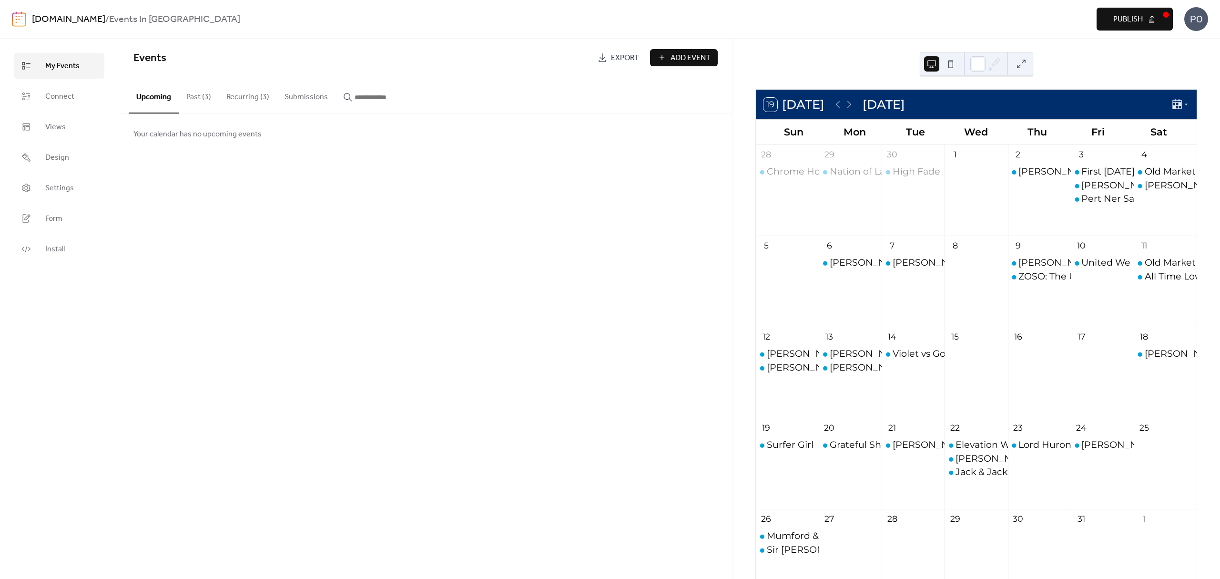
click at [303, 99] on button "Submissions" at bounding box center [306, 94] width 59 height 35
click at [263, 102] on button "Recurring (3)" at bounding box center [248, 94] width 58 height 35
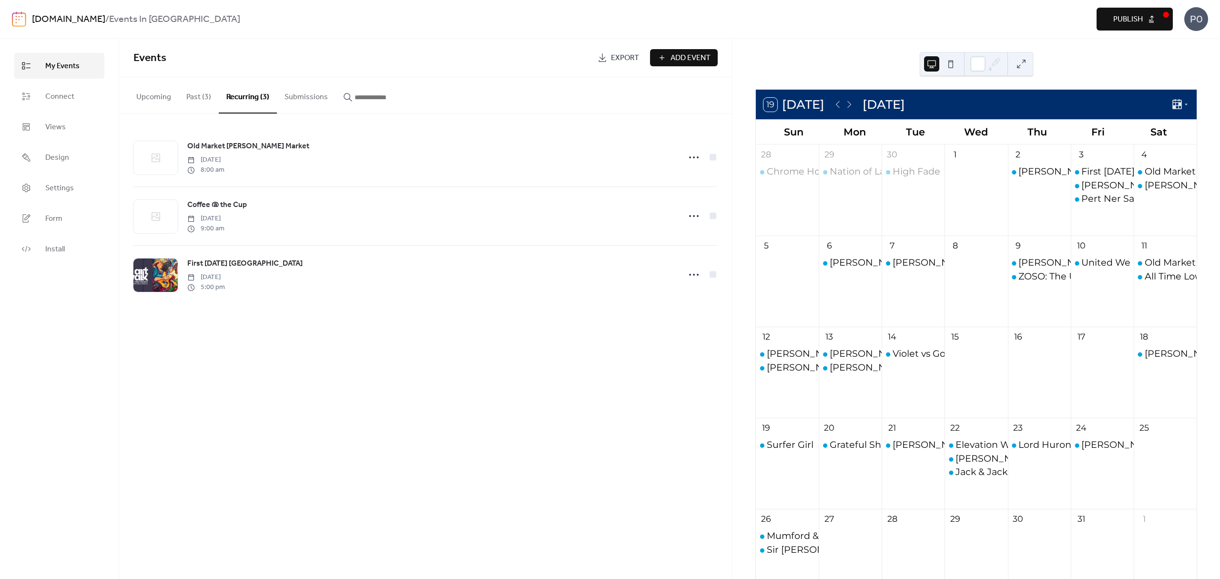
drag, startPoint x: 372, startPoint y: 103, endPoint x: 363, endPoint y: 107, distance: 9.7
click at [372, 103] on button "button" at bounding box center [378, 94] width 84 height 35
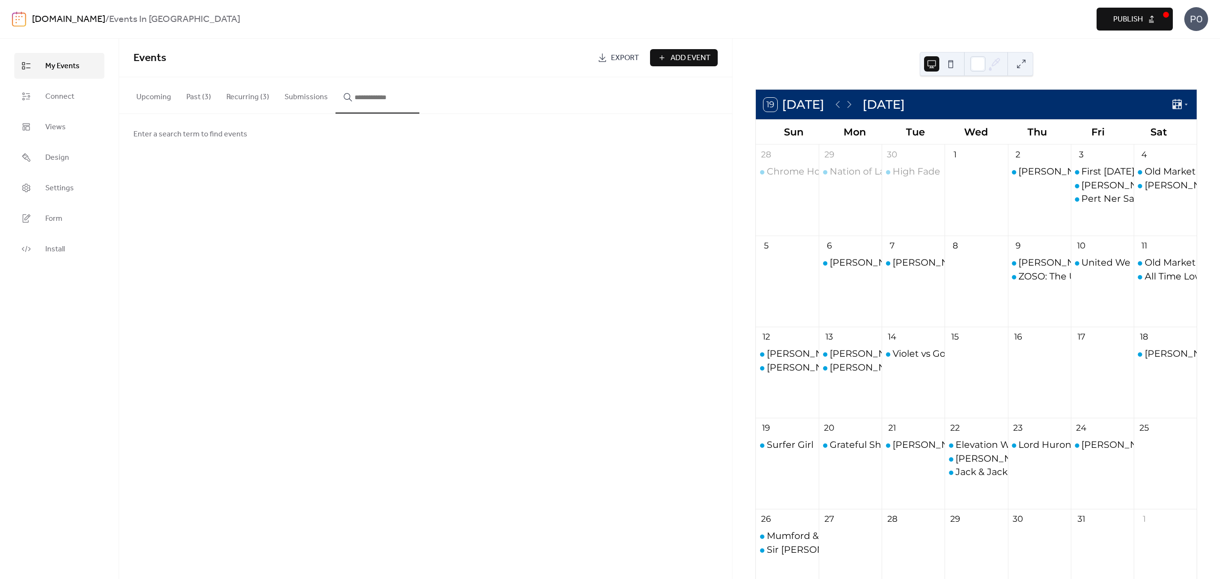
click at [163, 100] on button "Upcoming" at bounding box center [154, 94] width 50 height 35
click at [785, 545] on div "Sir [PERSON_NAME]" at bounding box center [814, 549] width 95 height 13
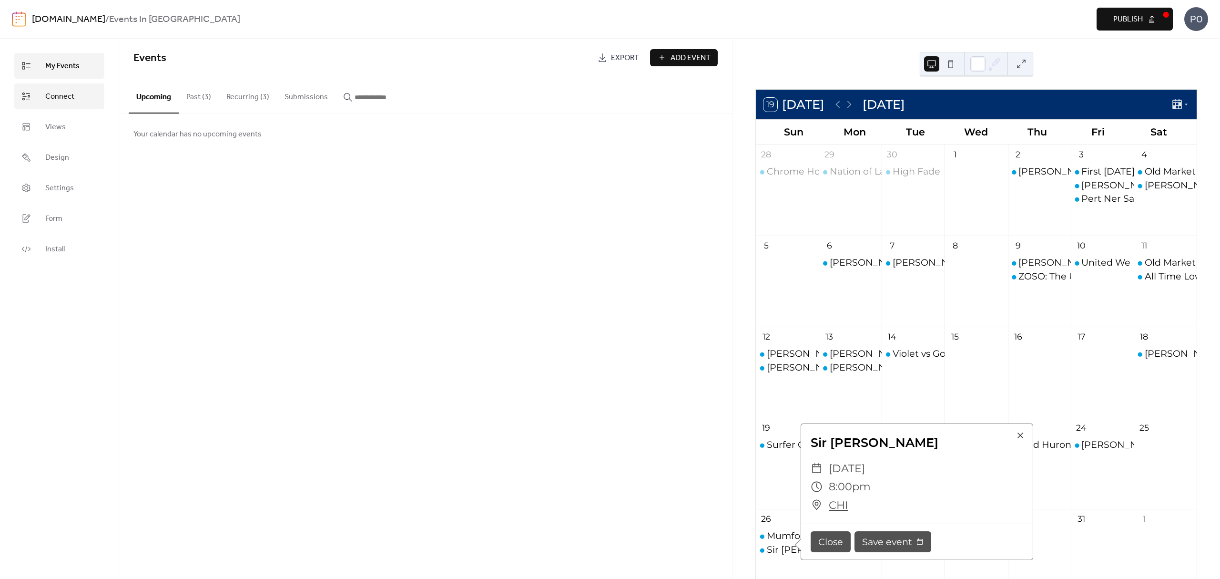
click at [42, 98] on link "Connect" at bounding box center [59, 96] width 90 height 26
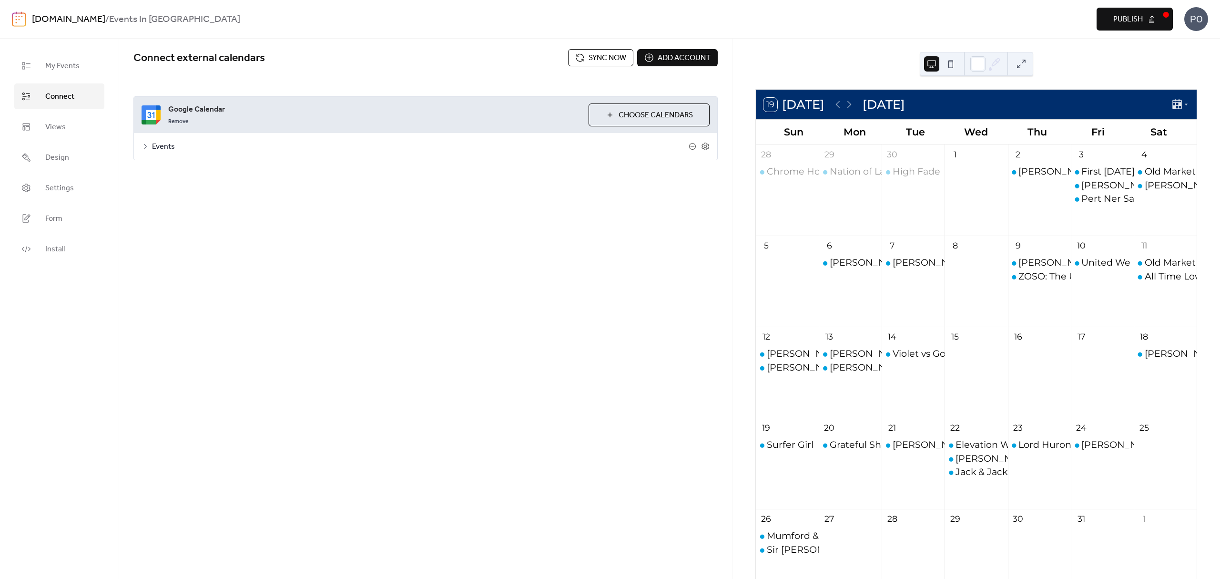
click at [572, 58] on button "Sync now" at bounding box center [600, 57] width 65 height 17
click at [796, 548] on div "Sir [PERSON_NAME]" at bounding box center [814, 549] width 95 height 13
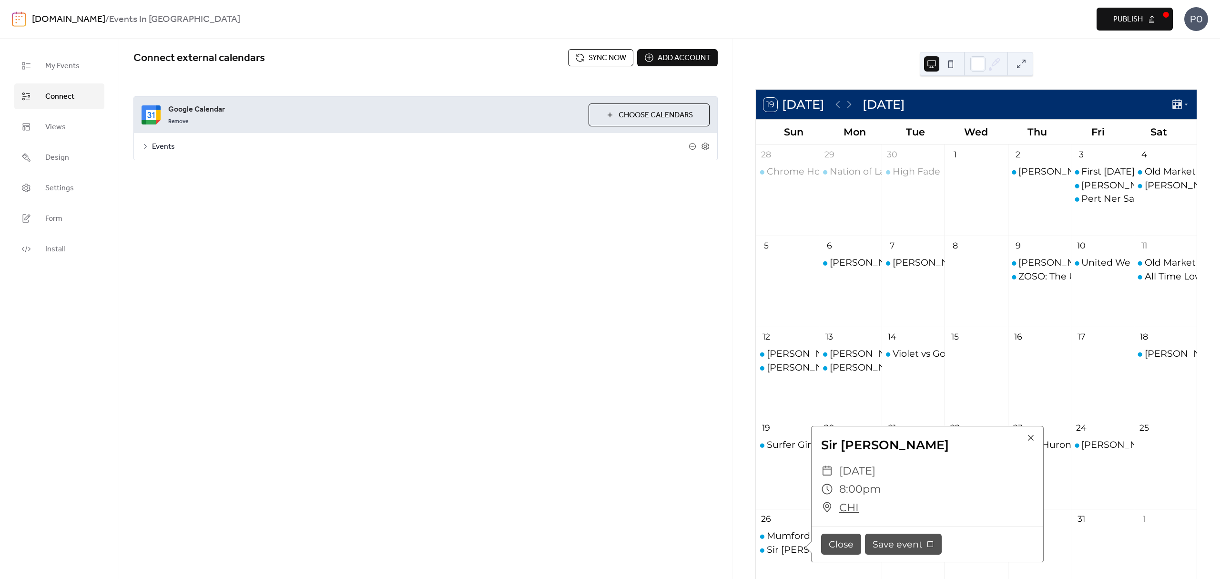
click at [602, 60] on span "Sync now" at bounding box center [608, 57] width 38 height 11
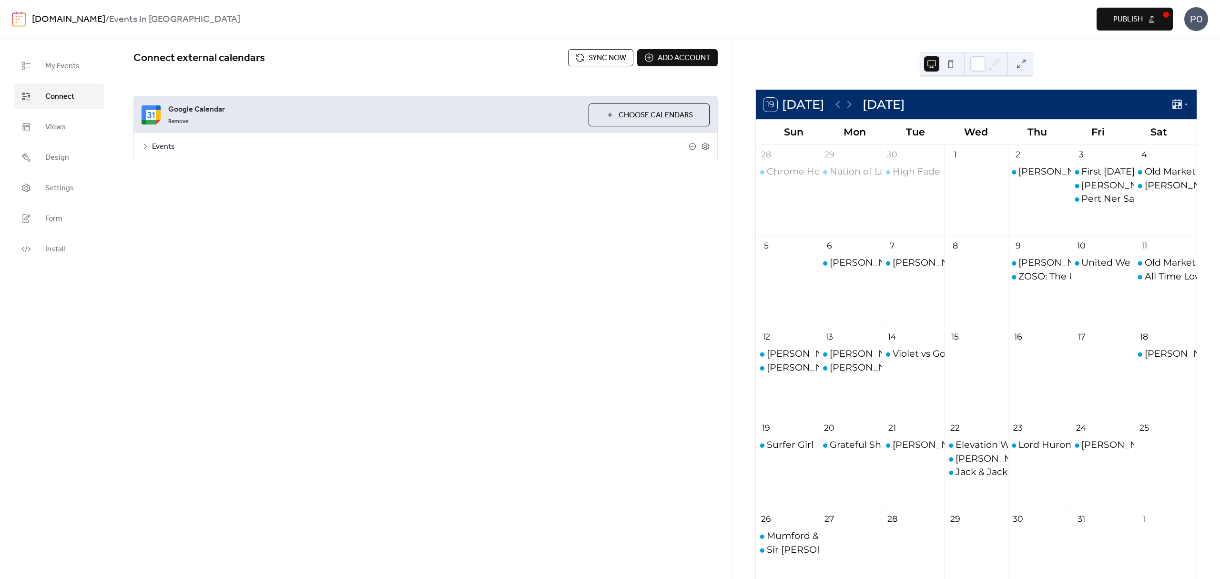
click at [793, 549] on div "Sir [PERSON_NAME]" at bounding box center [814, 549] width 95 height 13
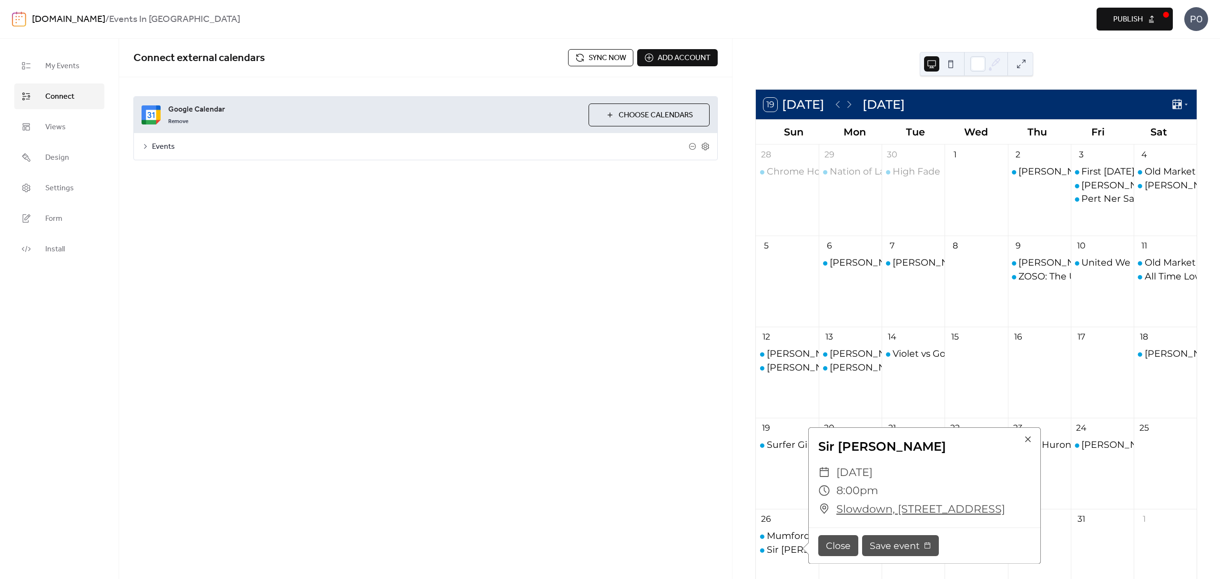
click at [368, 426] on div "Connect external calendars Sync now Add account Google Calendar Remove Choose C…" at bounding box center [425, 309] width 613 height 540
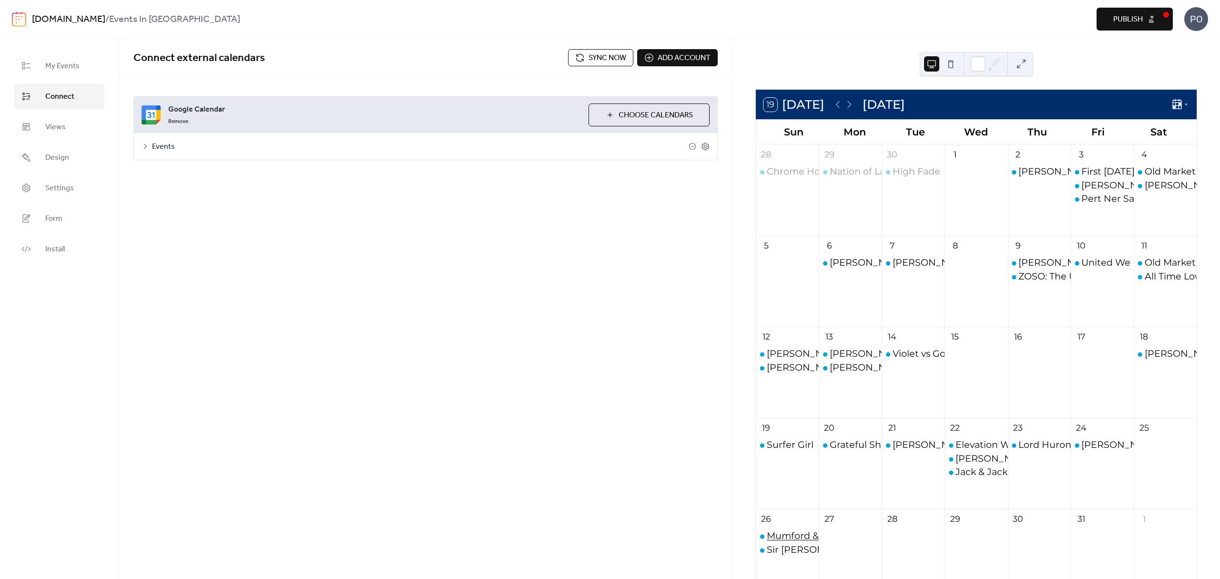
click at [783, 542] on div "Mumford & Sons – 2025 Tour" at bounding box center [832, 535] width 131 height 13
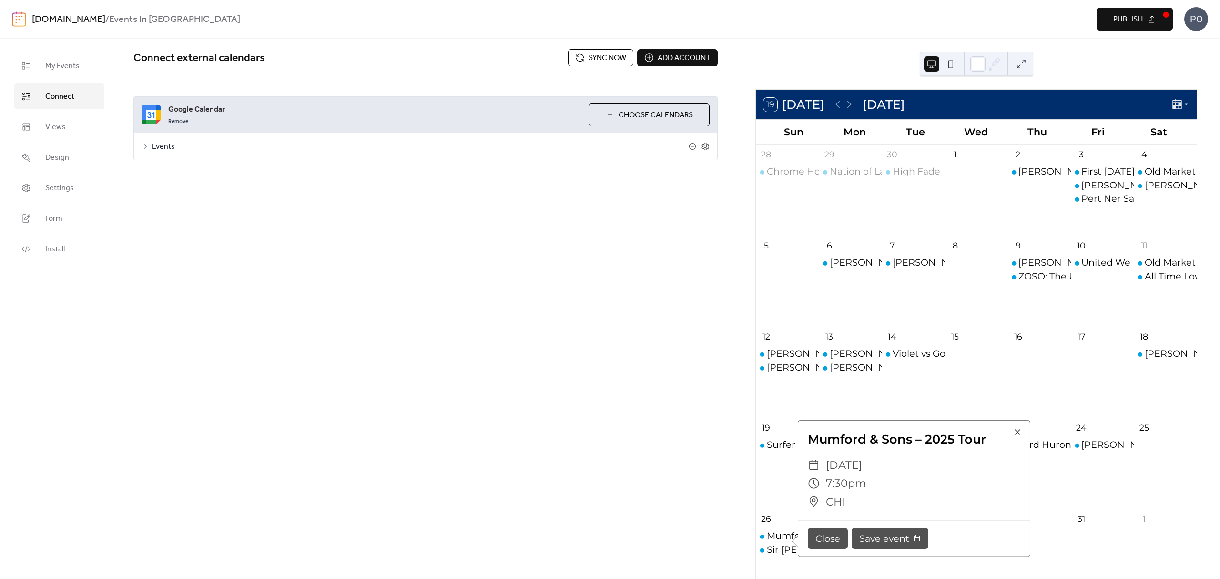
click at [788, 550] on div "Sir [PERSON_NAME]" at bounding box center [814, 549] width 95 height 13
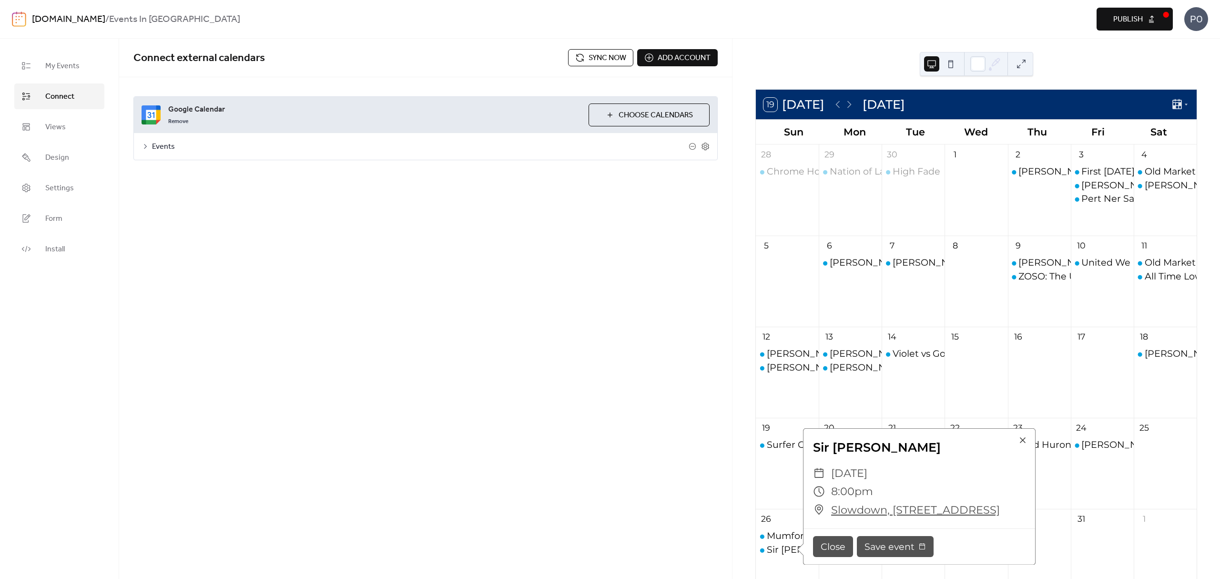
click at [584, 71] on div "Connect external calendars Sync now Add account" at bounding box center [425, 58] width 613 height 39
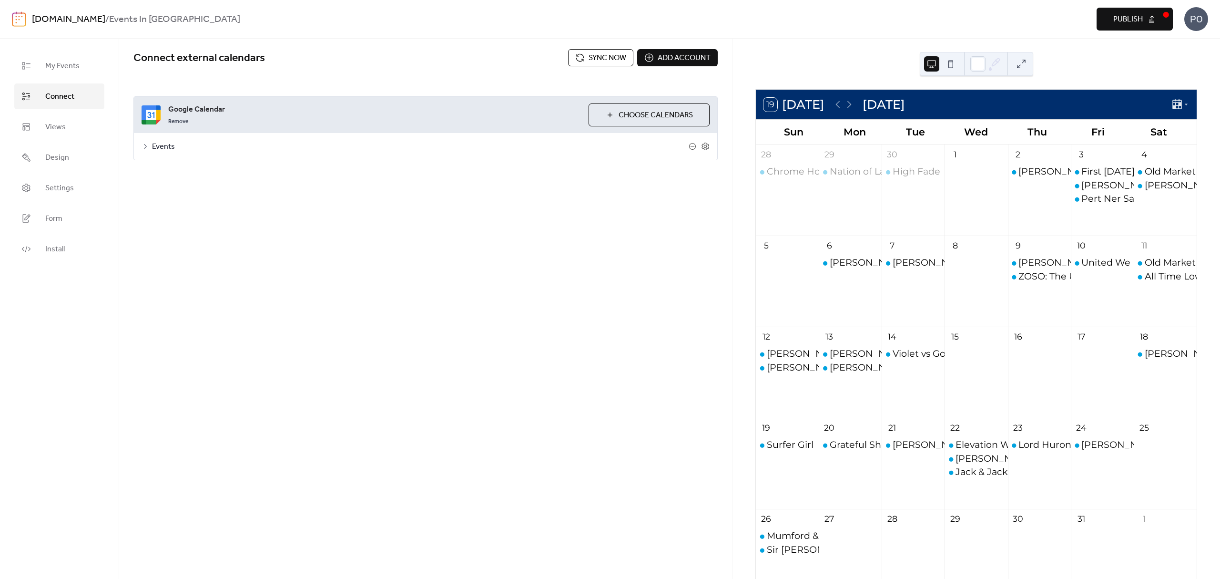
click at [582, 61] on button "Sync now" at bounding box center [600, 57] width 65 height 17
click at [795, 549] on div "Sir [PERSON_NAME]" at bounding box center [814, 549] width 95 height 13
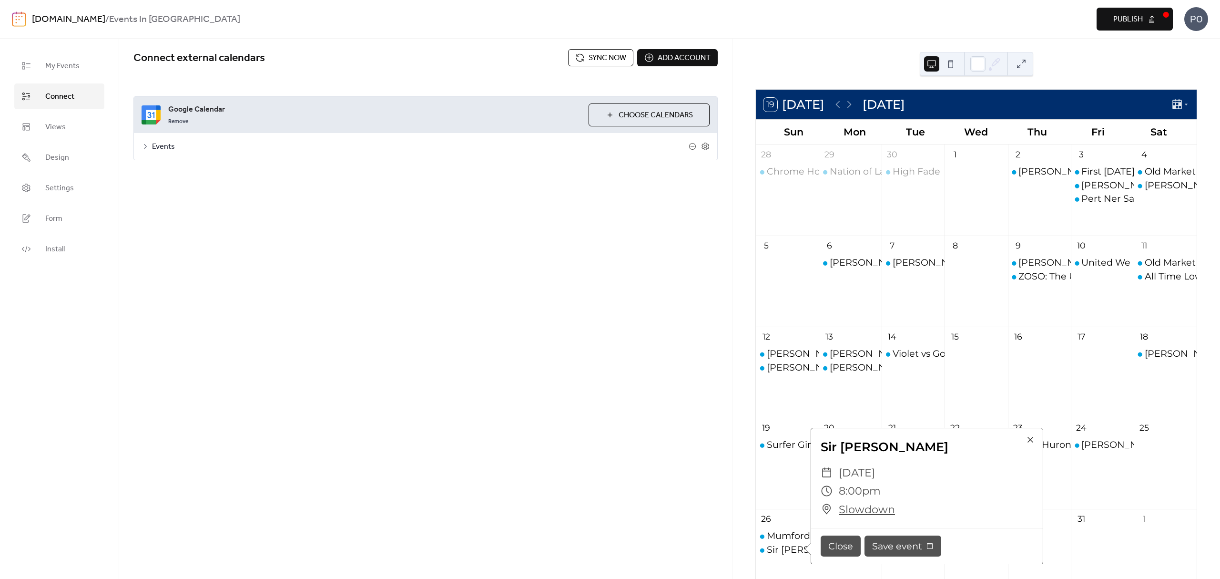
click at [700, 532] on div "Connect external calendars Sync now Add account Google Calendar Remove Choose C…" at bounding box center [425, 309] width 613 height 540
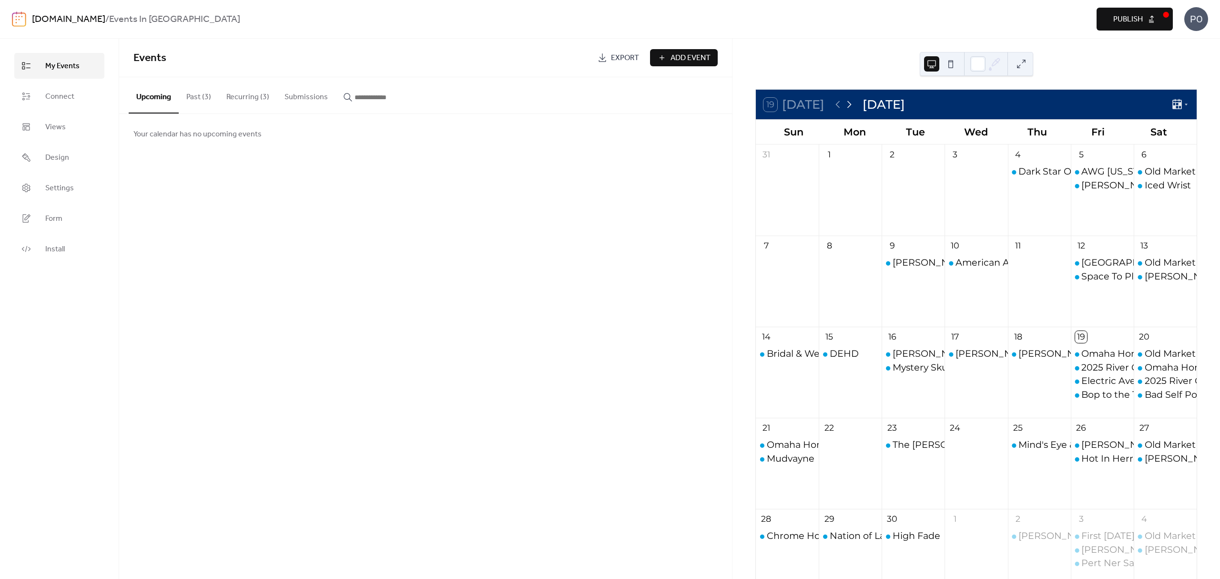
click at [855, 109] on icon at bounding box center [849, 104] width 11 height 11
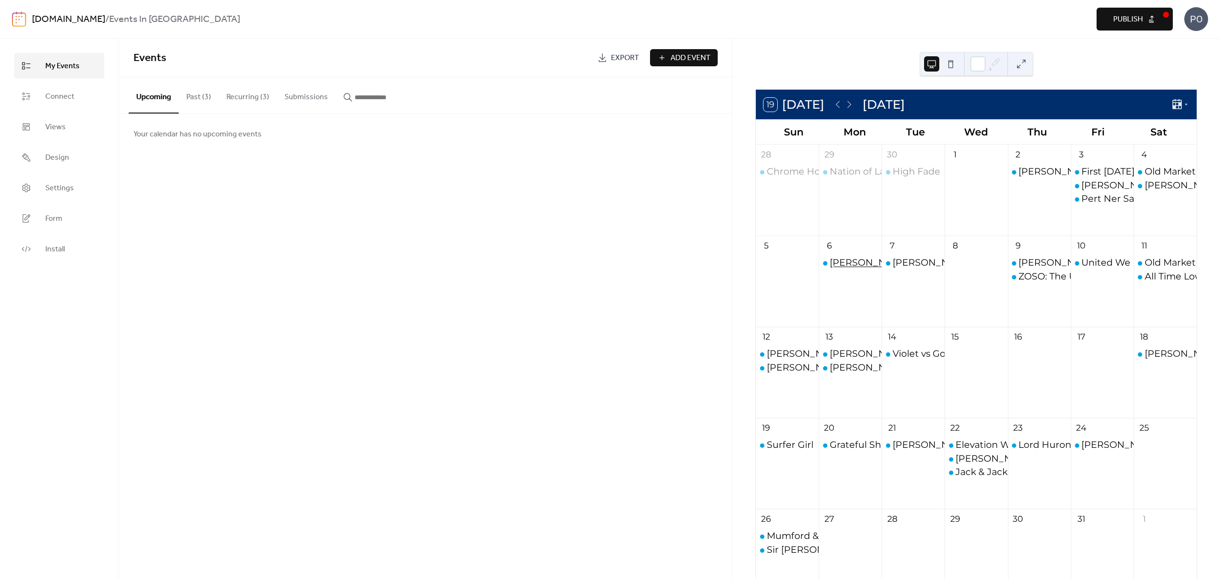
click at [850, 260] on div "[PERSON_NAME] – Greetings From Your Hometown Tour" at bounding box center [962, 262] width 264 height 13
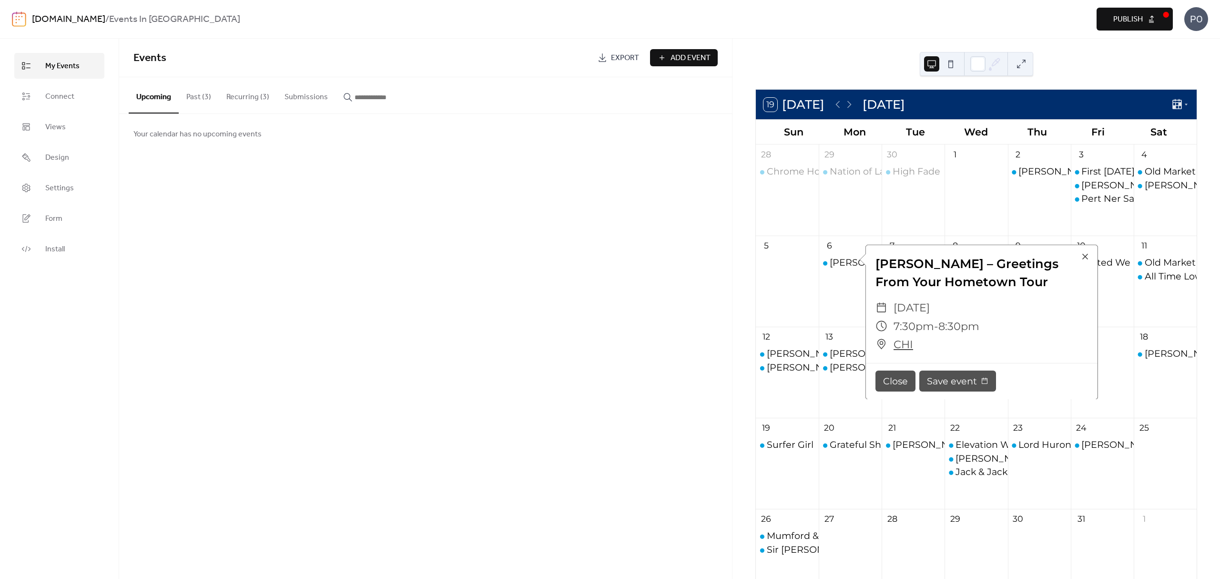
drag, startPoint x: 1064, startPoint y: 279, endPoint x: 817, endPoint y: 267, distance: 247.2
click at [817, 267] on div "19 [DATE] [DATE] Sun Mon Tue Wed Thu Fri Sat 28 Chrome Horse + The Broken Heart…" at bounding box center [976, 410] width 442 height 642
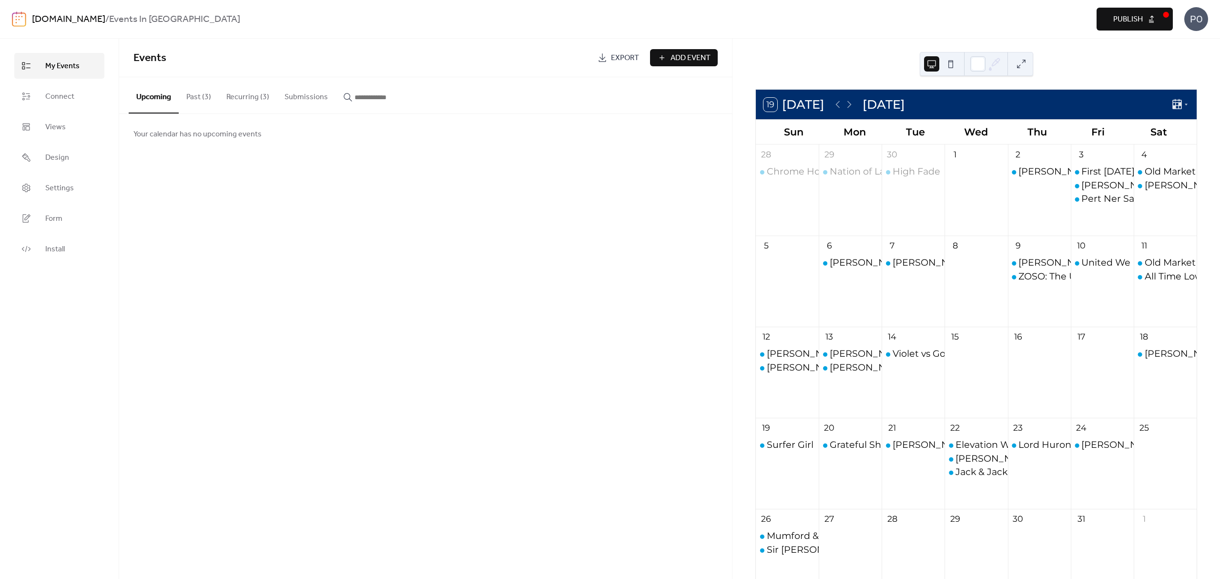
click at [936, 278] on div "[PERSON_NAME]" at bounding box center [913, 288] width 63 height 65
click at [864, 247] on div "6" at bounding box center [850, 245] width 63 height 21
click at [864, 259] on div "[PERSON_NAME] – Greetings From Your Hometown Tour" at bounding box center [962, 262] width 264 height 13
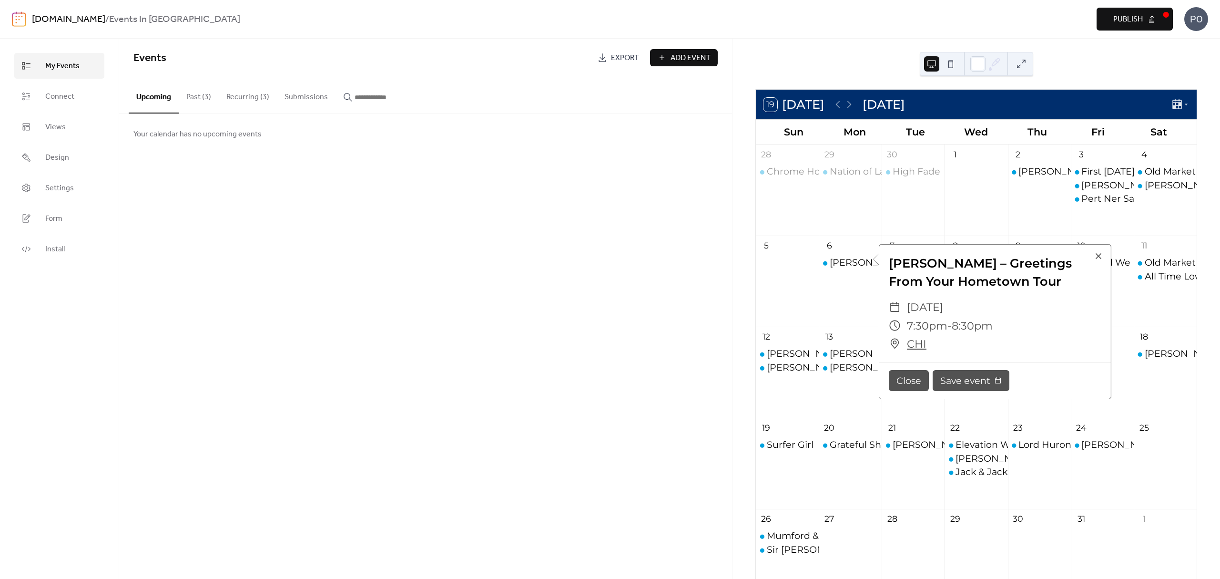
drag, startPoint x: 1063, startPoint y: 280, endPoint x: 883, endPoint y: 264, distance: 180.4
click at [883, 264] on div "[PERSON_NAME] – Greetings From Your Hometown Tour" at bounding box center [995, 272] width 232 height 37
copy div "[PERSON_NAME] – Greetings From Your Hometown Tour"
click at [570, 305] on div "Events Export Add Event Upcoming Past (3) Recurring (3) Submissions Your calend…" at bounding box center [425, 309] width 613 height 540
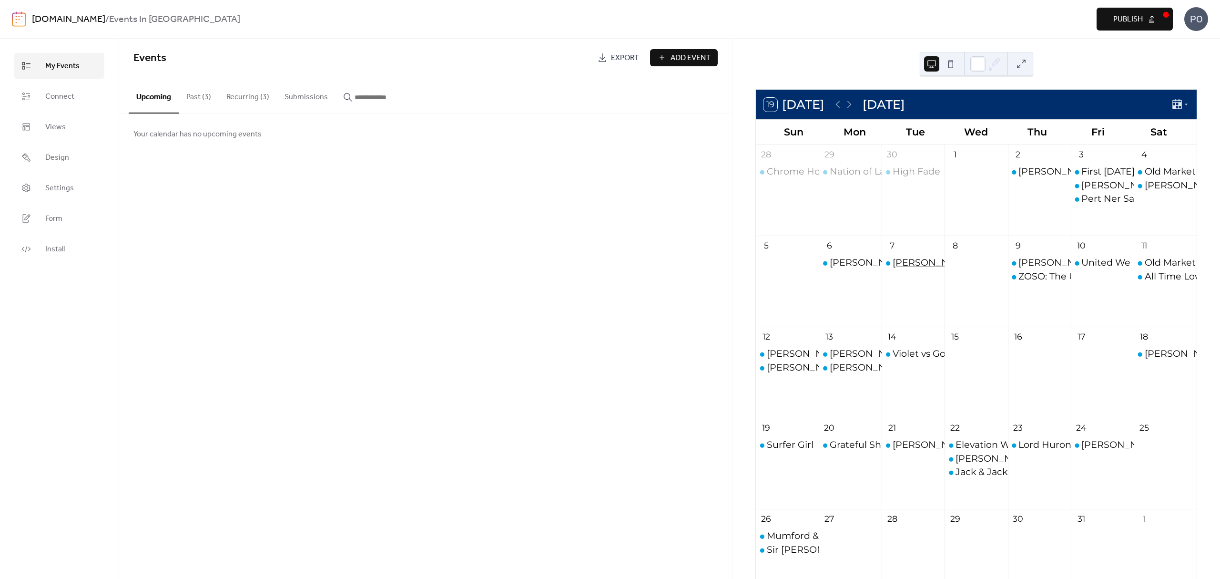
click at [913, 262] on div "[PERSON_NAME]" at bounding box center [933, 262] width 81 height 13
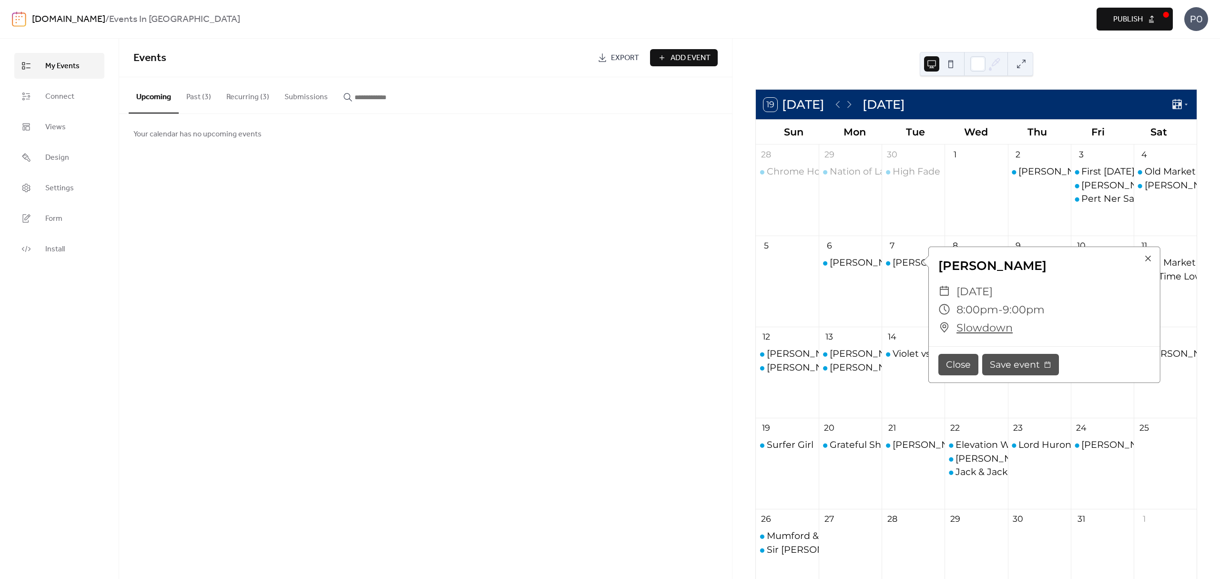
click at [522, 344] on div "Events Export Add Event Upcoming Past (3) Recurring (3) Submissions Your calend…" at bounding box center [425, 309] width 613 height 540
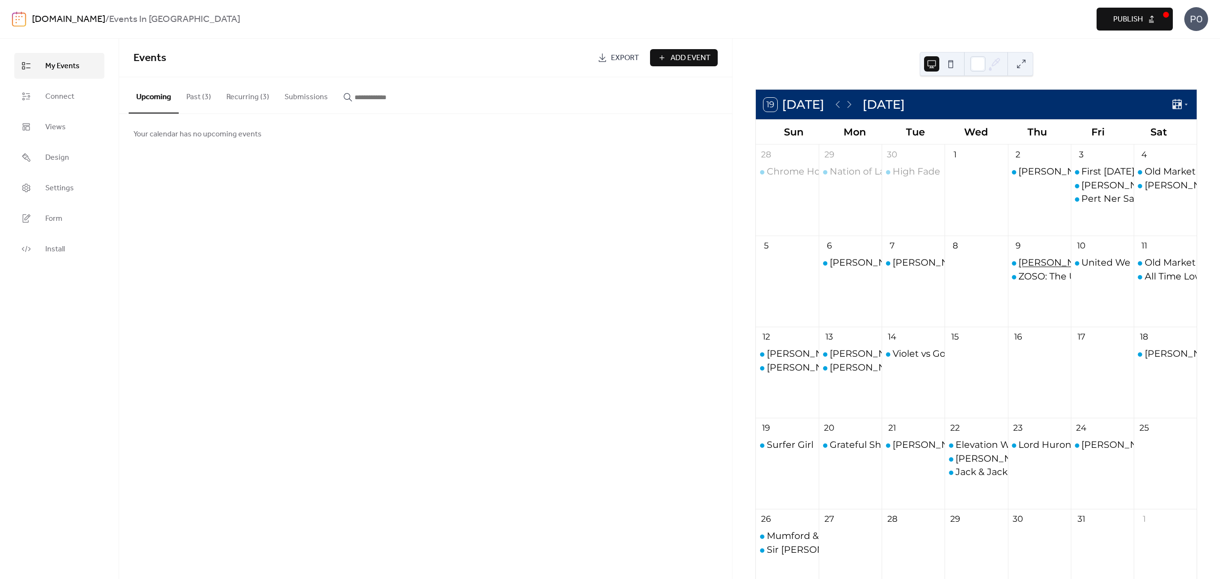
click at [1020, 260] on div "[PERSON_NAME]: Miss Possessive Tour" at bounding box center [1107, 262] width 178 height 13
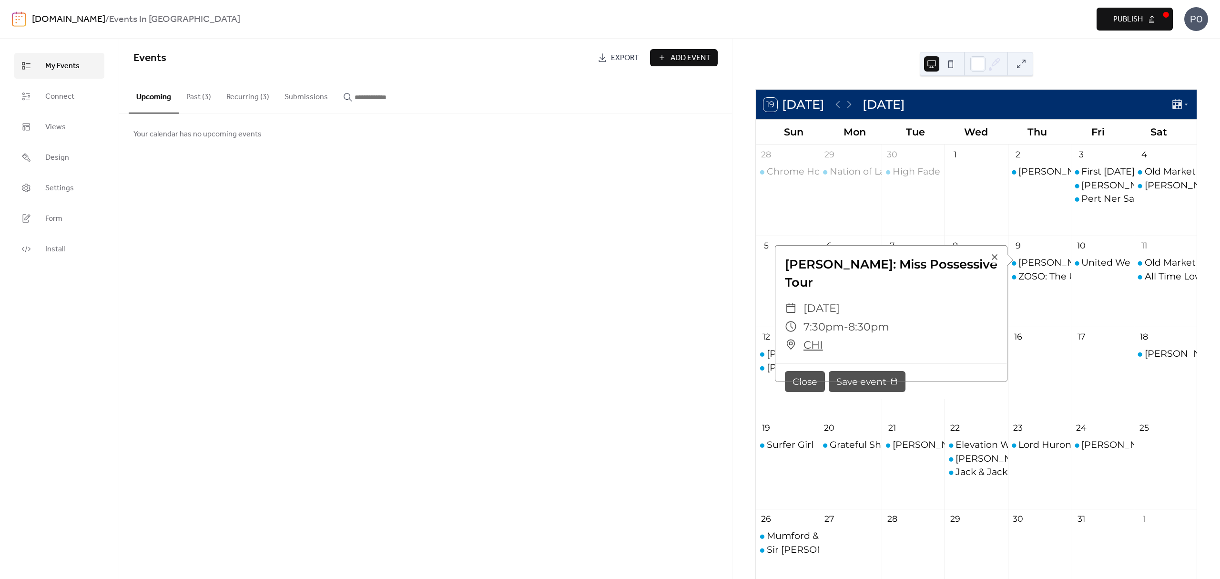
drag, startPoint x: 117, startPoint y: 315, endPoint x: 655, endPoint y: 323, distance: 538.1
click at [117, 315] on div "My Events Connect Views Design Settings Form Install" at bounding box center [59, 309] width 119 height 540
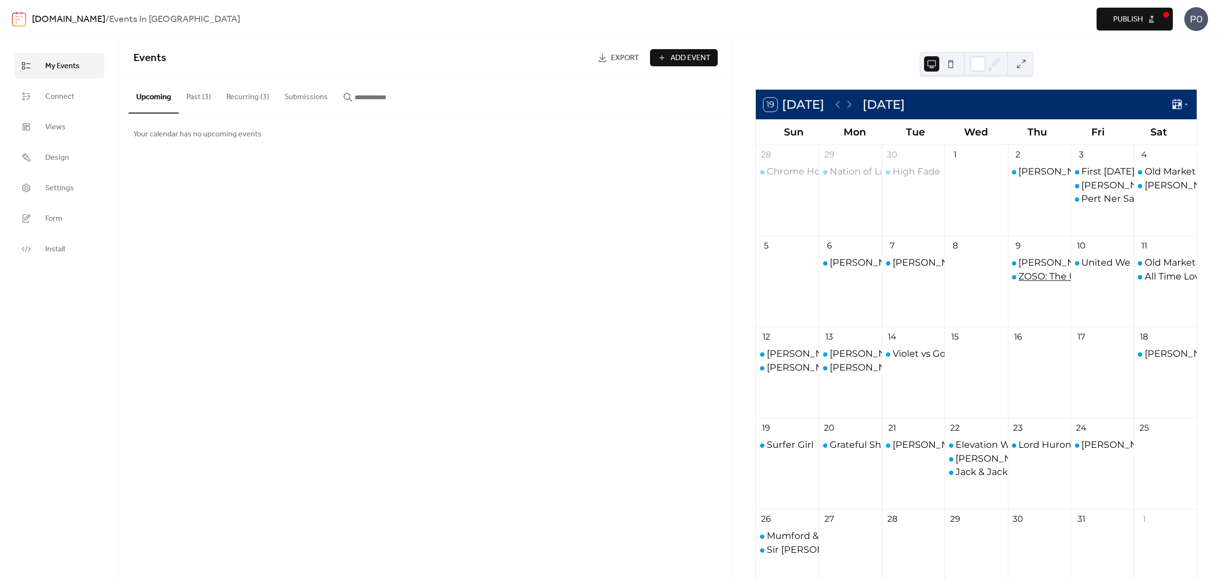
click at [1026, 279] on div "ZOSO: The Ultimate Led Zeppelin Experience" at bounding box center [1121, 276] width 207 height 13
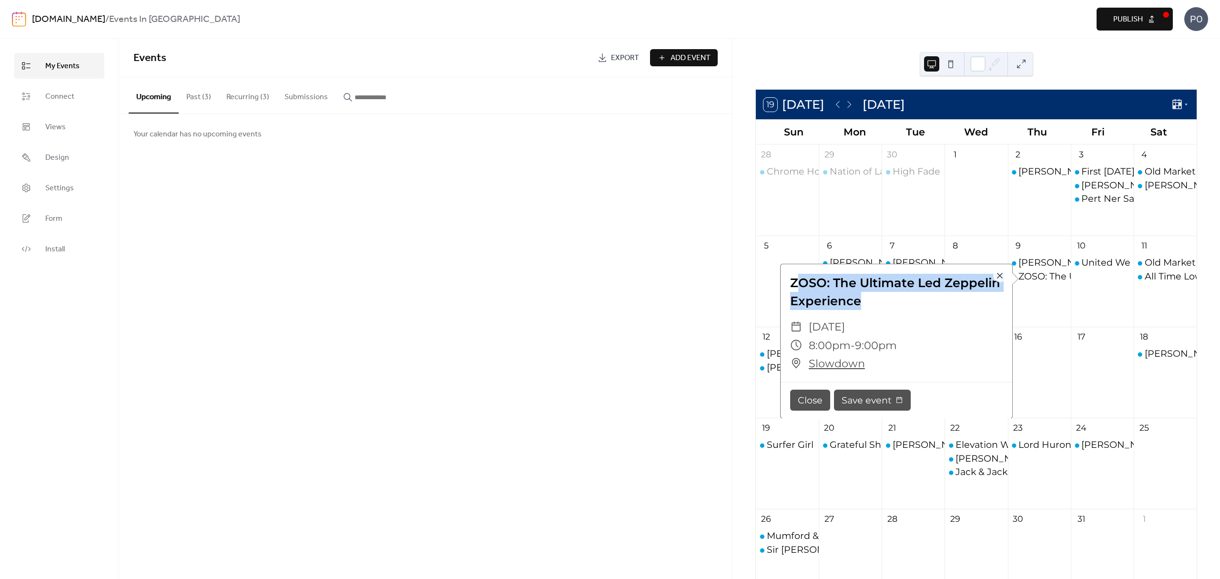
drag, startPoint x: 871, startPoint y: 298, endPoint x: 794, endPoint y: 274, distance: 81.1
click at [794, 274] on div "ZOSO: The Ultimate Led Zeppelin Experience" at bounding box center [897, 292] width 232 height 37
click at [865, 291] on div "ZOSO: The Ultimate Led Zeppelin Experience" at bounding box center [897, 292] width 232 height 37
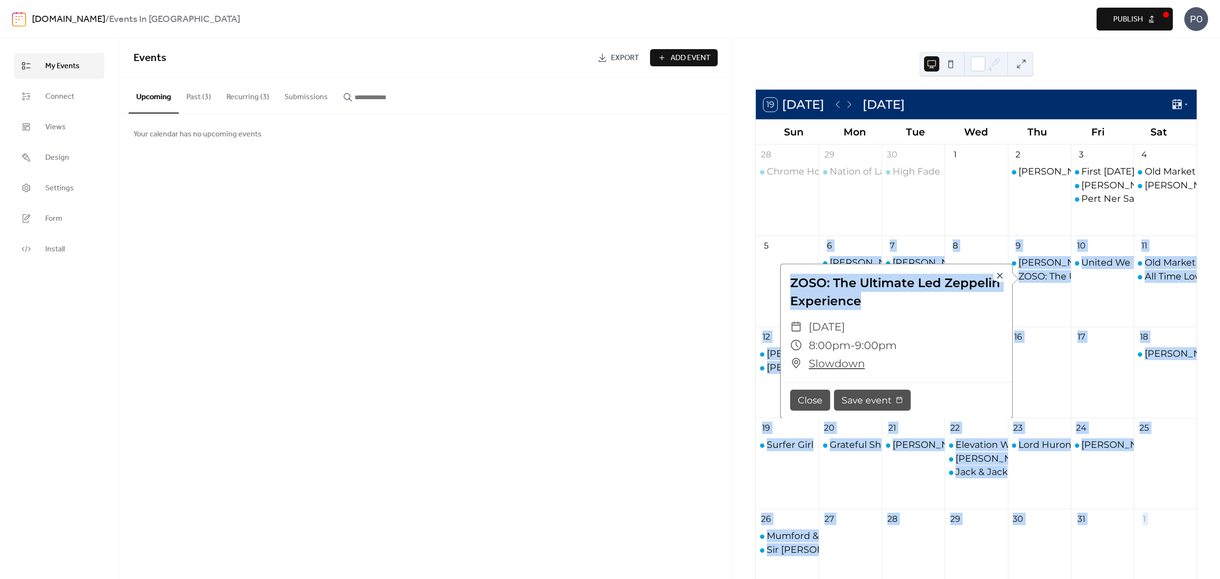
drag, startPoint x: 867, startPoint y: 299, endPoint x: 772, endPoint y: 275, distance: 98.5
click at [772, 275] on div "19 Today October 2025 Sun Mon Tue Wed Thu Fri Sat 28 Chrome Horse + The Broken …" at bounding box center [976, 410] width 442 height 642
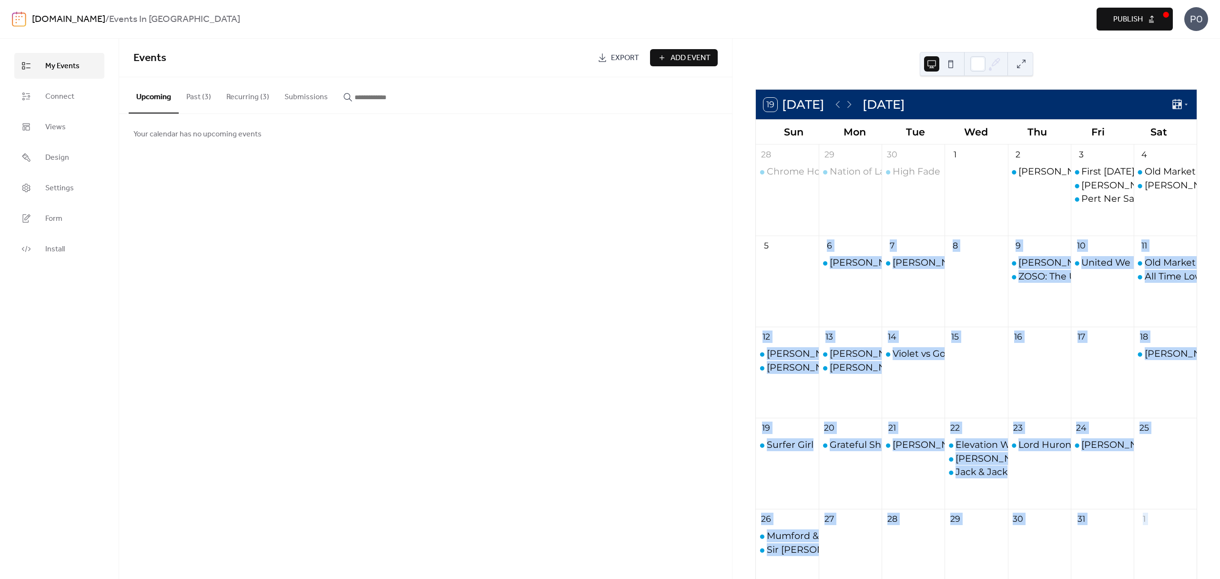
click at [981, 296] on div at bounding box center [976, 288] width 63 height 65
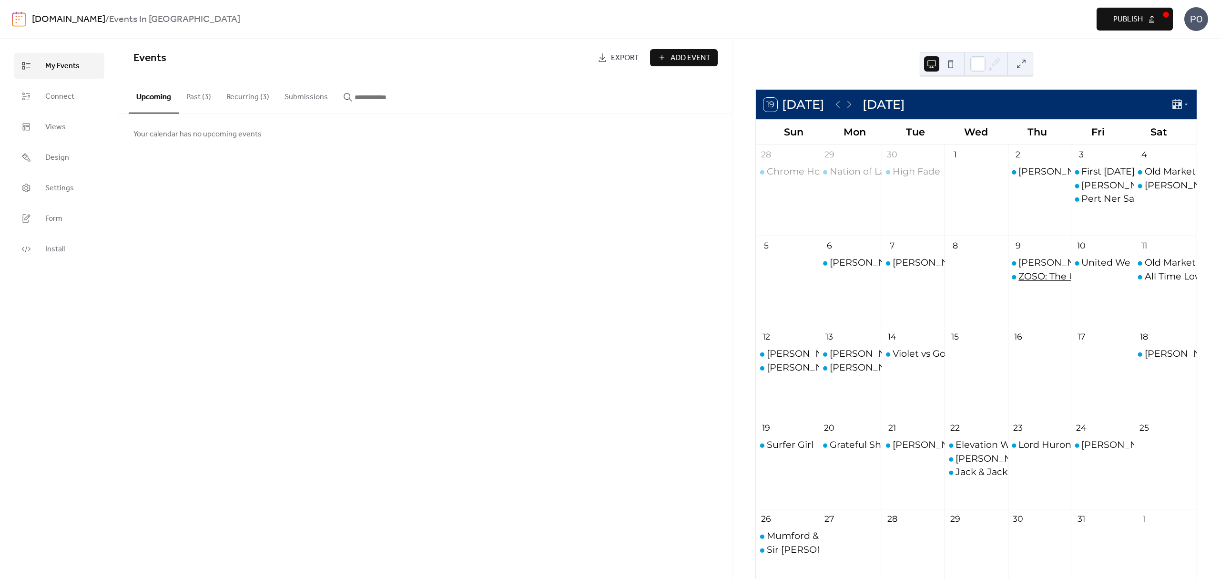
click at [1034, 278] on div "ZOSO: The Ultimate Led Zeppelin Experience" at bounding box center [1121, 276] width 207 height 13
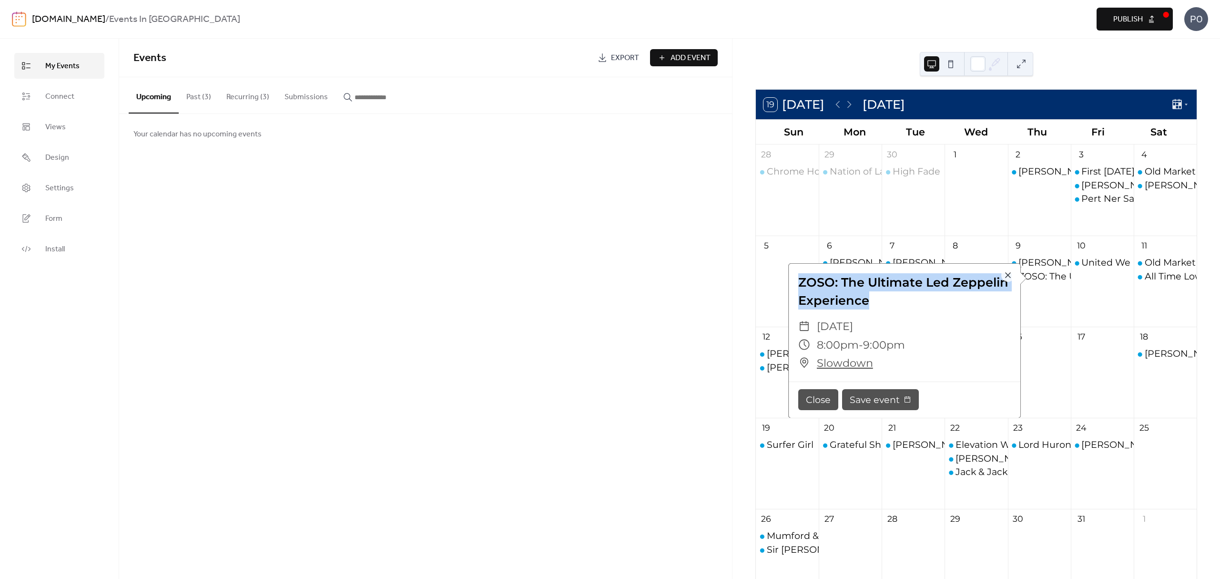
drag, startPoint x: 885, startPoint y: 304, endPoint x: 789, endPoint y: 285, distance: 97.2
click at [789, 285] on div "ZOSO: The Ultimate Led Zeppelin Experience" at bounding box center [905, 291] width 232 height 37
copy div "ZOSO: The Ultimate Led Zeppelin Experience"
click at [704, 460] on div "Events Export Add Event Upcoming Past (3) Recurring (3) Submissions Your calend…" at bounding box center [425, 309] width 613 height 540
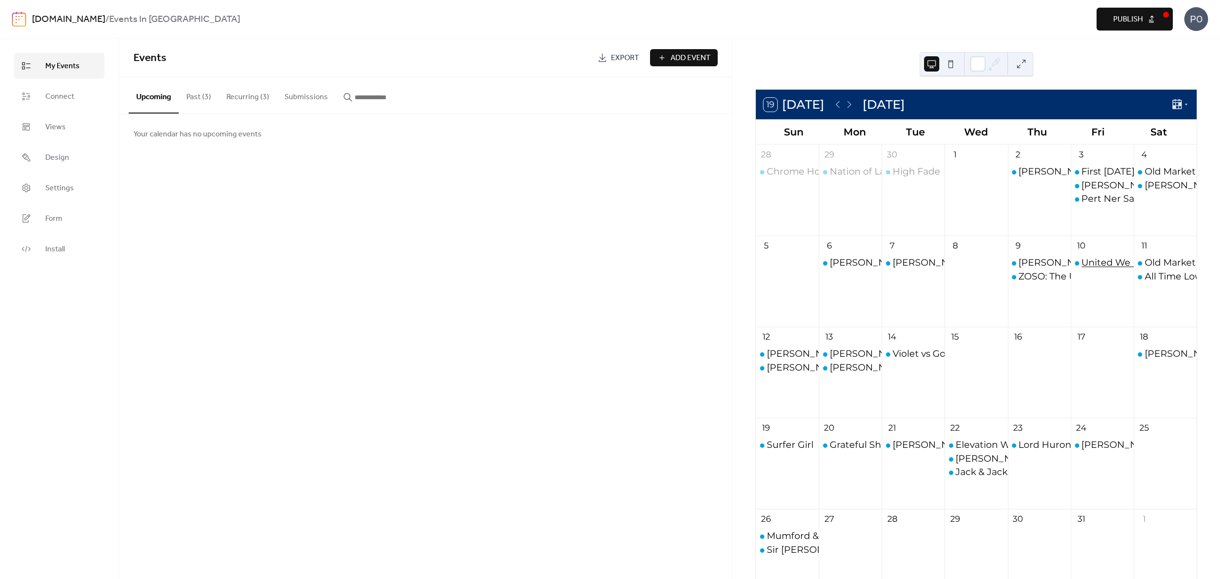
click at [1106, 266] on div "United We Dance: The Ultimate Rave Experience" at bounding box center [1193, 262] width 224 height 13
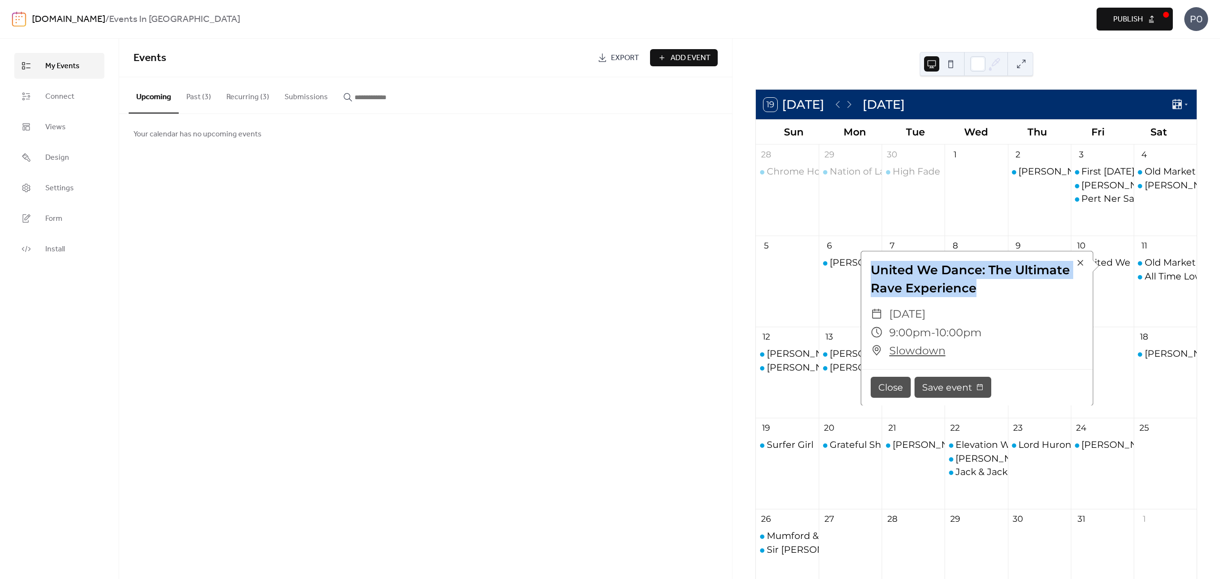
drag, startPoint x: 942, startPoint y: 288, endPoint x: 866, endPoint y: 266, distance: 79.0
click at [866, 266] on div "United We Dance: The Ultimate Rave Experience" at bounding box center [977, 279] width 232 height 37
copy div "United We Dance: The Ultimate Rave Experience"
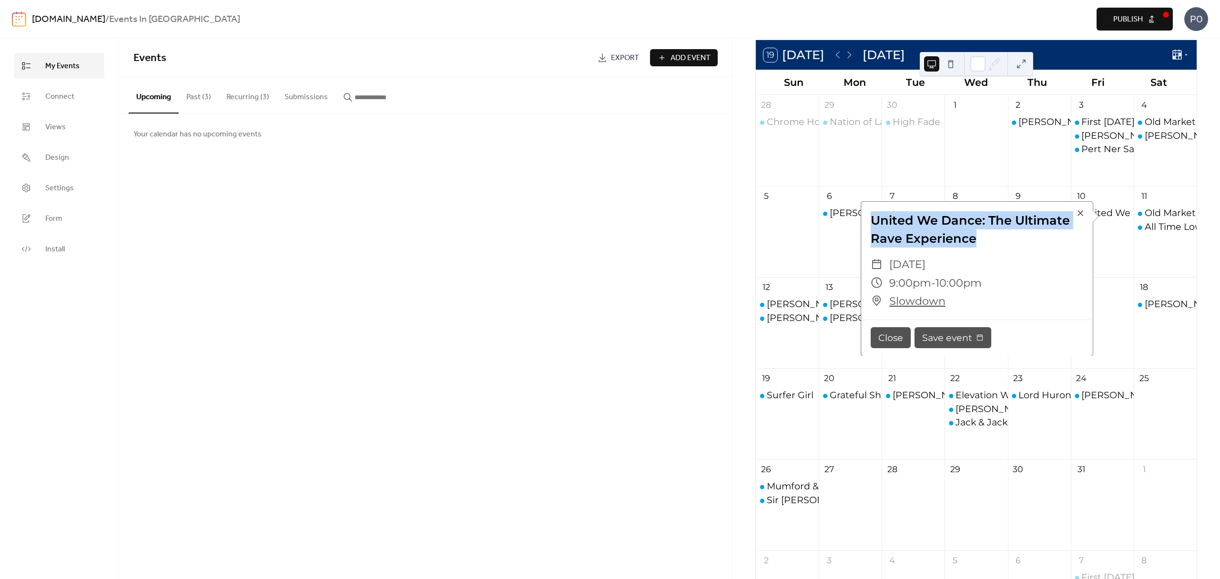
scroll to position [63, 0]
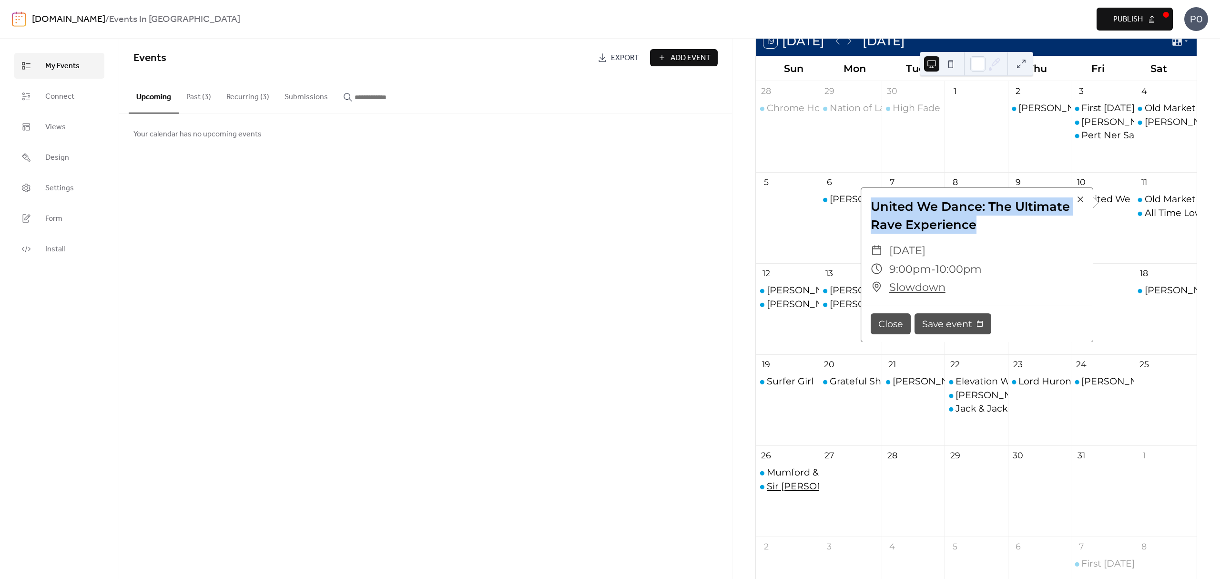
click at [791, 483] on div "Sir [PERSON_NAME]" at bounding box center [814, 485] width 95 height 13
